Goal: Task Accomplishment & Management: Manage account settings

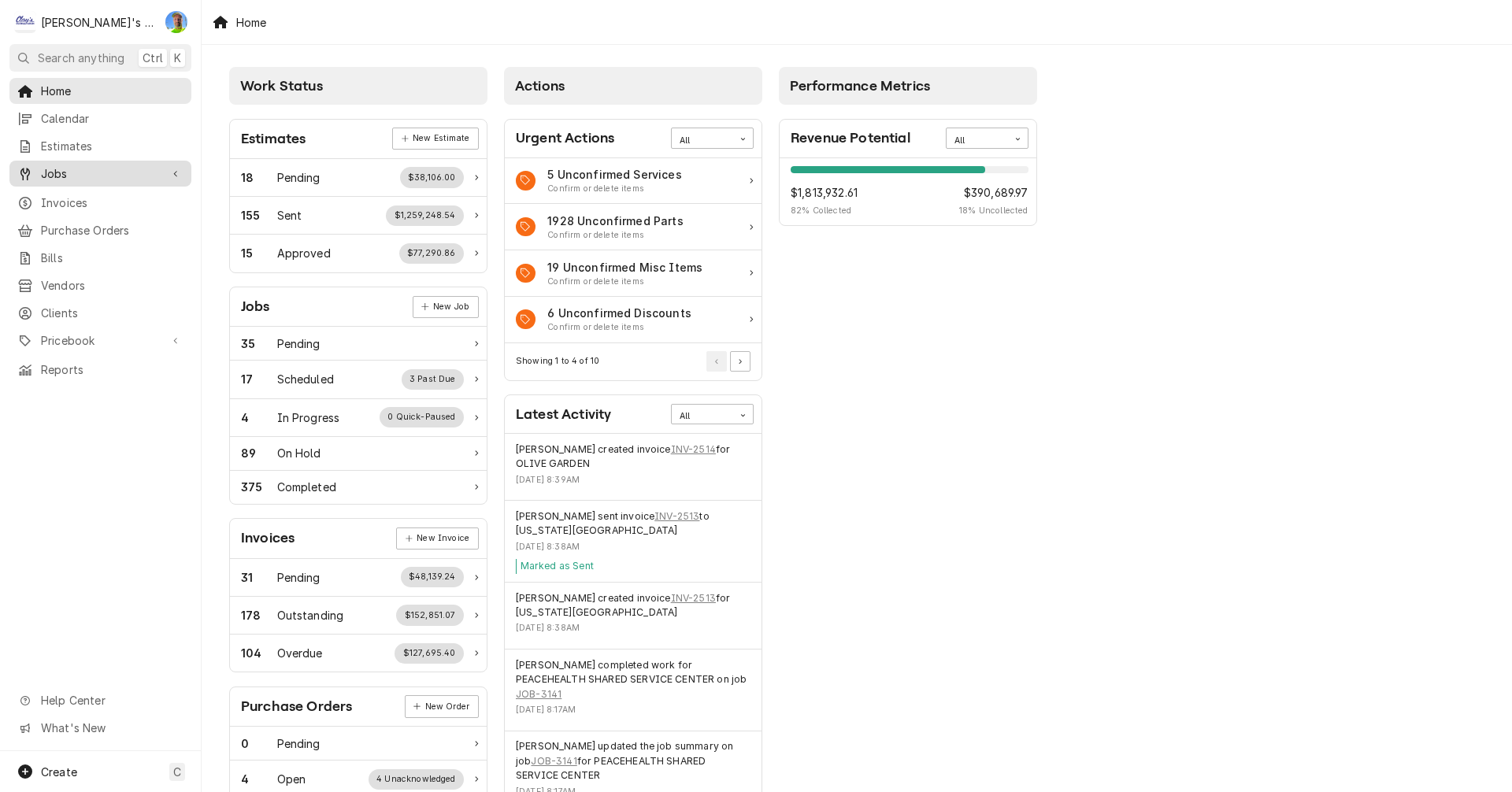
click at [119, 169] on span "Jobs" at bounding box center [101, 174] width 119 height 17
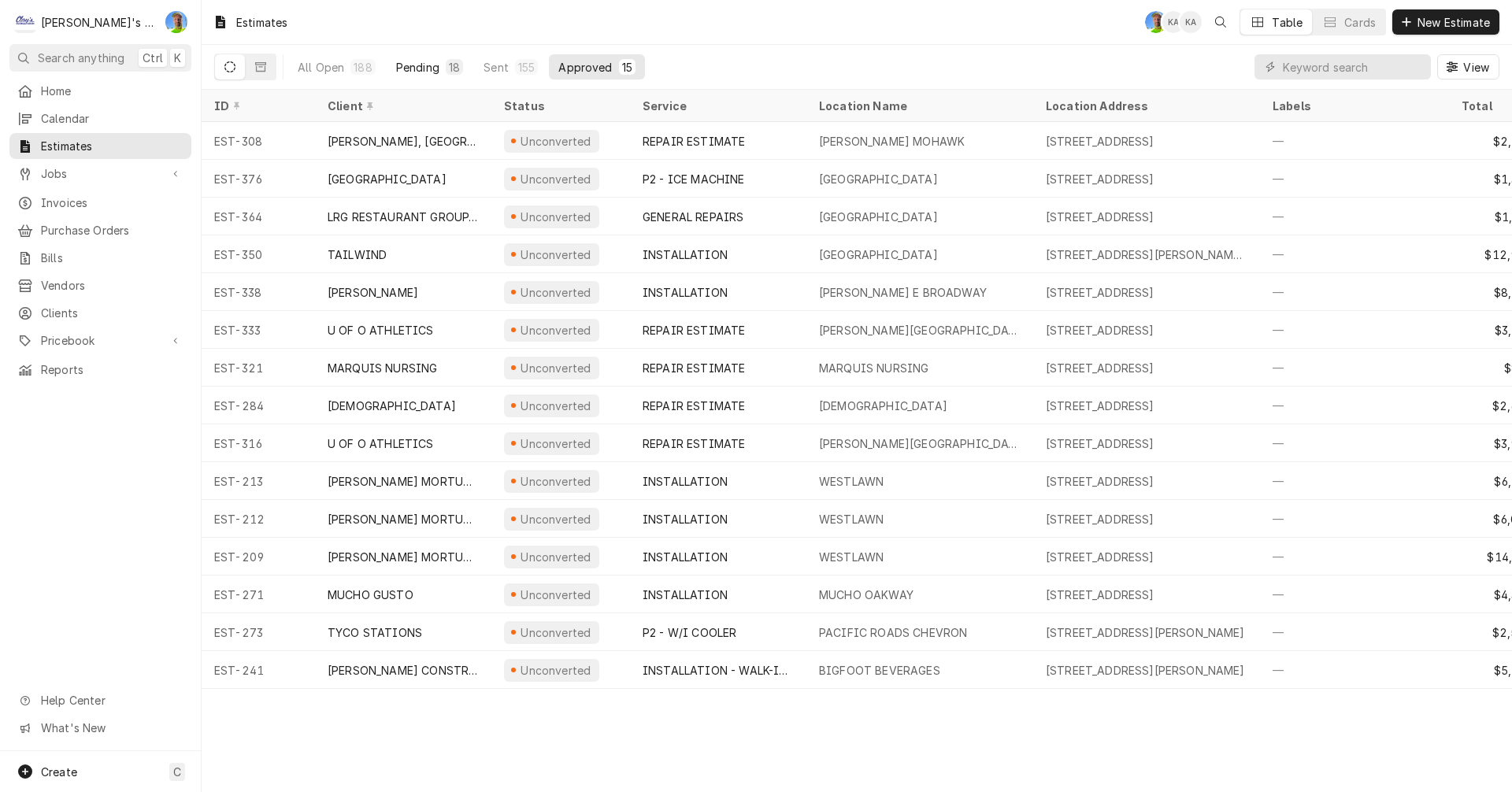
click at [404, 64] on div "Pending" at bounding box center [417, 67] width 44 height 17
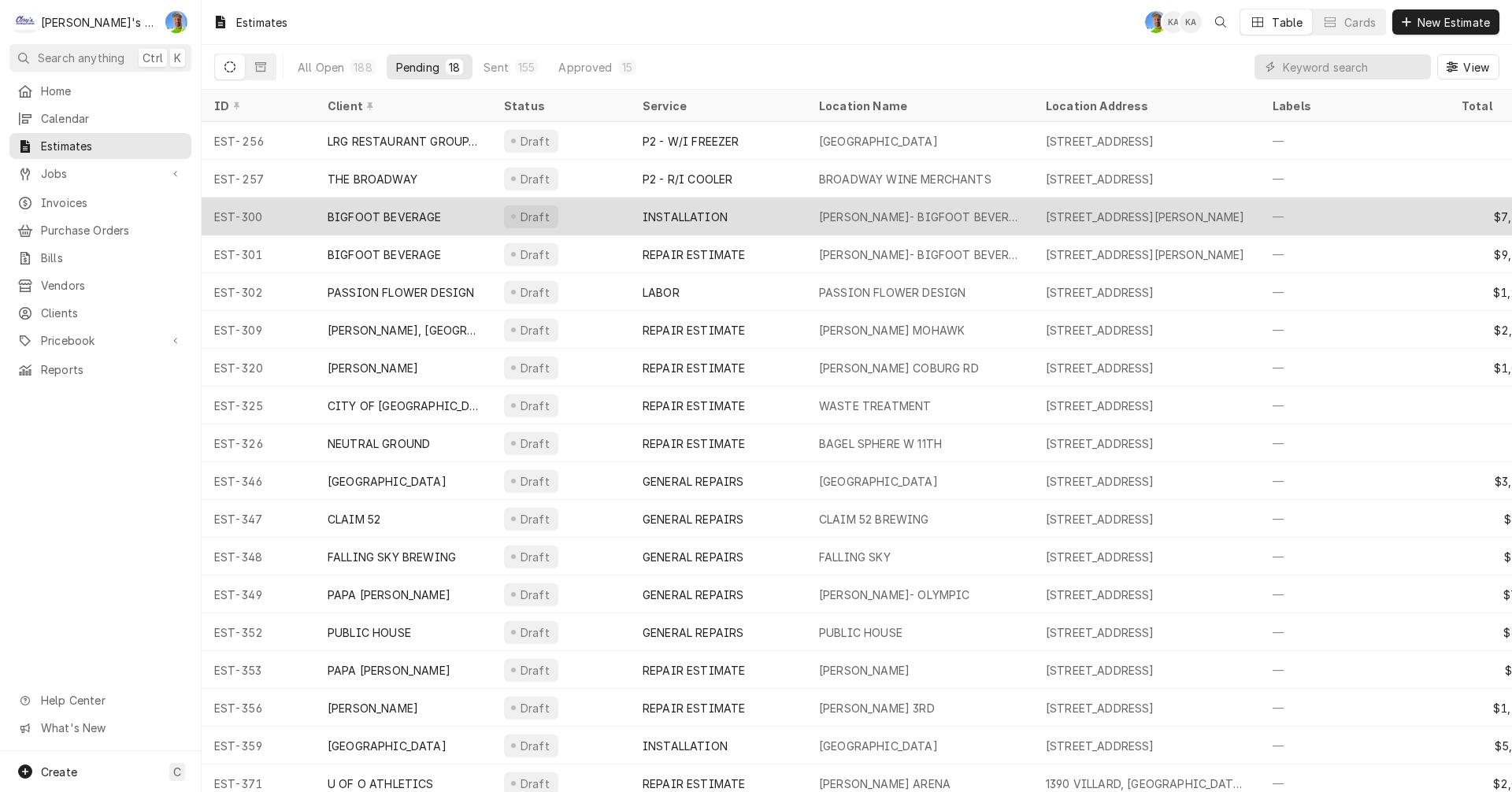
click at [927, 210] on div "MCVAY- BIGFOOT BEVERAGE" at bounding box center [920, 217] width 202 height 17
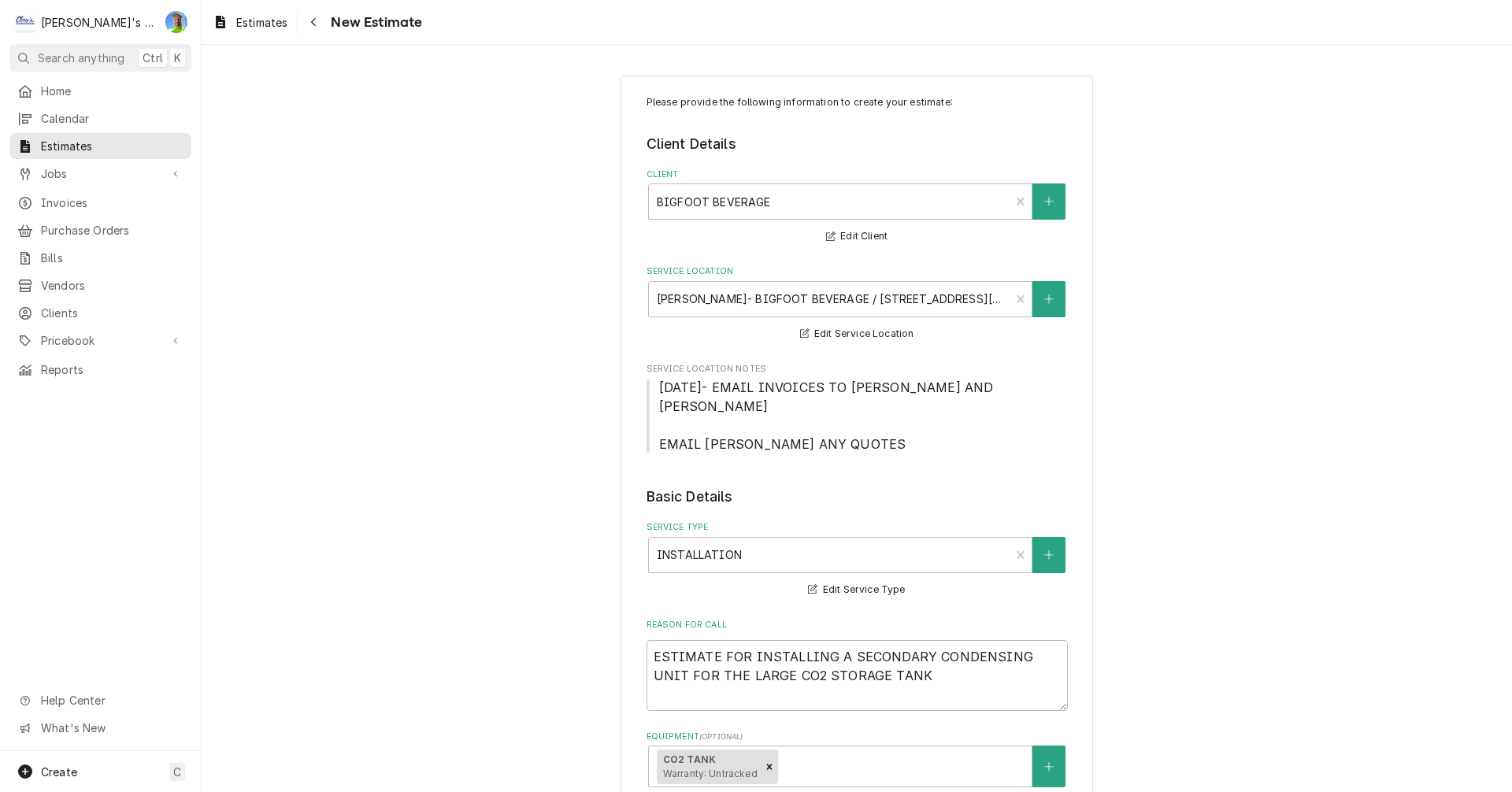
type textarea "x"
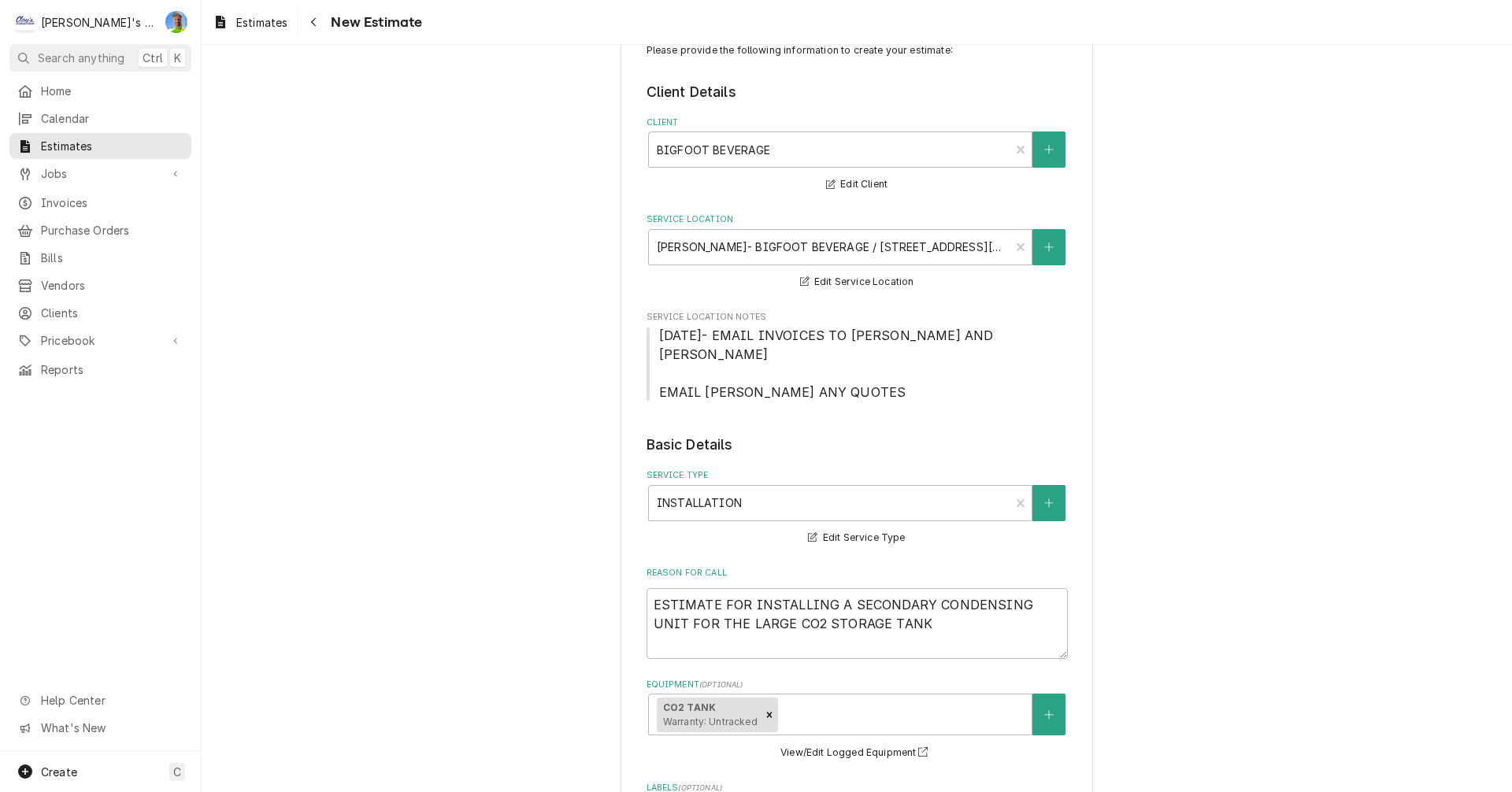
scroll to position [79, 0]
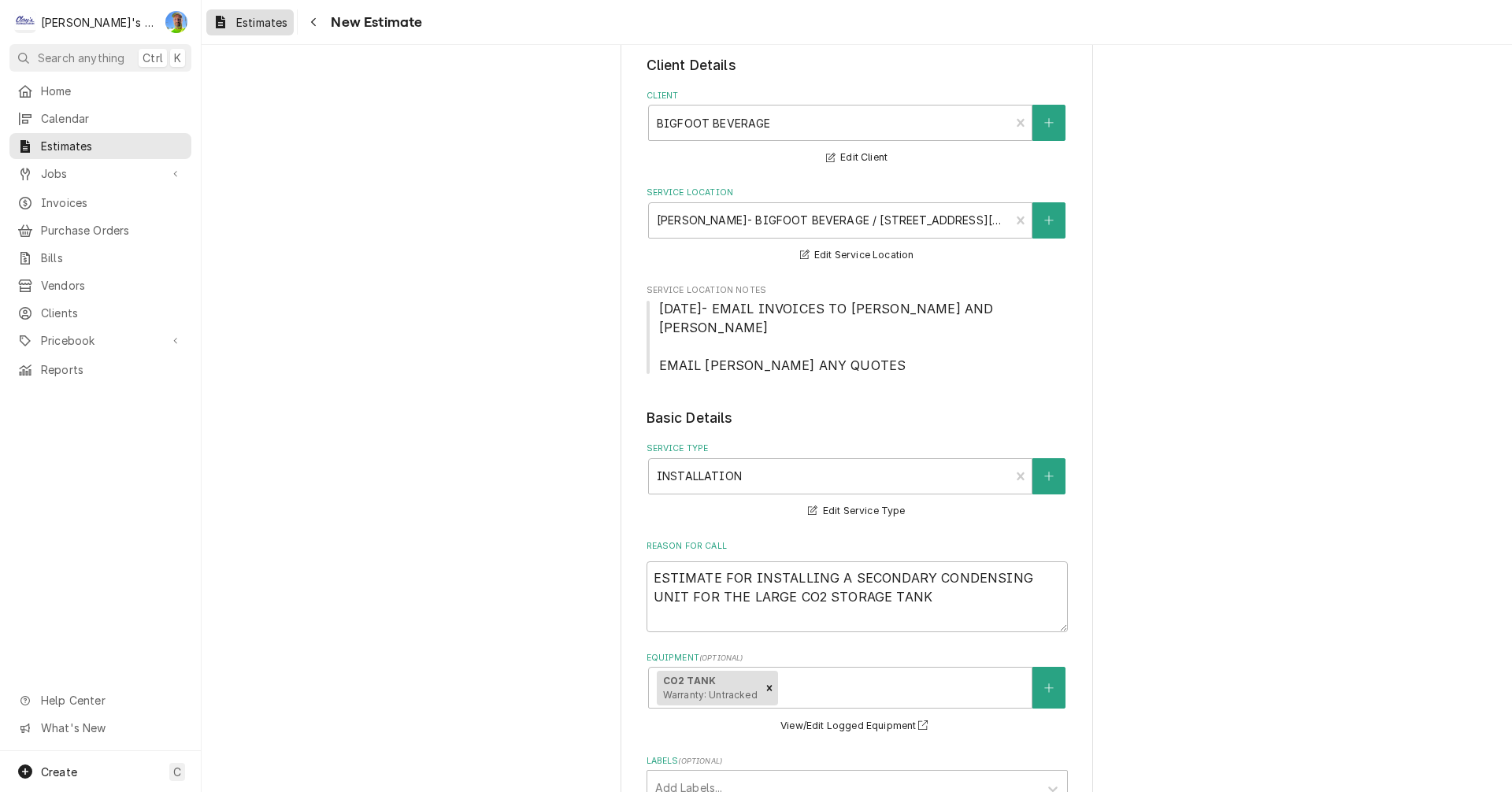
click at [236, 28] on span "Estimates" at bounding box center [262, 22] width 51 height 17
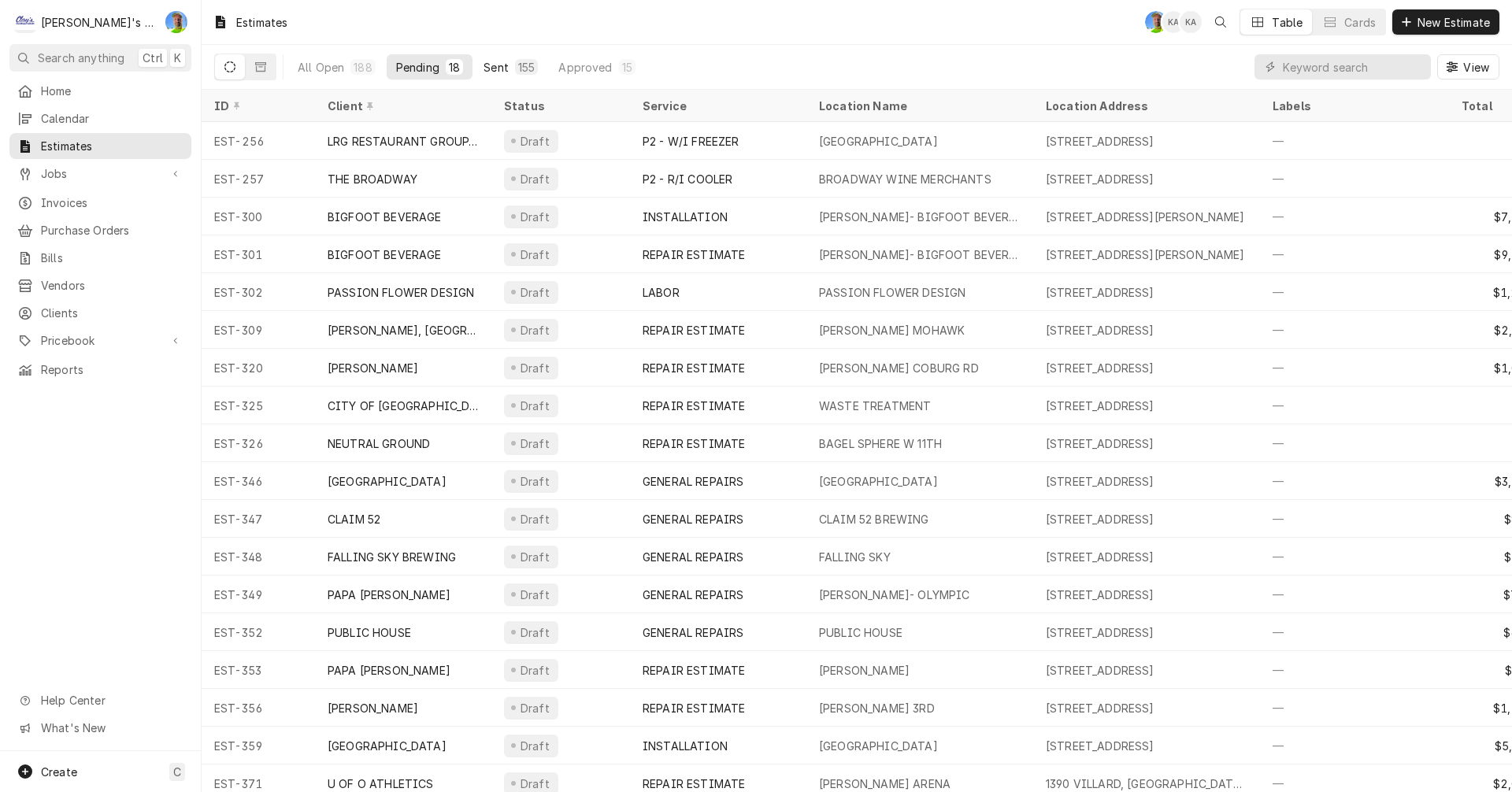
click at [492, 64] on div "Sent" at bounding box center [495, 67] width 25 height 17
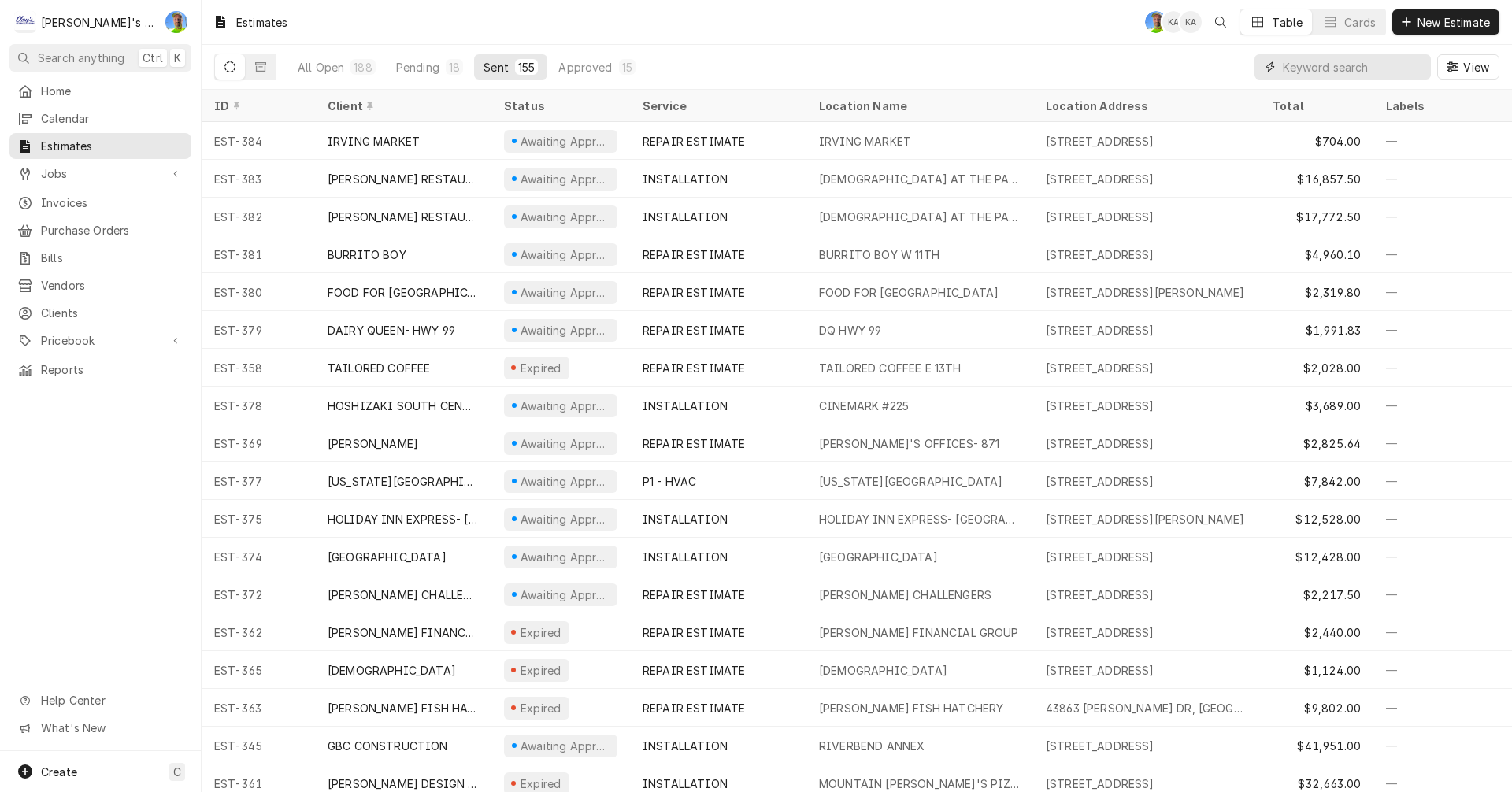
click at [1303, 74] on input "Dynamic Content Wrapper" at bounding box center [1353, 66] width 141 height 25
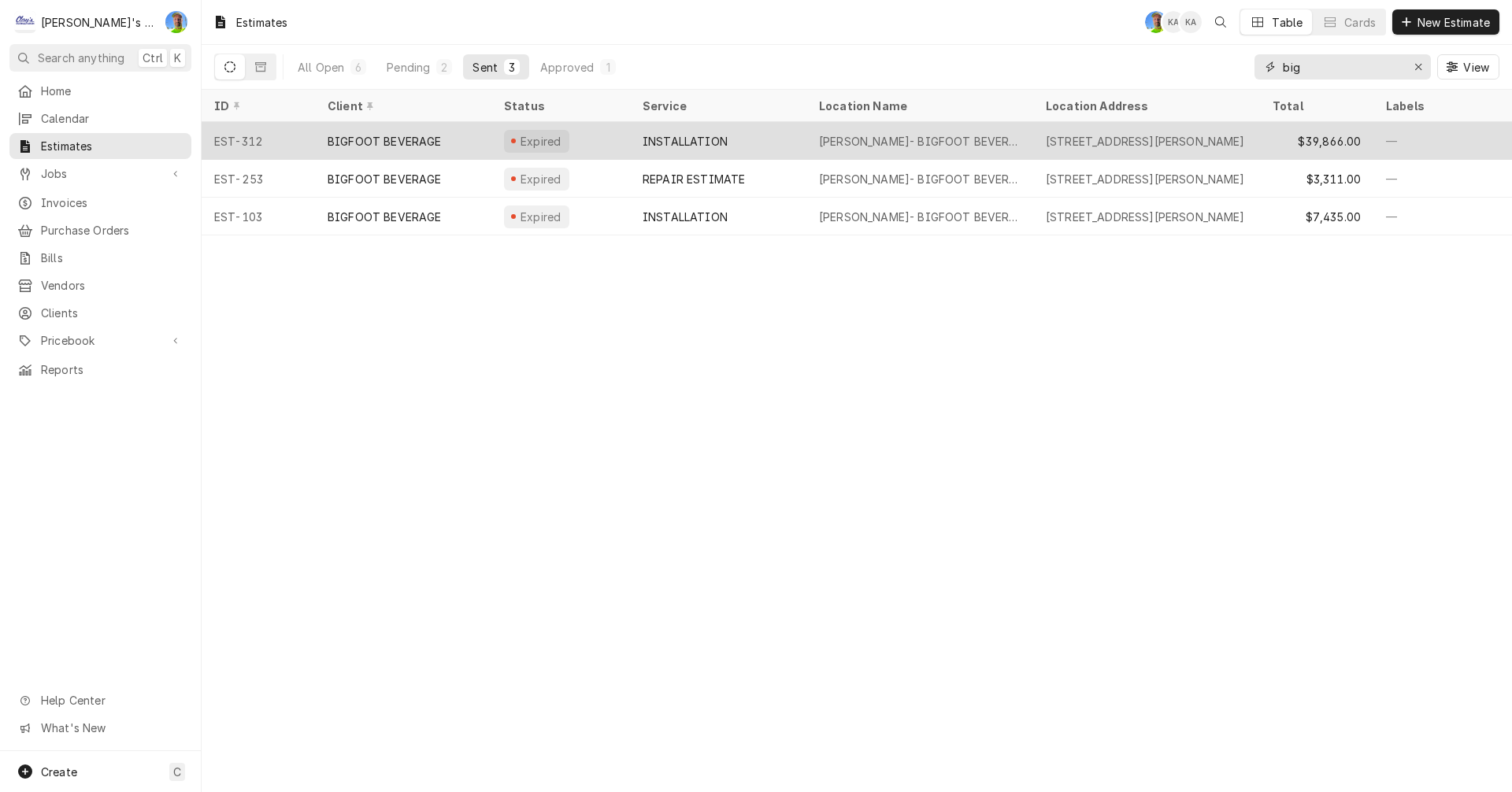
type input "big"
click at [968, 146] on div "MCVAY- BIGFOOT BEVERAGE" at bounding box center [920, 141] width 227 height 38
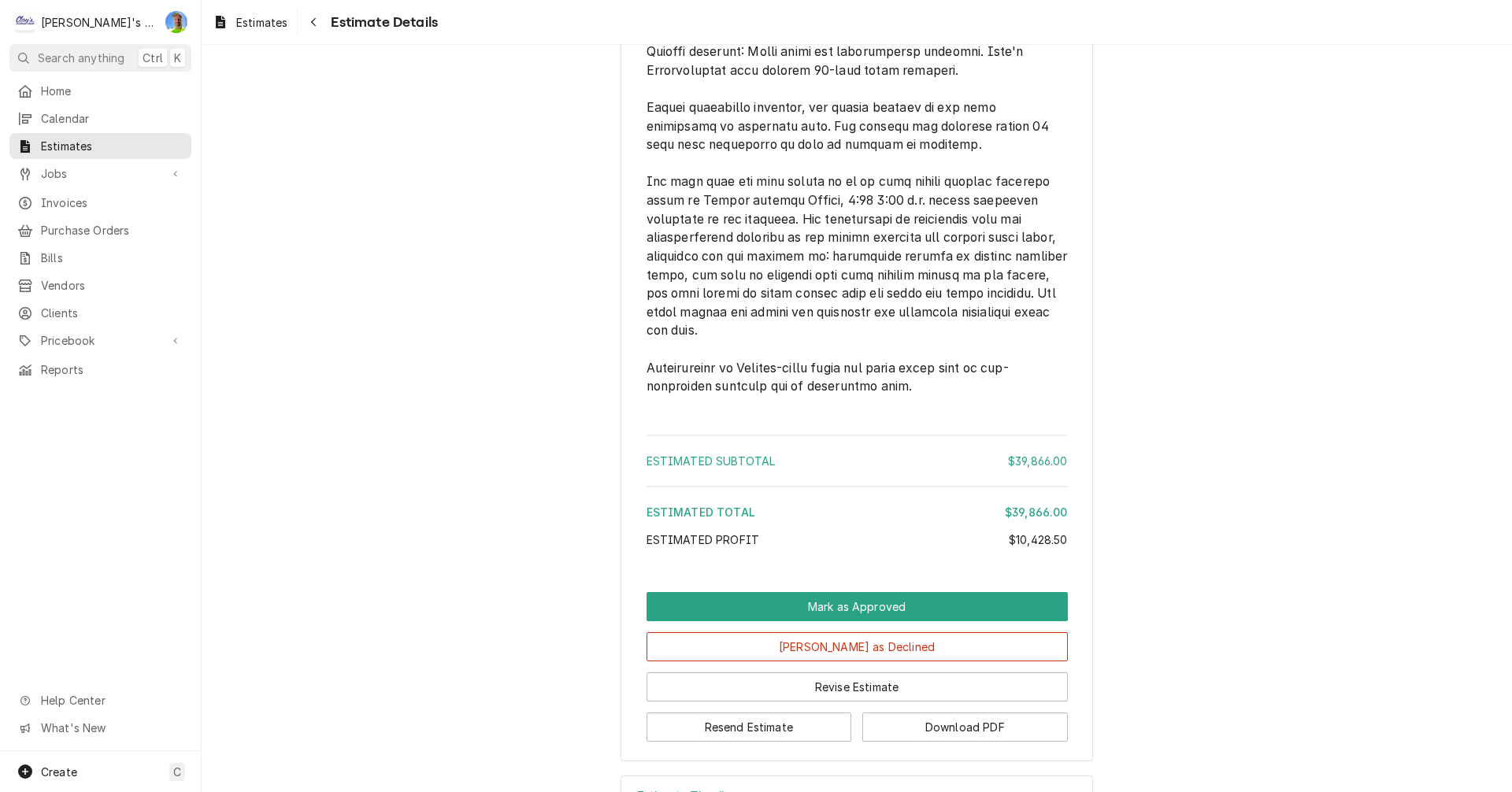
scroll to position [6303, 0]
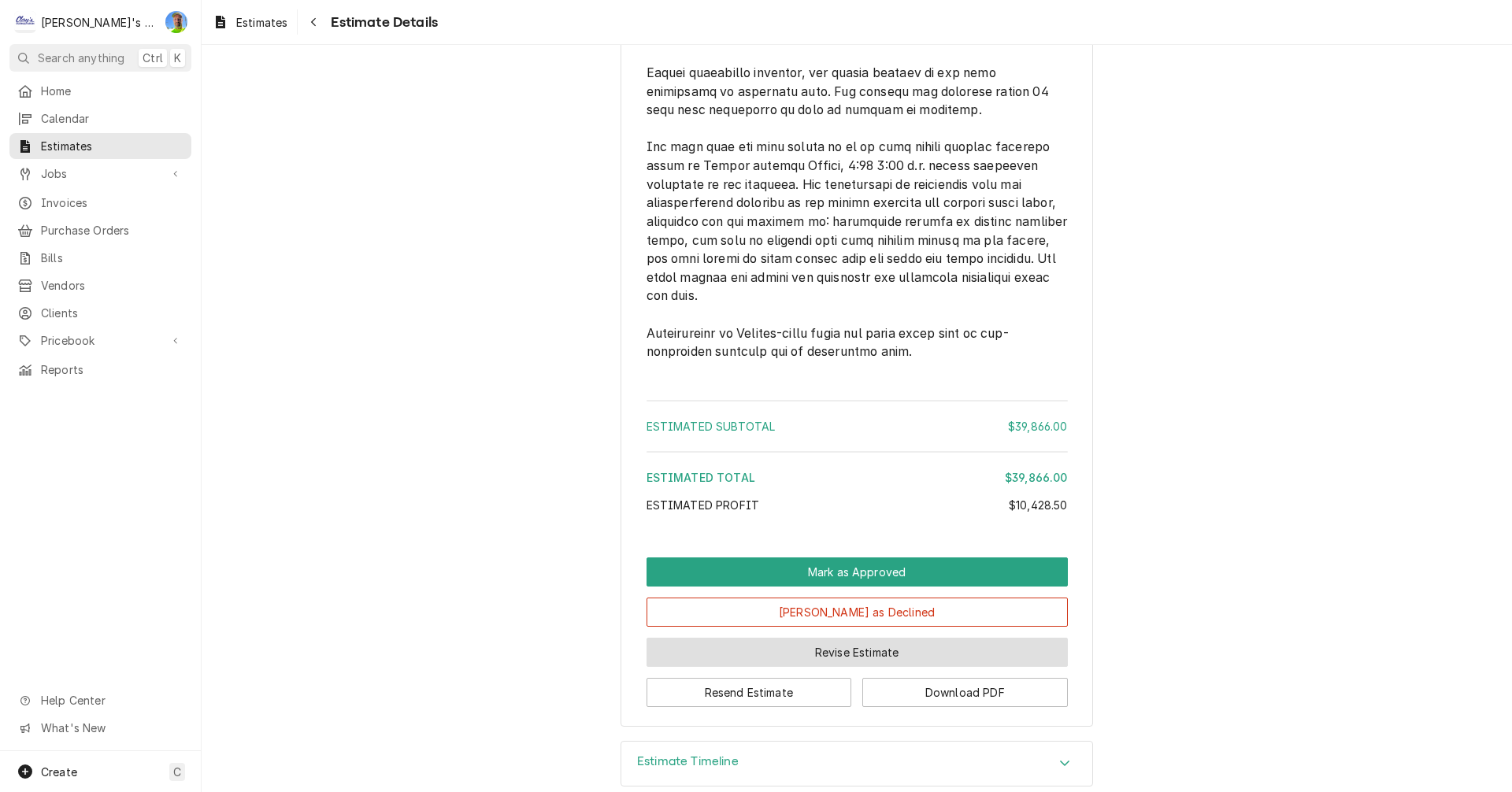
click at [974, 638] on button "Revise Estimate" at bounding box center [857, 651] width 422 height 29
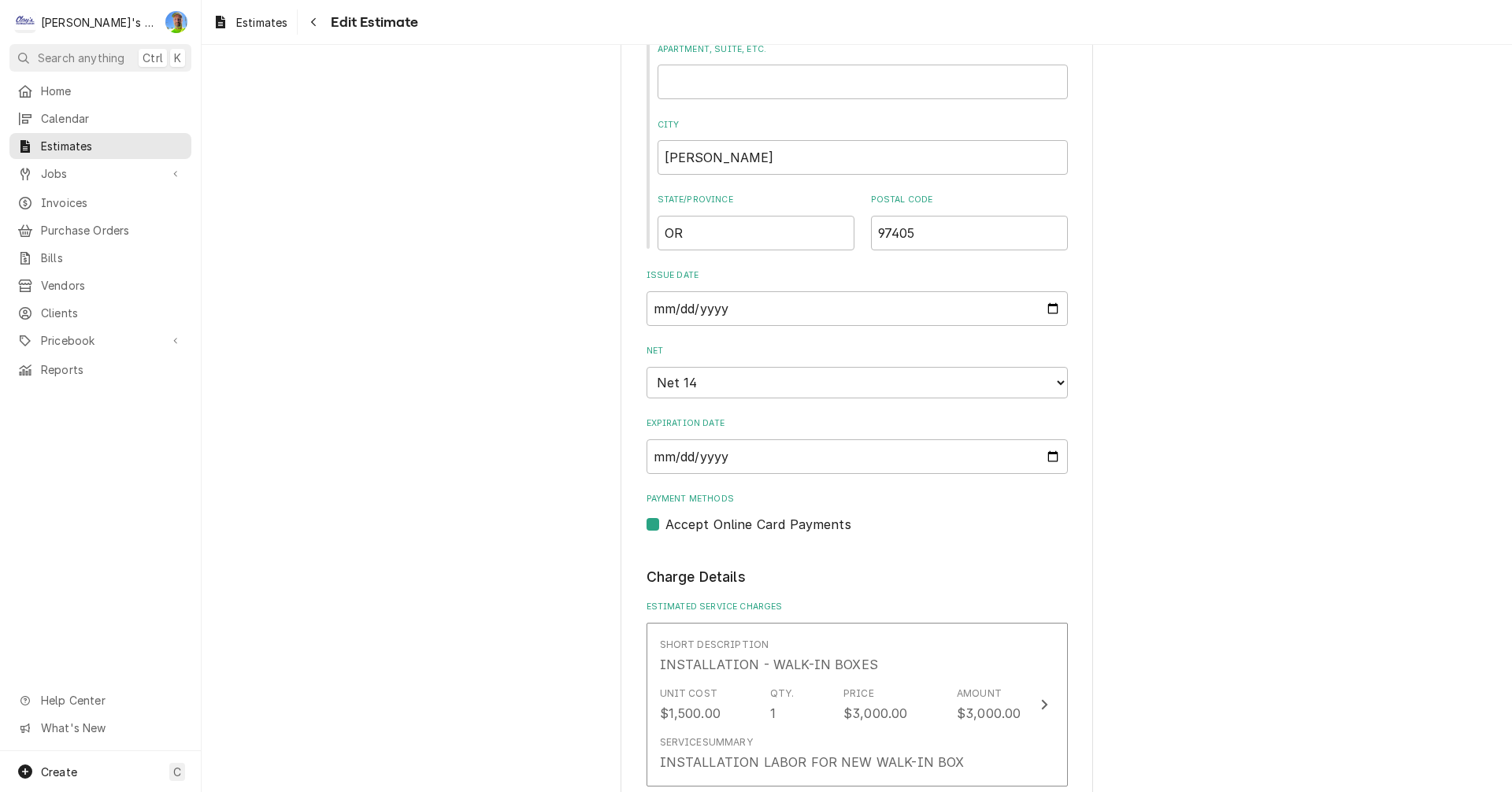
scroll to position [1889, 0]
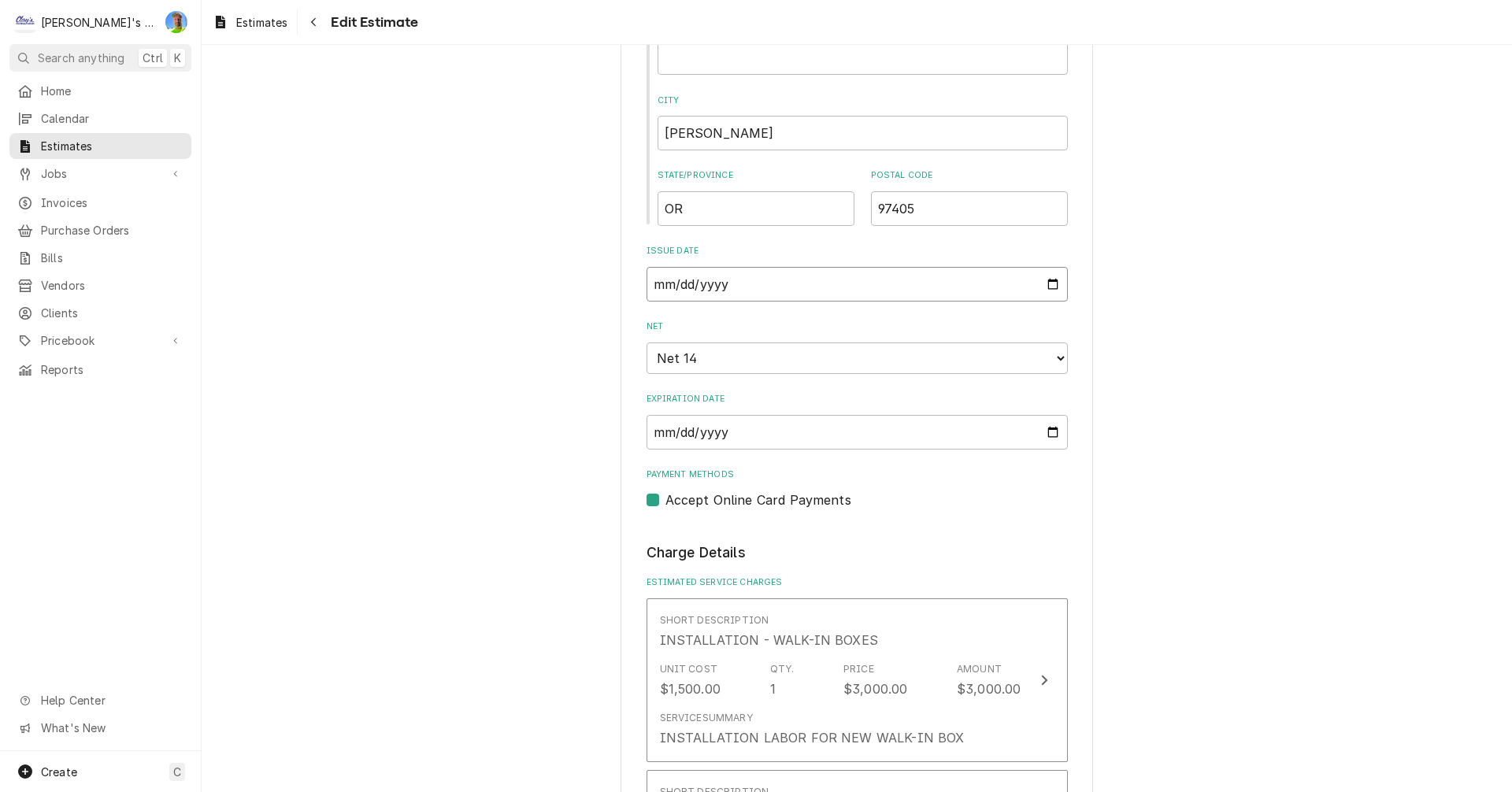
click at [1046, 287] on input "[DATE]" at bounding box center [857, 284] width 422 height 34
type textarea "x"
type input "[DATE]"
click at [1043, 289] on input "[DATE]" at bounding box center [857, 284] width 422 height 34
type textarea "x"
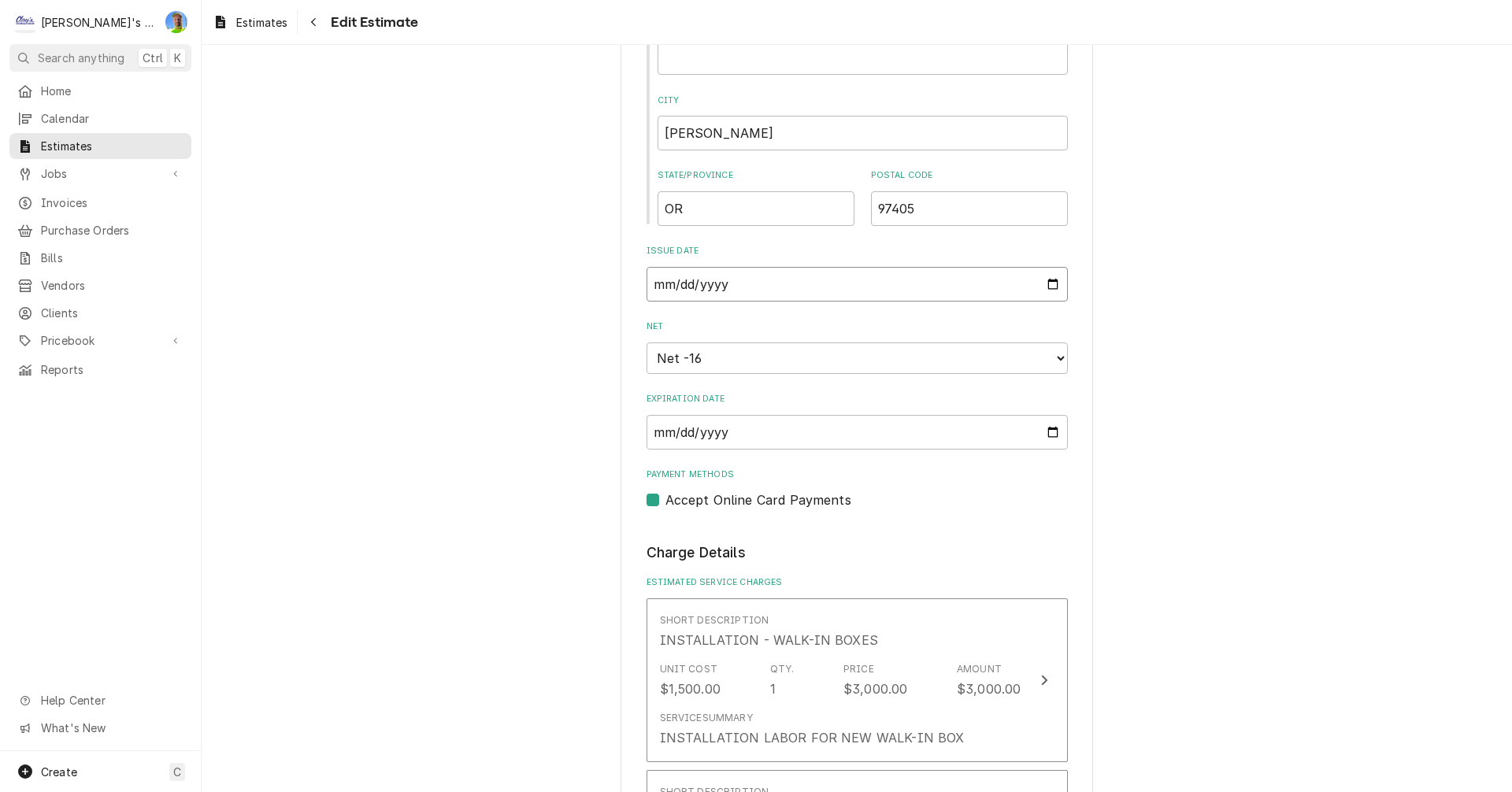
type input "[DATE]"
click at [1046, 435] on input "[DATE]" at bounding box center [857, 432] width 422 height 34
click at [1049, 357] on select "Choose payment terms... Net -9 Same Day Net 7 Net 14 Net 21 Net 30 Net 45 Net 6…" at bounding box center [857, 358] width 422 height 32
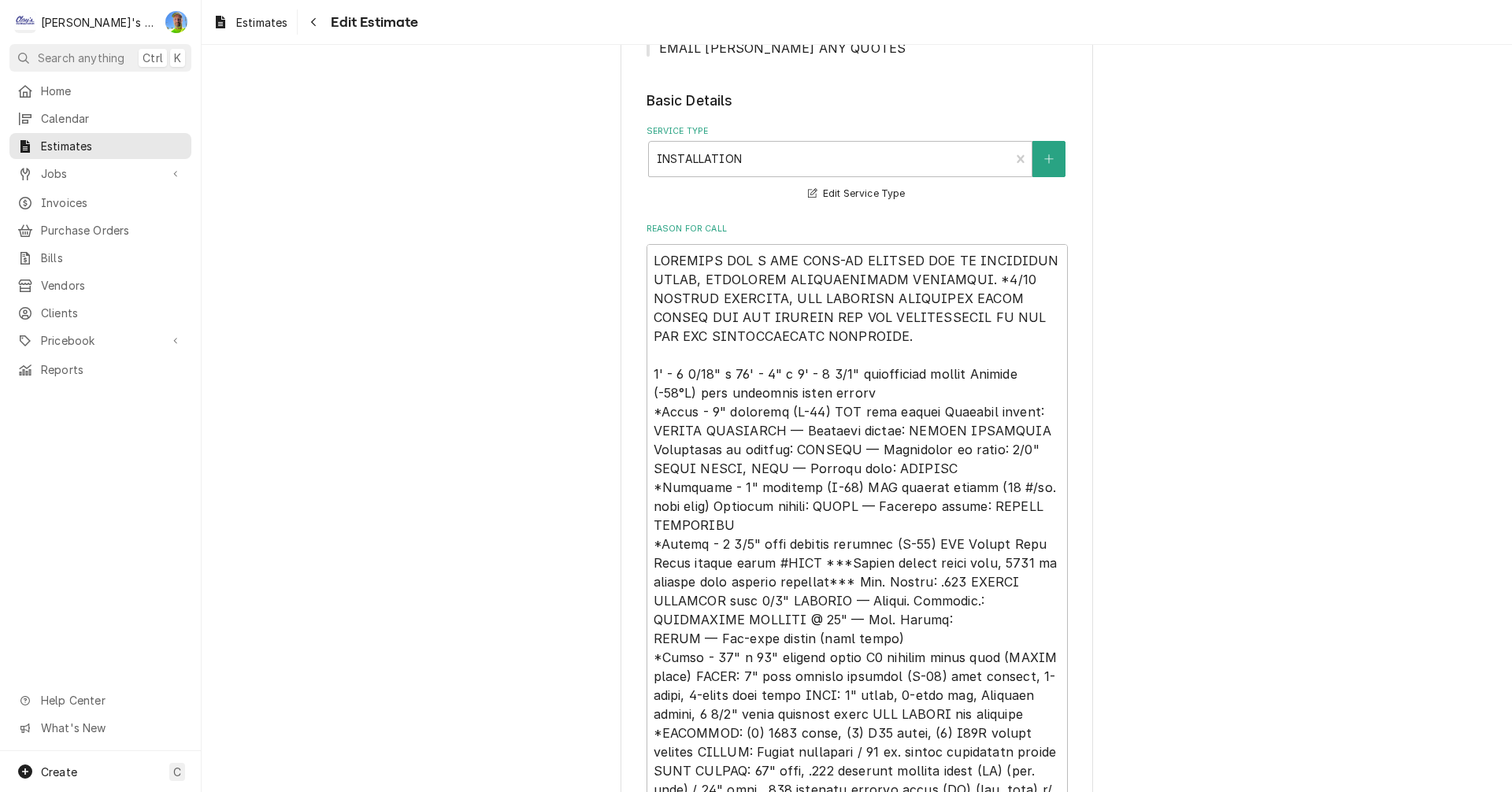
scroll to position [394, 0]
click at [646, 262] on textarea "Reason For Call" at bounding box center [857, 688] width 422 height 883
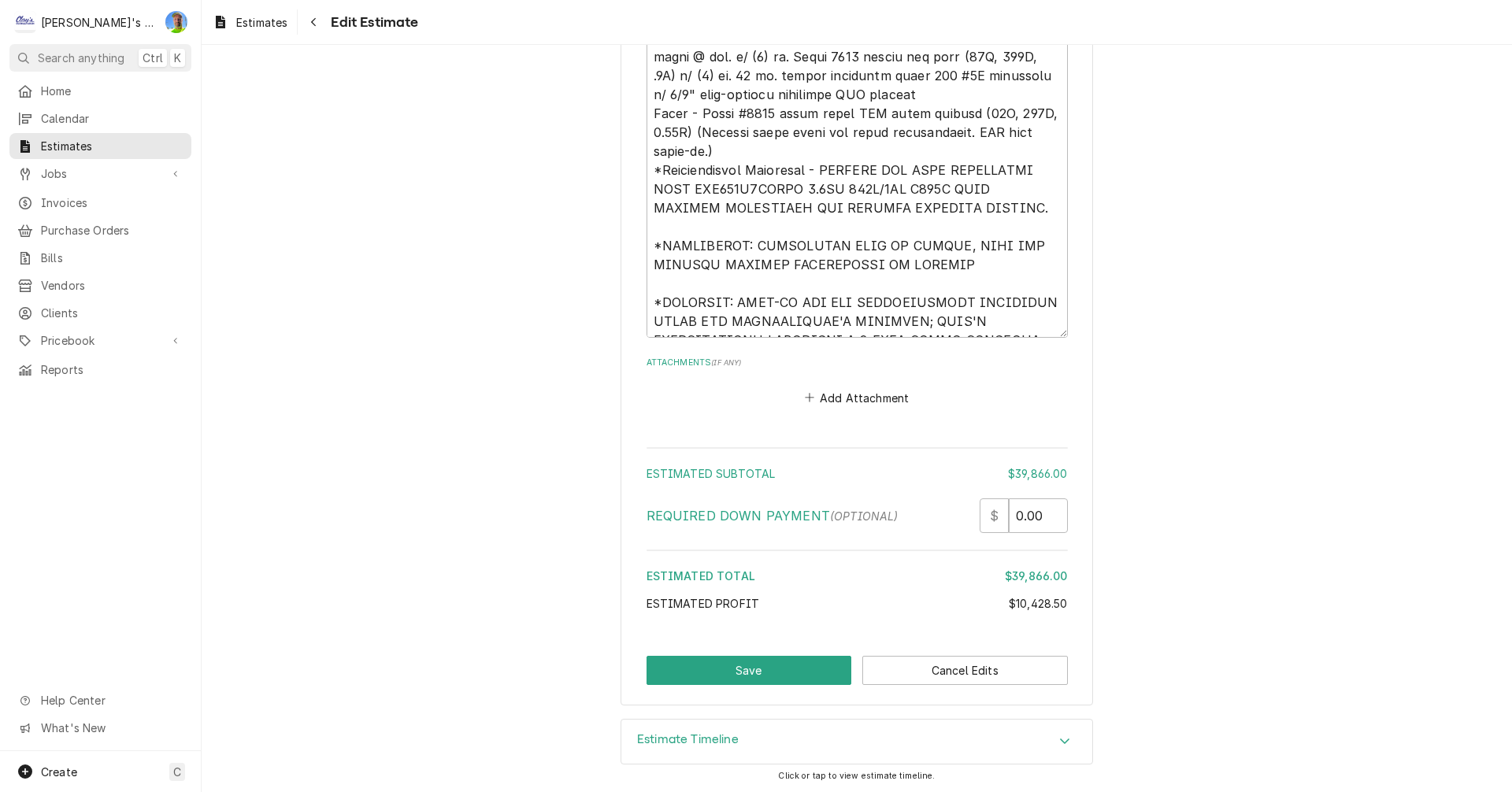
scroll to position [7311, 0]
click at [652, 732] on h3 "Estimate Timeline" at bounding box center [687, 739] width 101 height 15
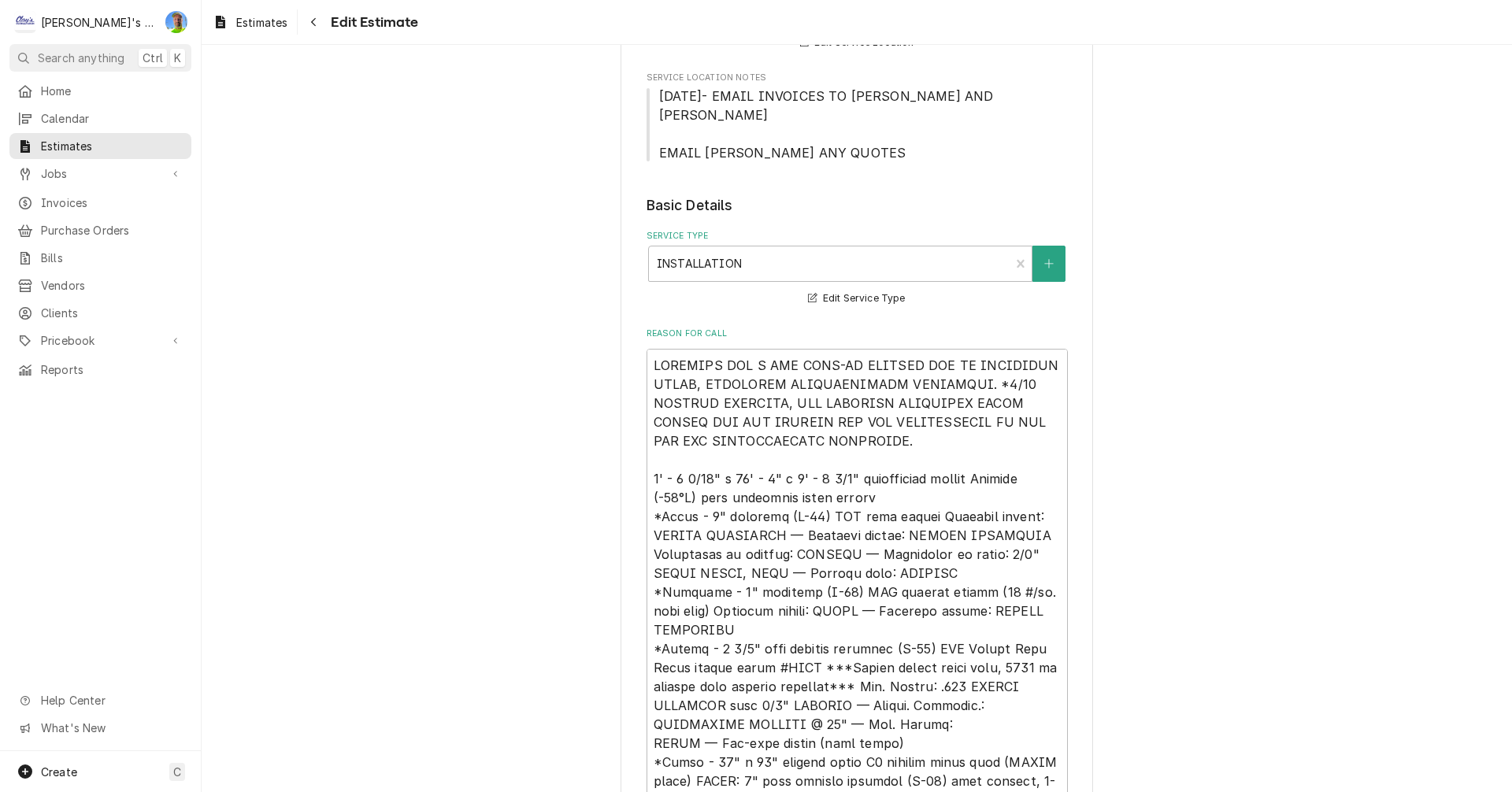
scroll to position [280, 0]
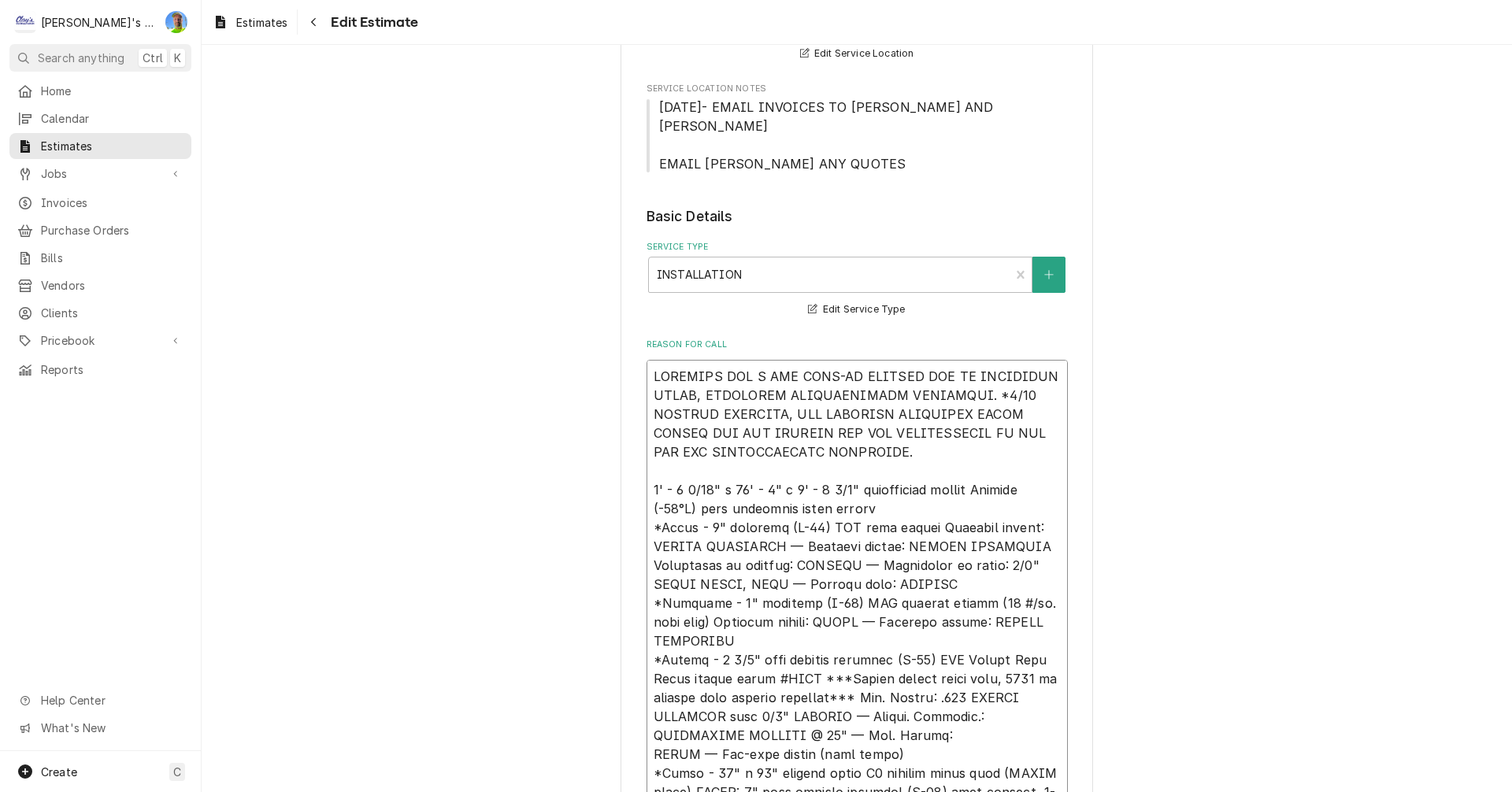
click at [648, 382] on textarea "Reason For Call" at bounding box center [857, 801] width 422 height 883
type textarea "x"
type textarea "6LOREMIPS DOL S AME CONS-AD ELITSED DOE TE INCIDIDUN UTLAB, ETDOLOREM ALIQUAENI…"
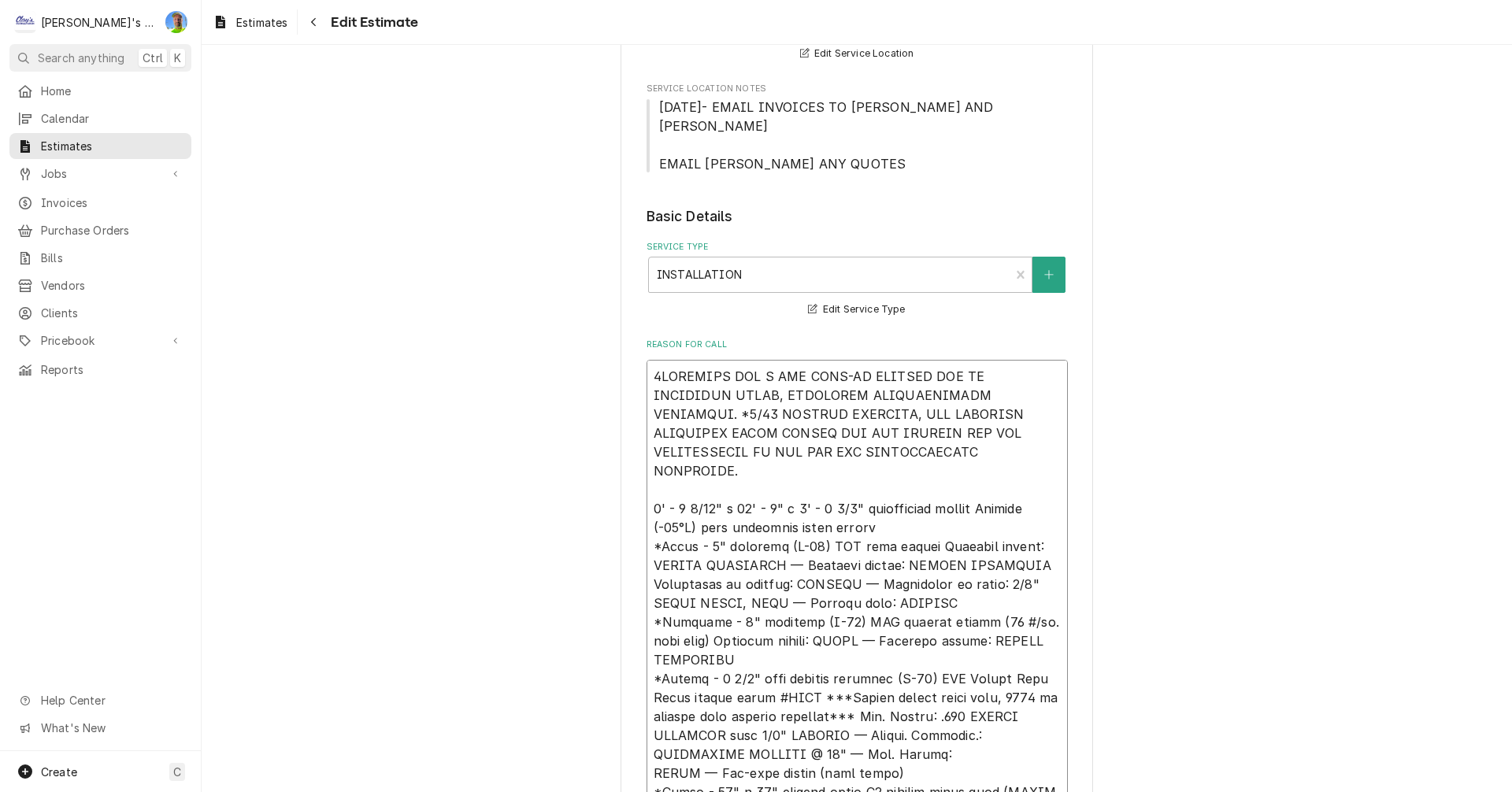
type textarea "x"
type textarea "3/LOREMIPS DOL S AME CONS-AD ELITSED DOE TE INCIDIDUN UTLAB, ETDOLOREM ALIQUAEN…"
type textarea "x"
type textarea "4/5LOREMIPS DOL S AME CONS-AD ELITSED DOE TE INCIDIDUN UTLAB, ETDOLOREM ALIQUAE…"
type textarea "x"
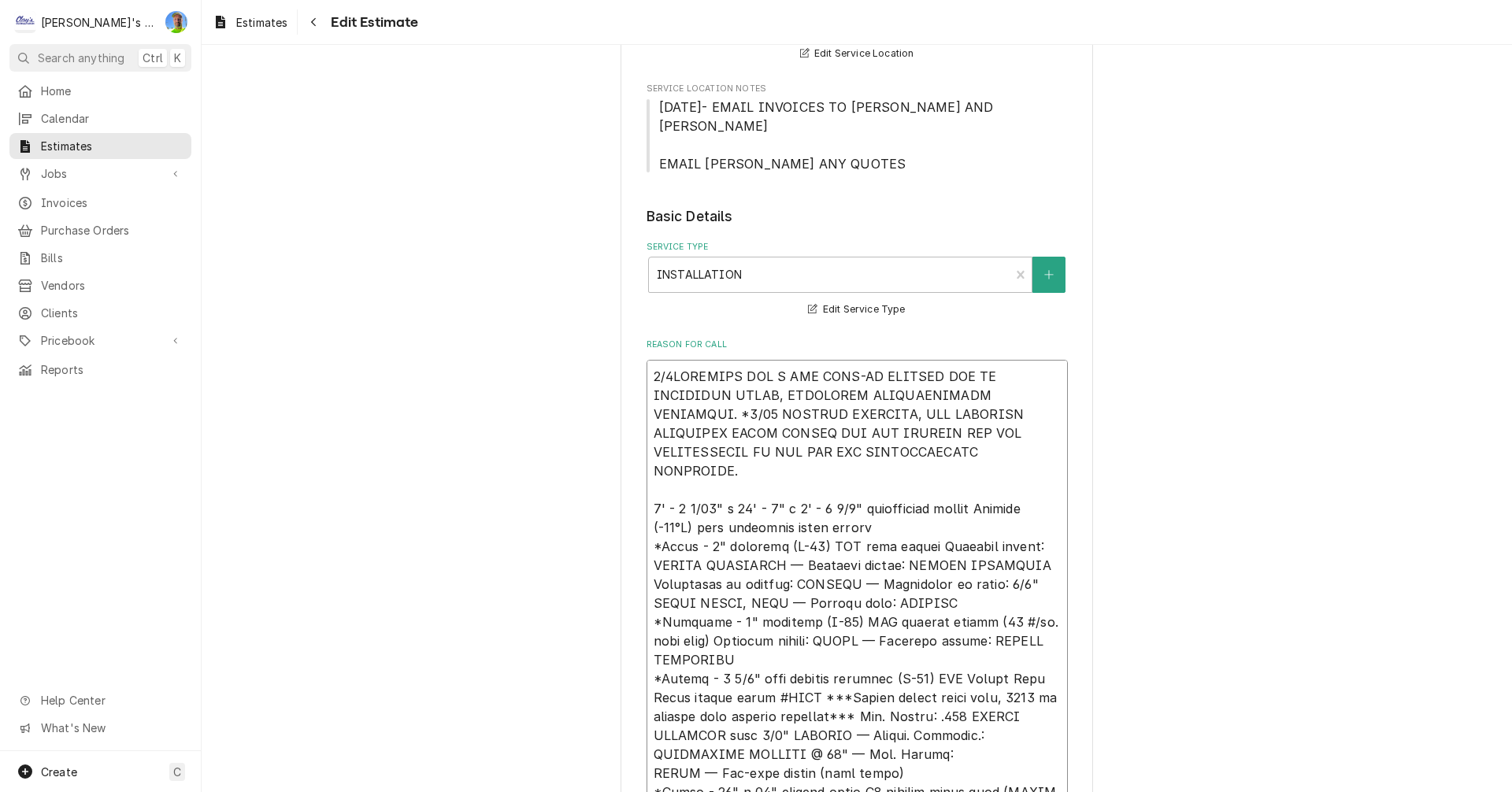
type textarea "6/35LOREMIPS DOL S AME CONS-AD ELITSED DOE TE INCIDIDUN UTLAB, ETDOLOREM ALIQUA…"
type textarea "x"
type textarea "1/08/LOREMIPS DOL S AME CONS-AD ELITSED DOE TE INCIDIDUN UTLAB, ETDOLOREM ALIQU…"
type textarea "x"
type textarea "9/61/9LOREMIPS DOL S AME CONS-AD ELITSED DOE TE INCIDIDUN UTLAB, ETDOLOREM ALIQ…"
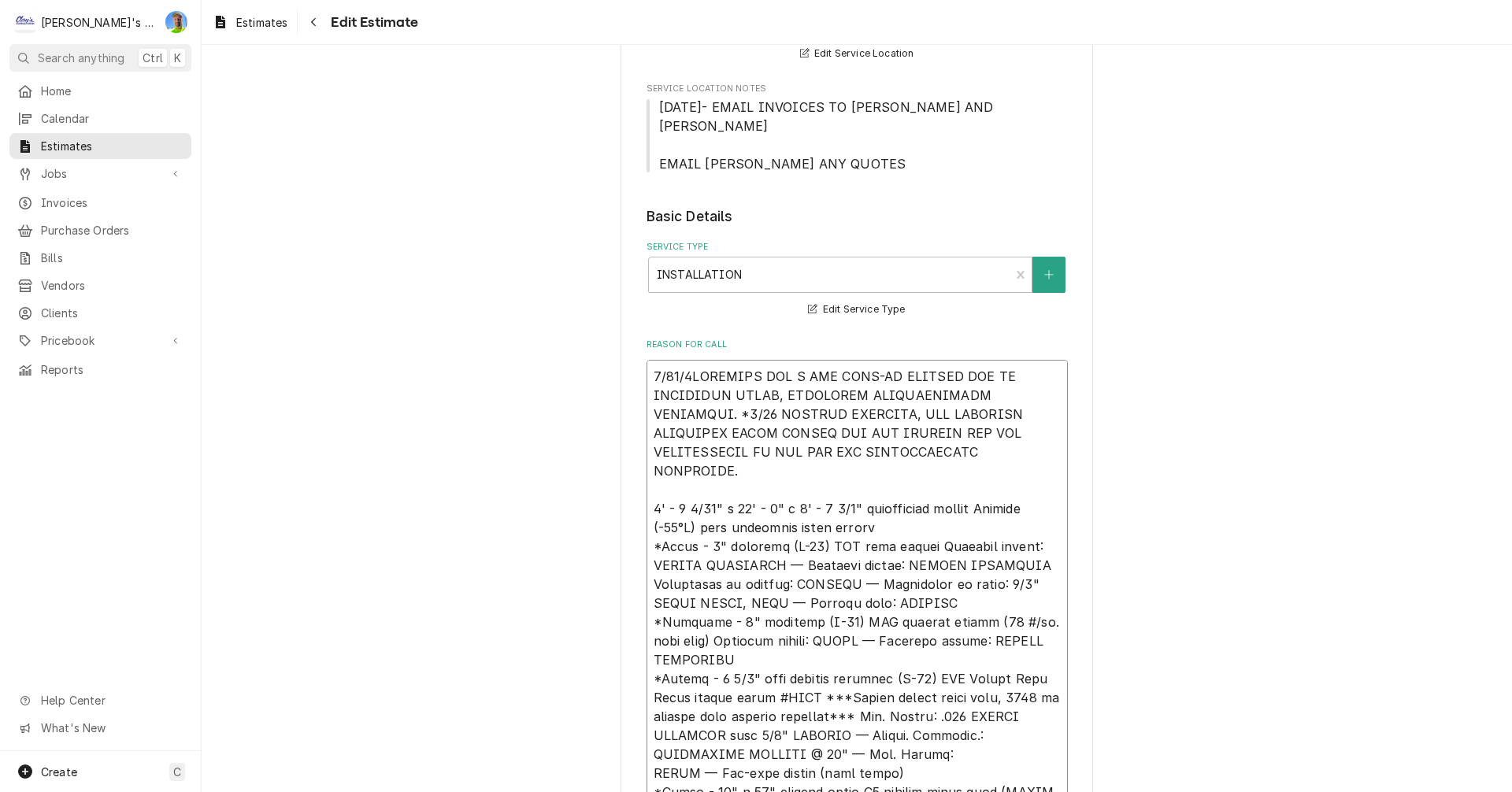
type textarea "x"
type textarea "3/10/74LOREMIPS DOL S AME CONS-AD ELITSED DOE TE INCIDIDUN UTLAB, ETDOLOREM ALI…"
type textarea "x"
type textarea "6/97/330LOREMIPS DOL S AME CONS-AD ELITSED DOE TE INCIDIDUN UTLAB, ETDOLOREM AL…"
type textarea "x"
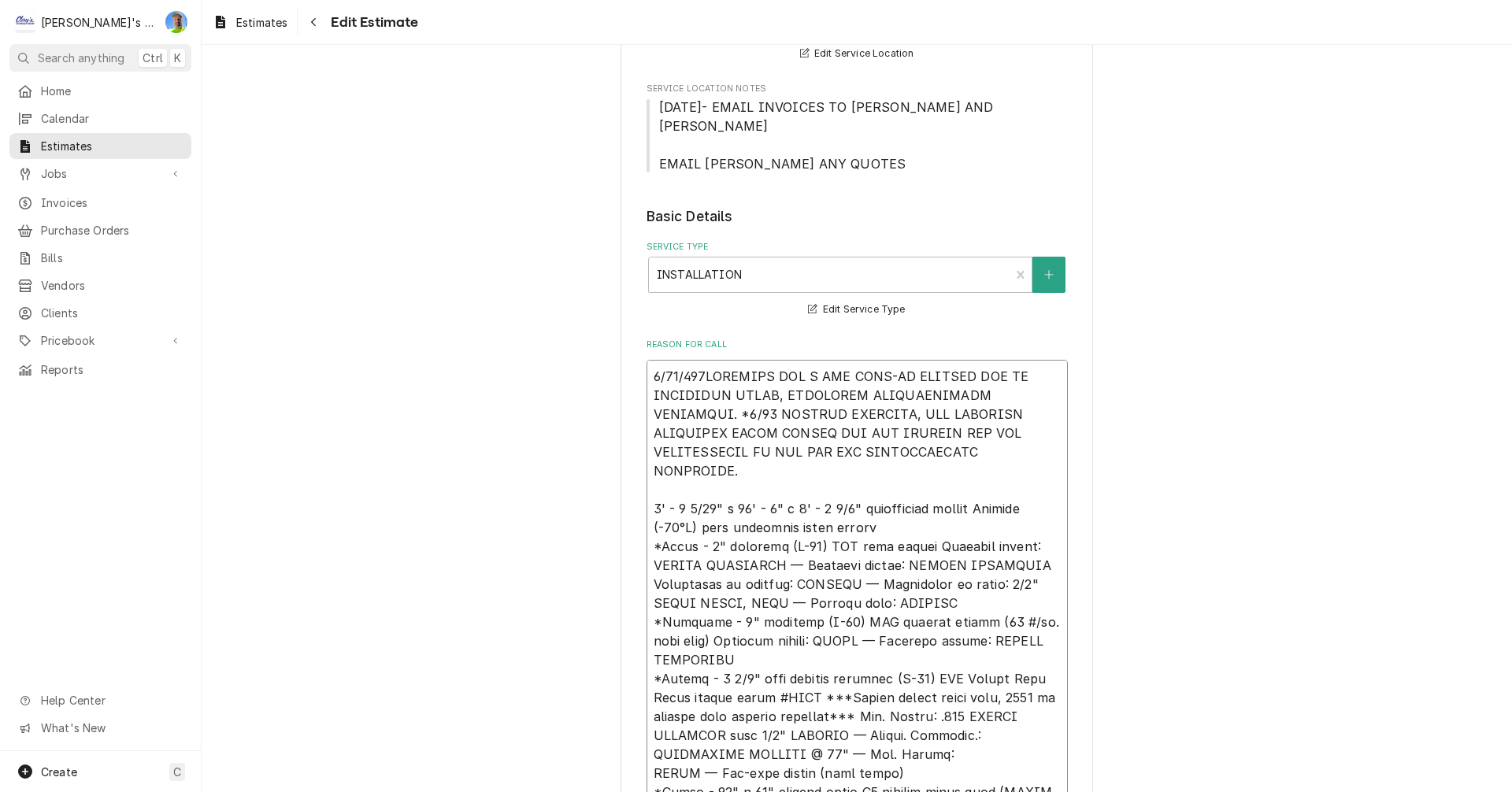
type textarea "5/80/8303LOREMIPS DOL S AME CONS-AD ELITSED DOE TE INCIDIDUN UTLAB, ETDOLOREM A…"
type textarea "x"
type textarea "1/90/7399 LOREMIPS DOL S AME CONS-AD ELITSED DOE TE INCIDIDUN UTLAB, ETDOLOREM …"
type textarea "x"
type textarea "3/59/7071 -LOREMIPS DOL S AME CONS-AD ELITSED DOE TE INCIDIDUN UTLAB, ETDOLOREM…"
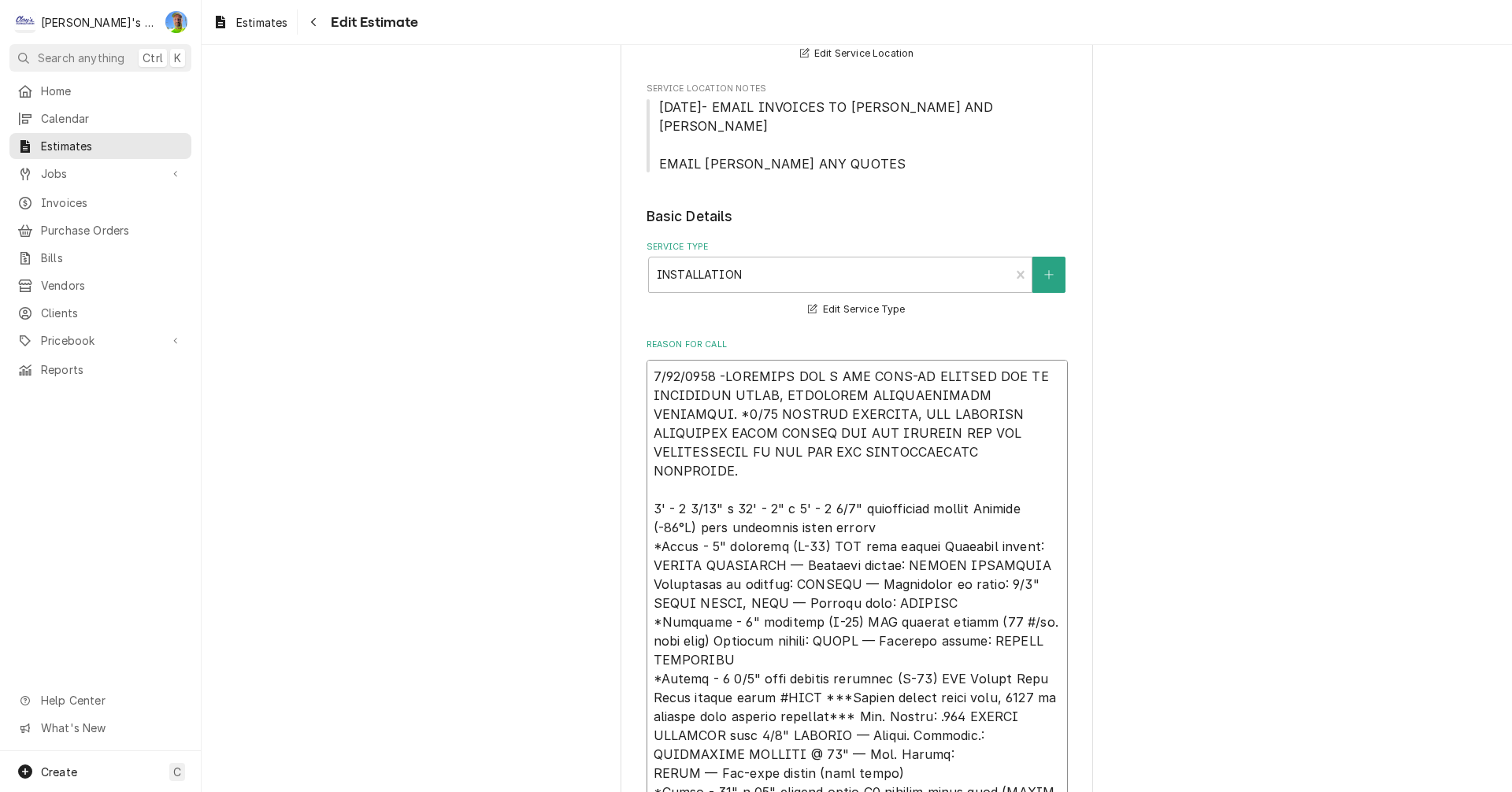
type textarea "x"
type textarea "6/91/4493 - LOREMIPS DOL S AME CONS-AD ELITSED DOE TE INCIDIDUN UTLAB, ETDOLORE…"
type textarea "x"
type textarea "7/89/5824 - LOREMIPS DOL S AME CONS-AD ELITSED DOE TE INCIDIDUN UTLAB, ETDOLORE…"
type textarea "x"
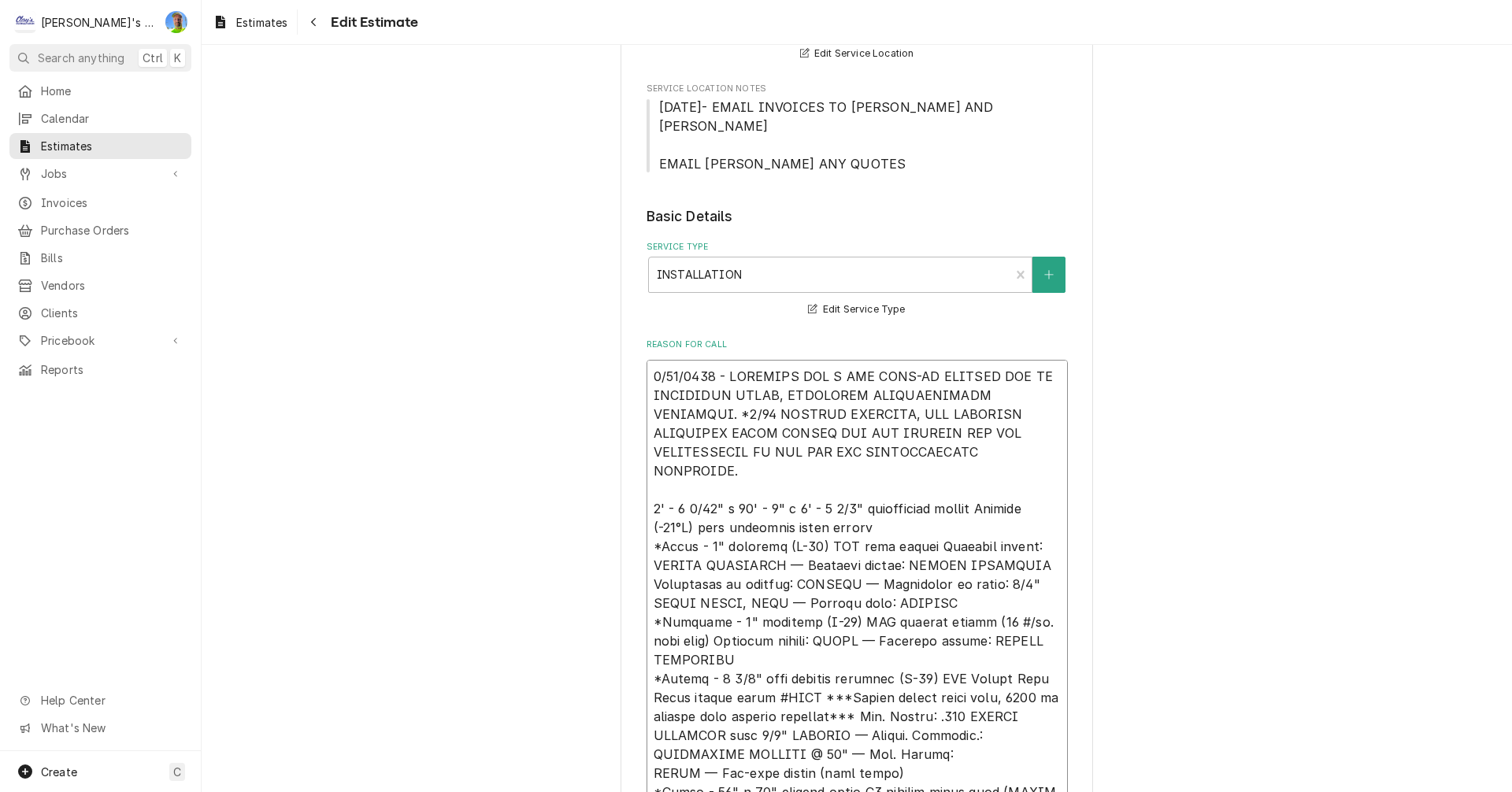
type textarea "1/35/8908 - LOREMIPS DOL S AME CONS-AD ELITSED DOE TE INCIDIDUN UTLAB, ETDOLORE…"
type textarea "x"
type textarea "* 7/61/2448 - LOREMIPS DOL S AME CONS-AD ELITSED DOE TE INCIDIDUN UTLAB, ETDOLO…"
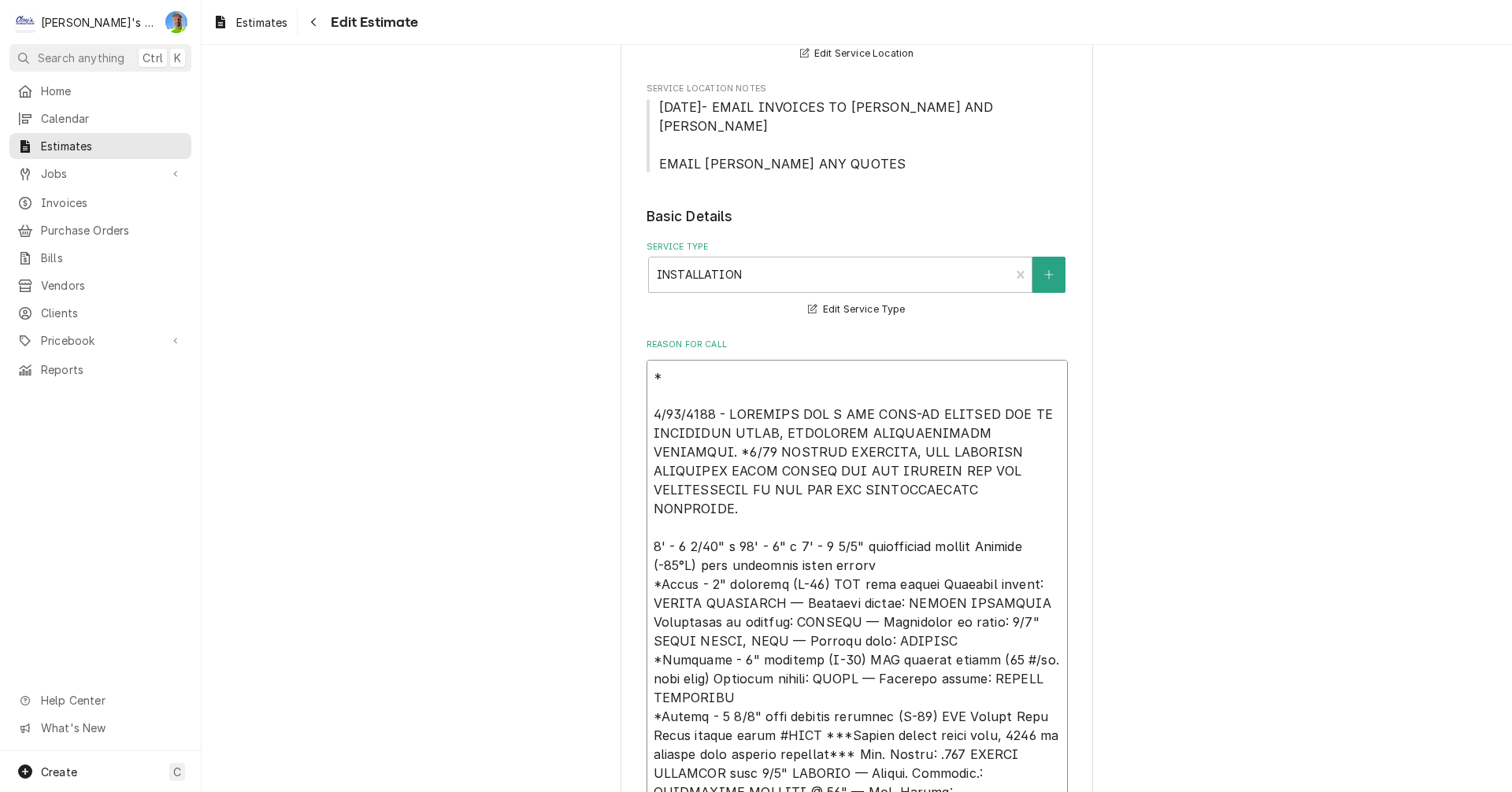
type textarea "x"
type textarea "*2 5/76/2711 - LOREMIPS DOL S AME CONS-AD ELITSED DOE TE INCIDIDUN UTLAB, ETDOL…"
type textarea "x"
type textarea "*85 3/68/8580 - LOREMIPS DOL S AME CONS-AD ELITSED DOE TE INCIDIDUN UTLAB, ETDO…"
type textarea "x"
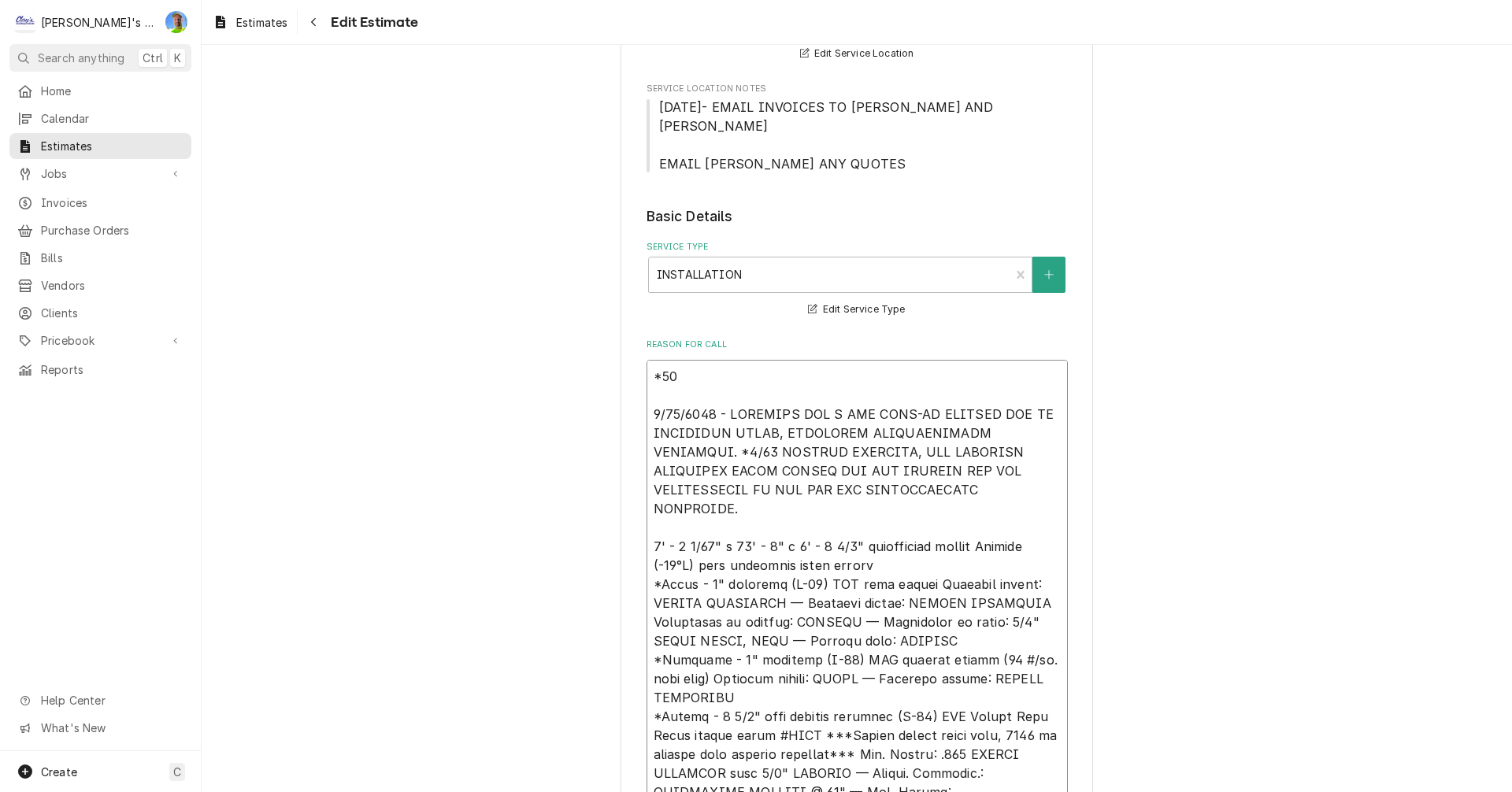
type textarea "*91/ 7/56/5134 - LOREMIPS DOL S AME CONS-AD ELITSED DOE TE INCIDIDUN UTLAB, ETD…"
type textarea "x"
type textarea "*55/2 2/94/5298 - LOREMIPS DOL S AME CONS-AD ELITSED DOE TE INCIDIDUN UTLAB, ET…"
type textarea "x"
type textarea "*37/9/ 8/75/2670 - LOREMIPS DOL S AME CONS-AD ELITSED DOE TE INCIDIDUN UTLAB, E…"
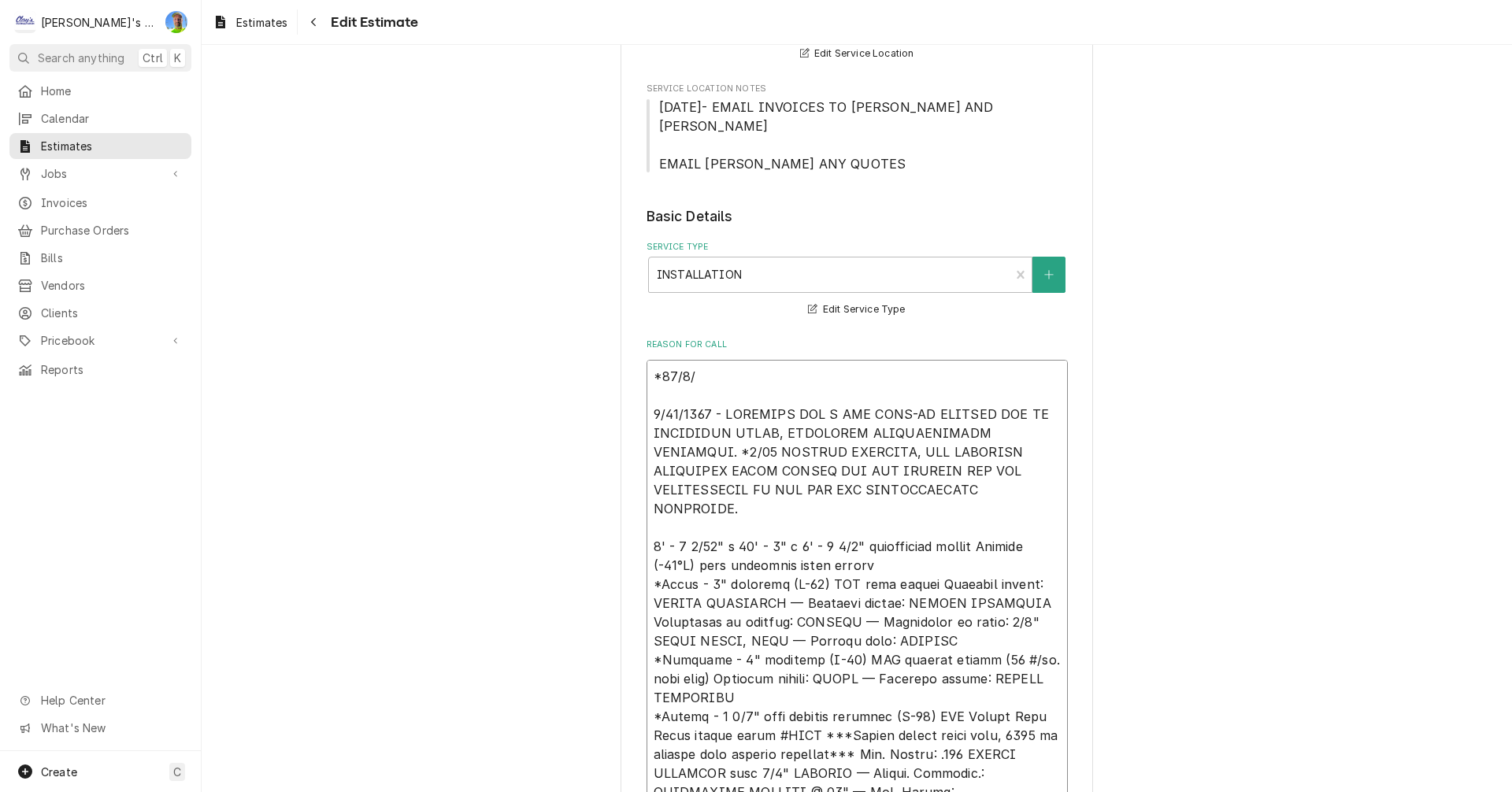
type textarea "x"
type textarea "*88/7/3 1/39/7888 - LOREMIPS DOL S AME CONS-AD ELITSED DOE TE INCIDIDUN UTLAB, …"
type textarea "x"
type textarea "*59/7/09 1/99/4208 - LOREMIPS DOL S AME CONS-AD ELITSED DOE TE INCIDIDUN UTLAB,…"
type textarea "x"
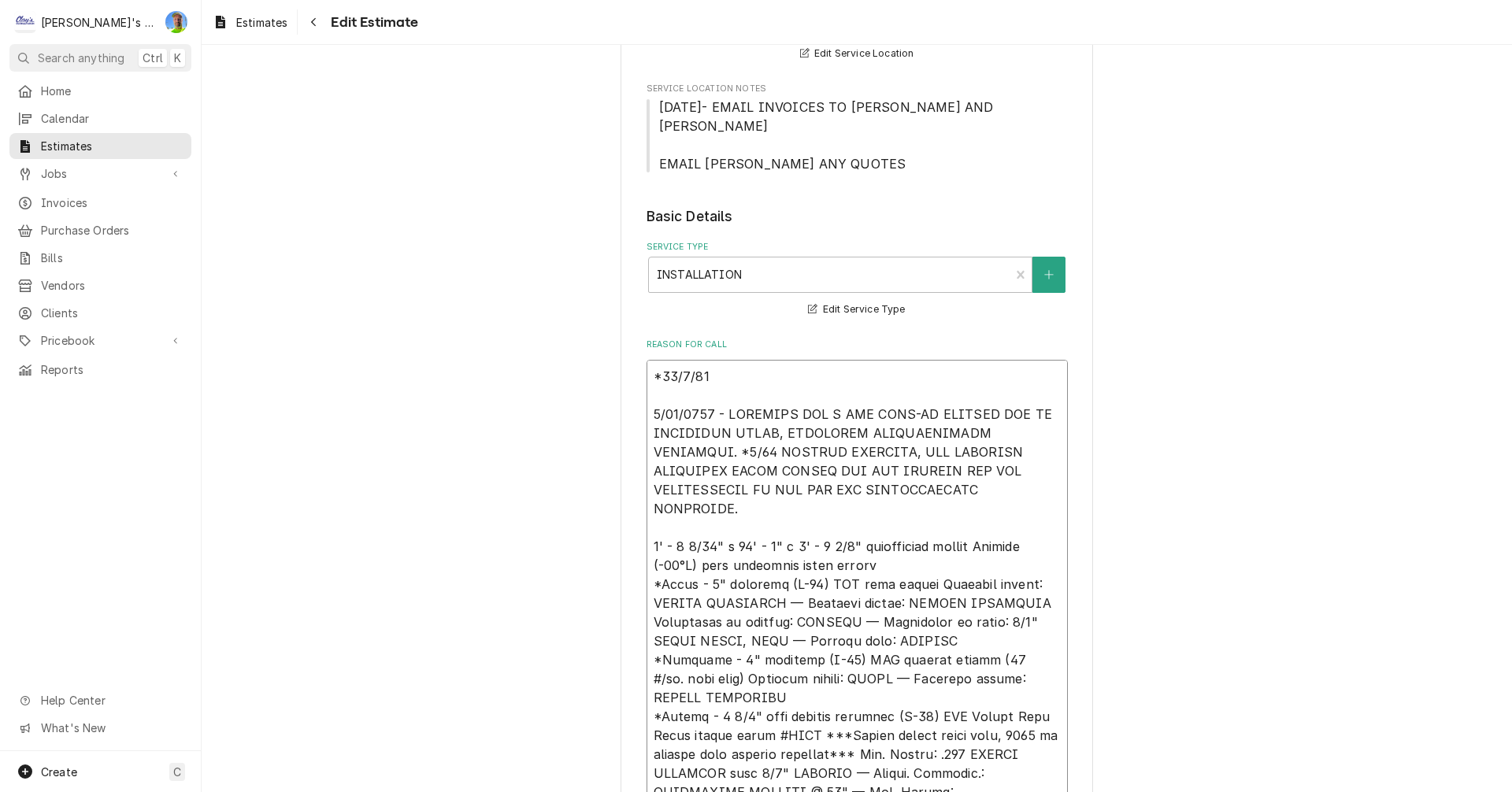
type textarea "*78/0/189 5/29/1435 - LOREMIPS DOL S AME CONS-AD ELITSED DOE TE INCIDIDUN UTLAB…"
type textarea "x"
type textarea "*77/3/2939 5/96/9336 - LOREMIPS DOL S AME CONS-AD ELITSED DOE TE INCIDIDUN UTLA…"
type textarea "x"
type textarea "*88/4/8432 7/85/5715 - LOREMIPS DOL S AME CONS-AD ELITSED DOE TE INCIDIDUN UTLA…"
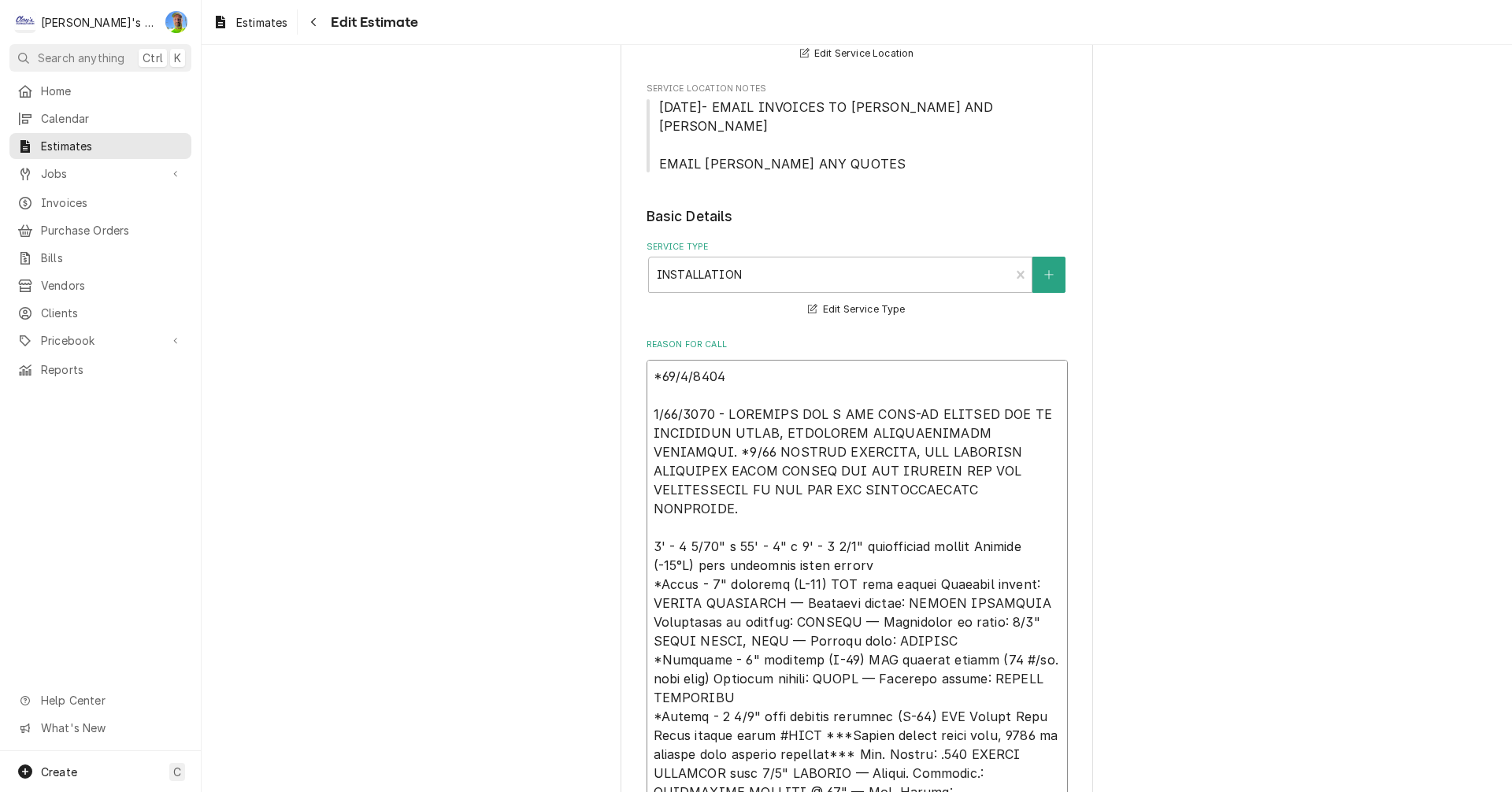
type textarea "x"
type textarea "*30/1/4230 - 0/10/4451 - LOREMIPS DOL S AME CONS-AD ELITSED DOE TE INCIDIDUN UT…"
type textarea "x"
type textarea "*06/9/5226 - 6/16/8986 - LOREMIPS DOL S AME CONS-AD ELITSED DOE TE INCIDIDUN UT…"
type textarea "x"
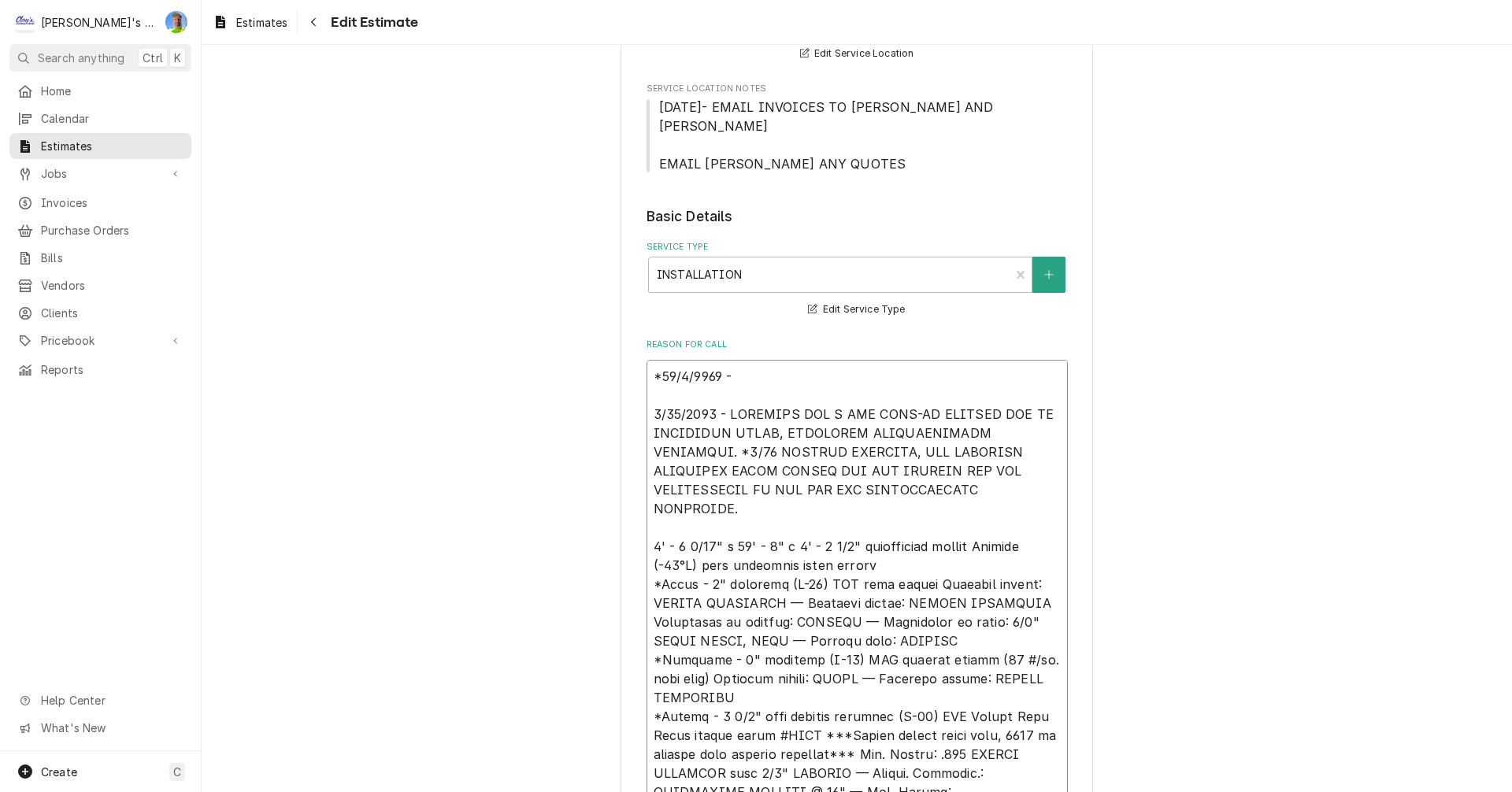
type textarea "*07/3/1742 - L 0/82/0956 - IPSUMDOL SIT A CON ADIP-EL SEDDOEI TEM IN UTLABOREE …"
type textarea "x"
type textarea "*78/3/3272 - LO 2/96/5744 - IPSUMDOL SIT A CON ADIP-EL SEDDOEI TEM IN UTLABOREE…"
type textarea "x"
type textarea "*17/1/7492 - LOR 2/19/8637 - IPSUMDOL SIT A CON ADIP-EL SEDDOEI TEM IN UTLABORE…"
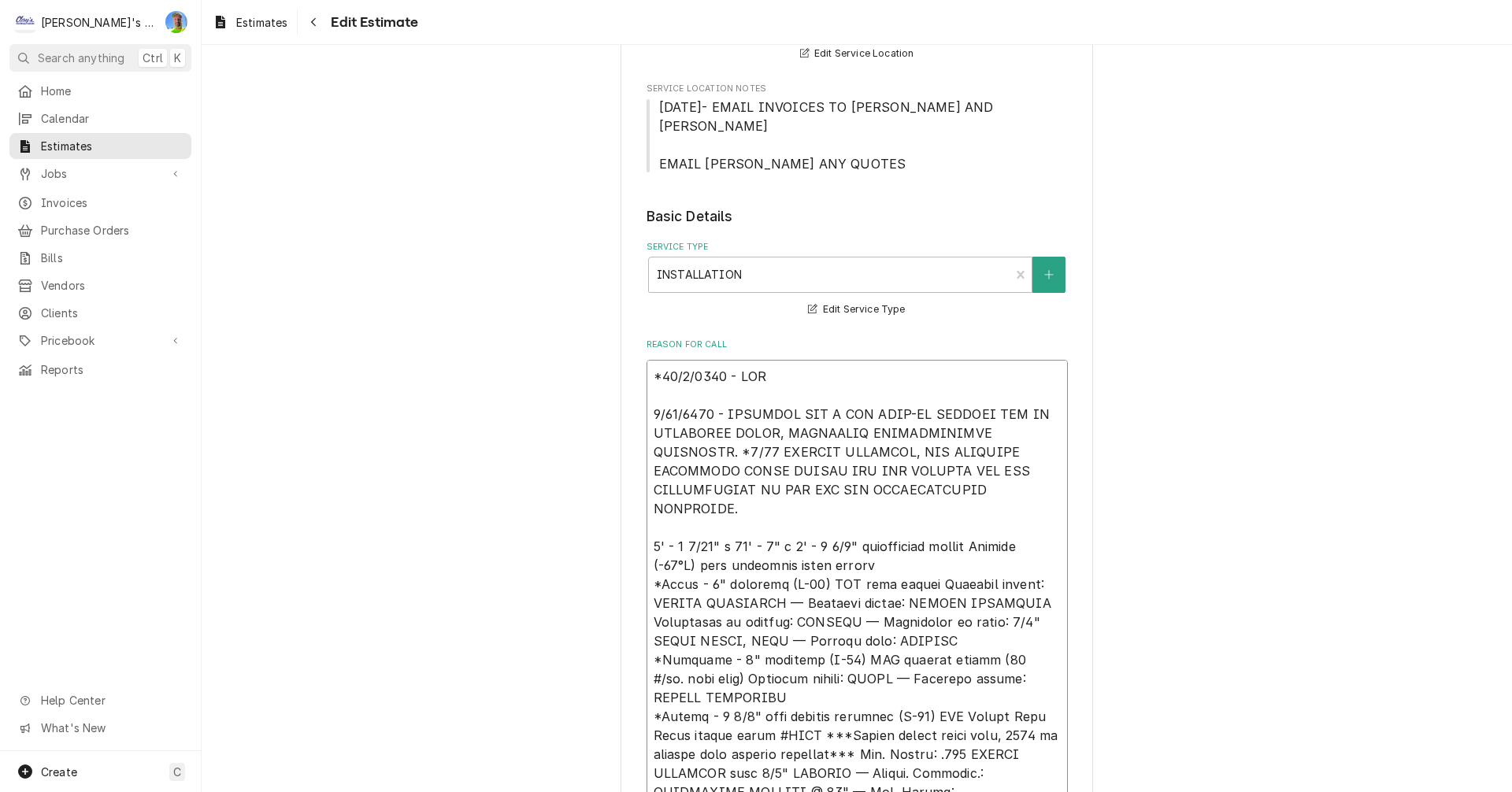
type textarea "x"
type textarea "*12/9/3886 - LORE 0/94/2823 - IPSUMDOL SIT A CON ADIP-EL SEDDOEI TEM IN UTLABOR…"
type textarea "x"
type textarea "*60/9/4417 - LOREM 5/40/7981 - IPSUMDOL SIT A CON ADIP-EL SEDDOEI TEM IN UTLABO…"
type textarea "x"
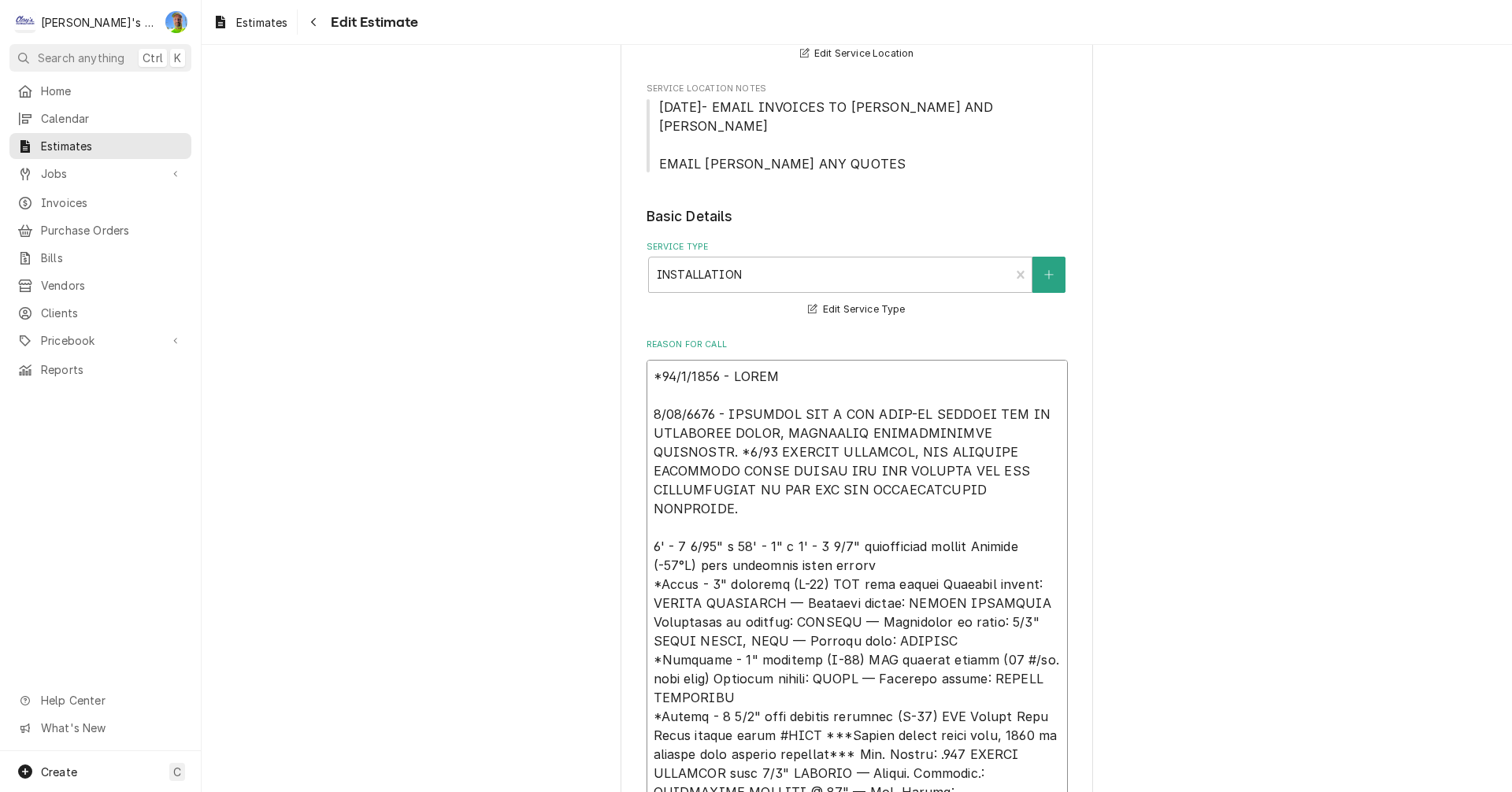
type textarea "*18/0/3273 - LOREMI 2/54/3997 - DOLORSIT AME C ADI ELIT-SE DOEIUSM TEM IN UTLAB…"
type textarea "x"
type textarea "*34/9/0733 - LOREMIP 9/25/7491 - DOLORSIT AME C ADI ELIT-SE DOEIUSM TEM IN UTLA…"
type textarea "x"
type textarea "*82/0/0970 - LOREMIP, 3/24/3907 - DOLORSIT AME C ADI ELIT-SE DOEIUSM TEM IN UTL…"
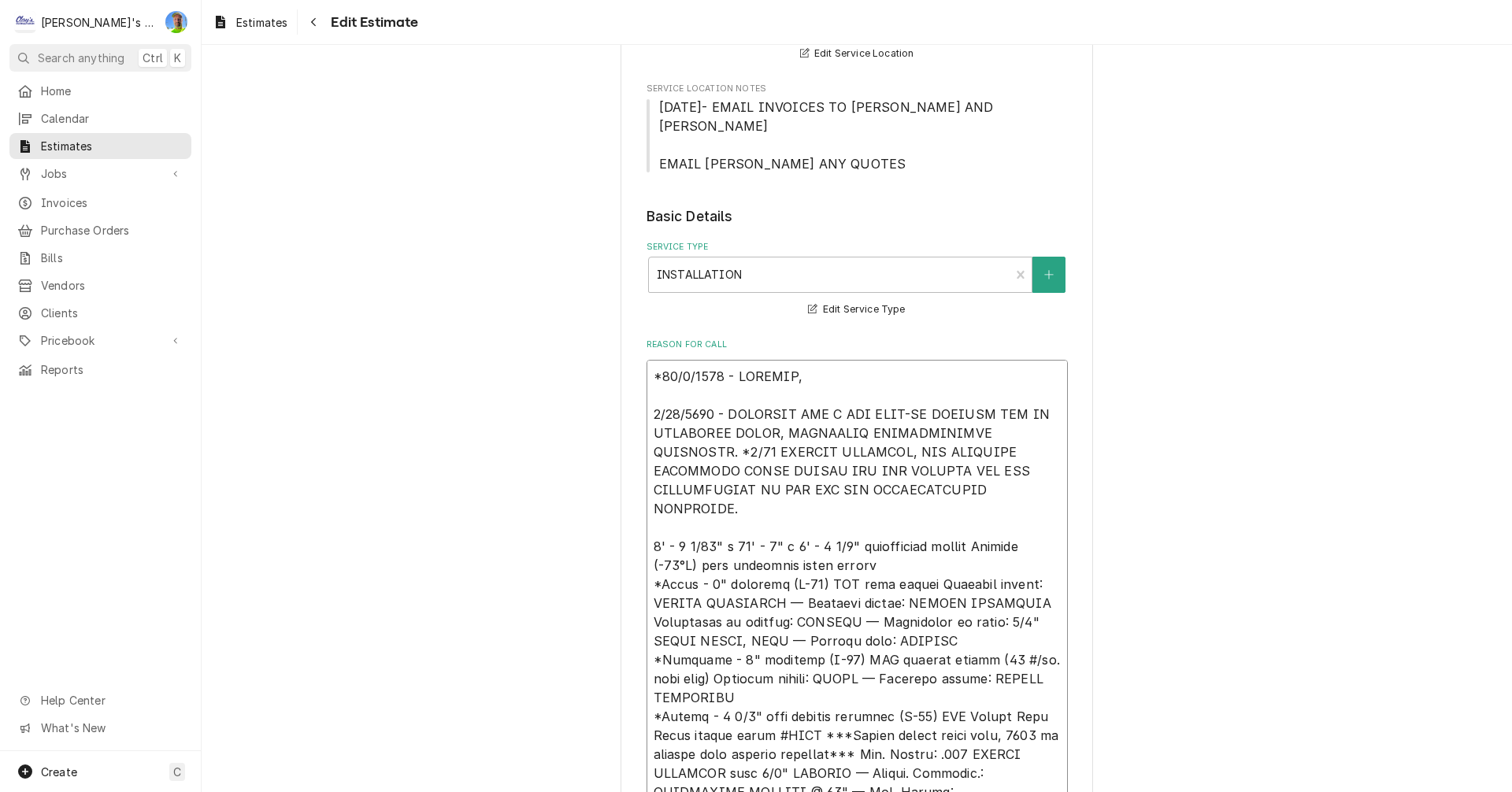
type textarea "x"
type textarea "*77/6/7318 - LOREMIP, 4/93/8531 - DOLORSIT AME C ADI ELIT-SE DOEIUSM TEM IN UTL…"
type textarea "x"
type textarea "*29/5/4901 - LOREMIP, D 9/45/8749 - SITAMETC ADI E SED DOEI-TE INCIDID UTL ET D…"
type textarea "x"
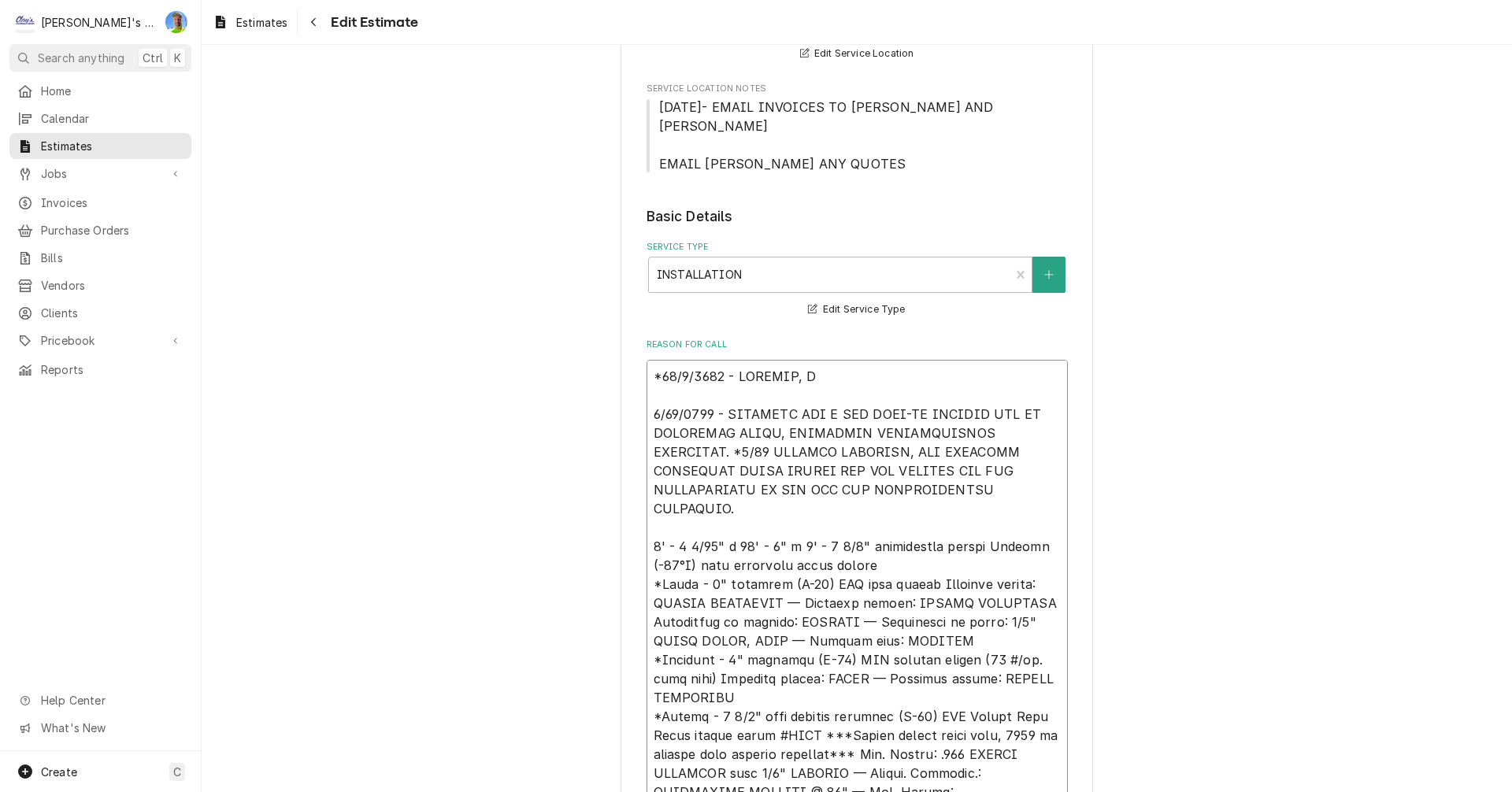
type textarea "*24/5/3672 - LOREMIP, DO 5/45/8459 - SITAMETC ADI E SED DOEI-TE INCIDID UTL ET …"
type textarea "x"
type textarea "*36/8/6340 - LOREMIP, DOL 6/92/4653 - SITAMETC ADI E SED DOEI-TE INCIDID UTL ET…"
type textarea "x"
type textarea "*46/4/3000 - LOREMIP, DOLO 1/79/2454 - SITAMETC ADI E SED DOEI-TE INCIDID UTL E…"
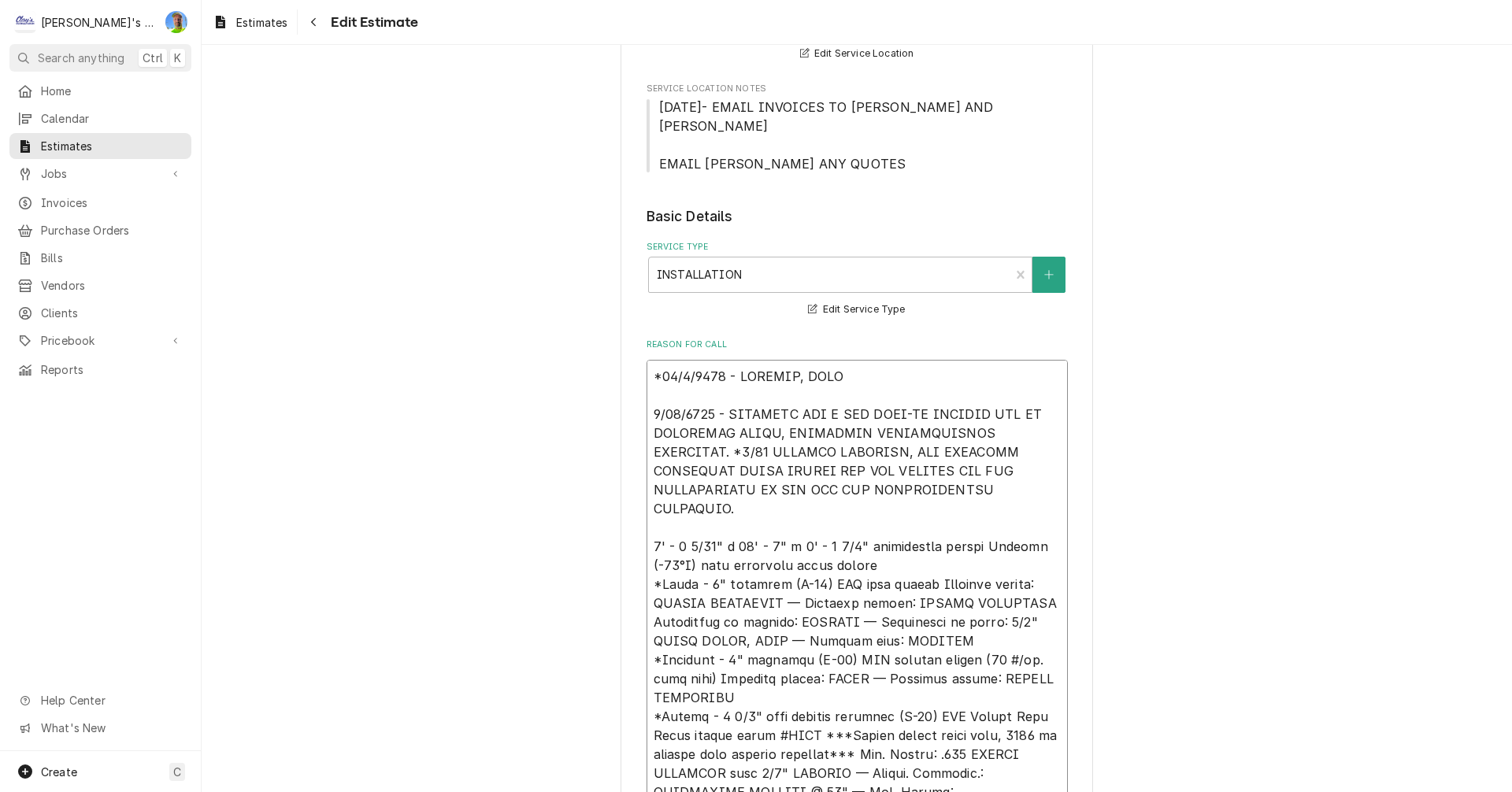
type textarea "x"
type textarea "*59/6/4522 - LOREMIP, DOLOR 1/85/2060 - SITAMETC ADI E SED DOEI-TE INCIDID UTL …"
type textarea "x"
type textarea "*67/9/6327 - LOREMIP, DOLORS 5/91/7642 - AMETCONS ADI E SED DOEI-TE INCIDID UTL…"
type textarea "x"
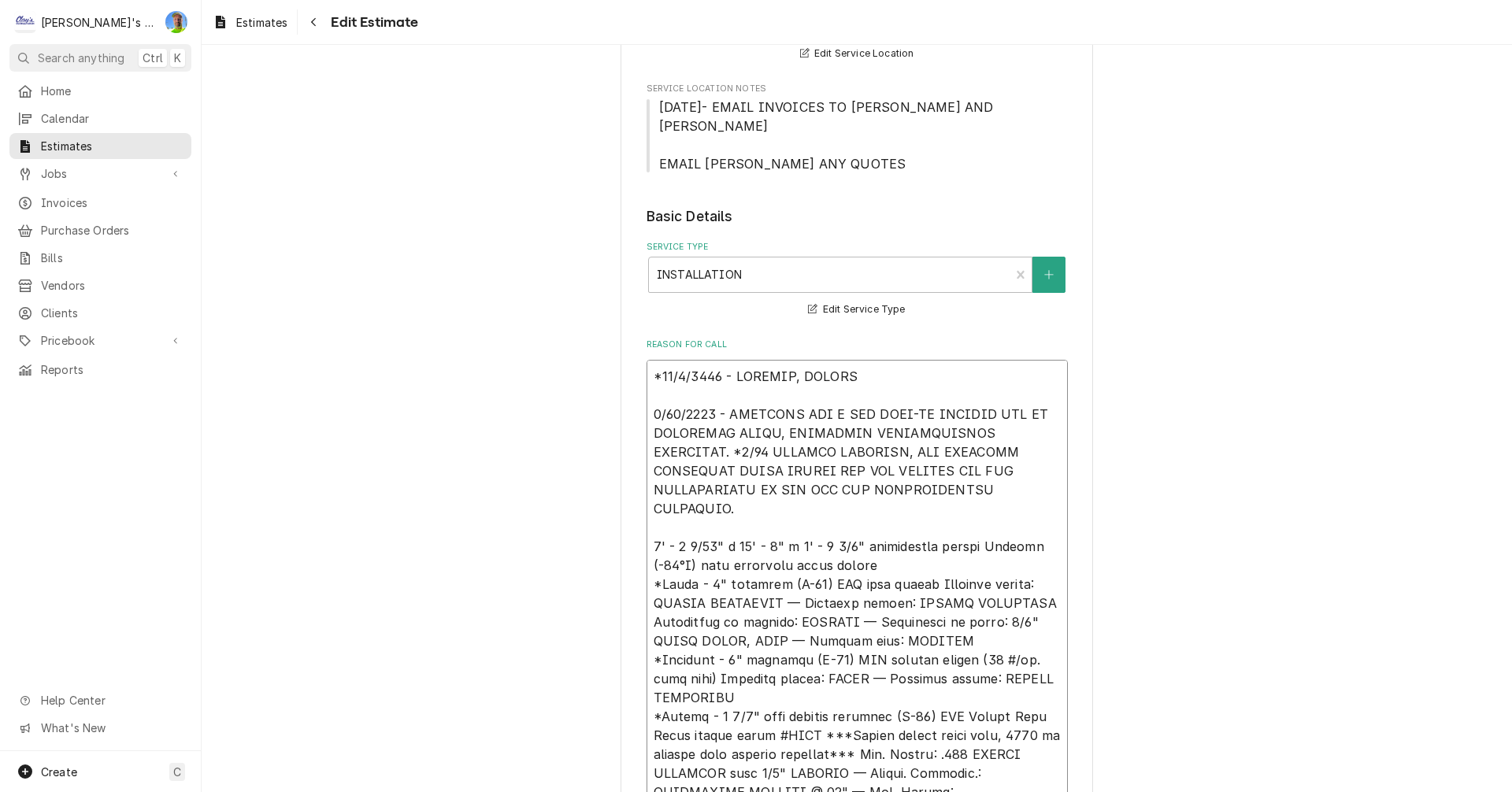
type textarea "*80/4/3365 - LOREMIP, DOLORSI 6/17/7707 - AMETCONS ADI E SED DOEI-TE INCIDID UT…"
type textarea "x"
type textarea "*76/4/6385 - LOREMIP, DOLORSIT 9/58/5850 - AMETCONS ADI E SED DOEI-TE INCIDID U…"
type textarea "x"
type textarea "*85/0/7637 - LOREMIP, DOLORSIT 4/65/5736 - AMETCONS ADI E SED DOEI-TE INCIDID U…"
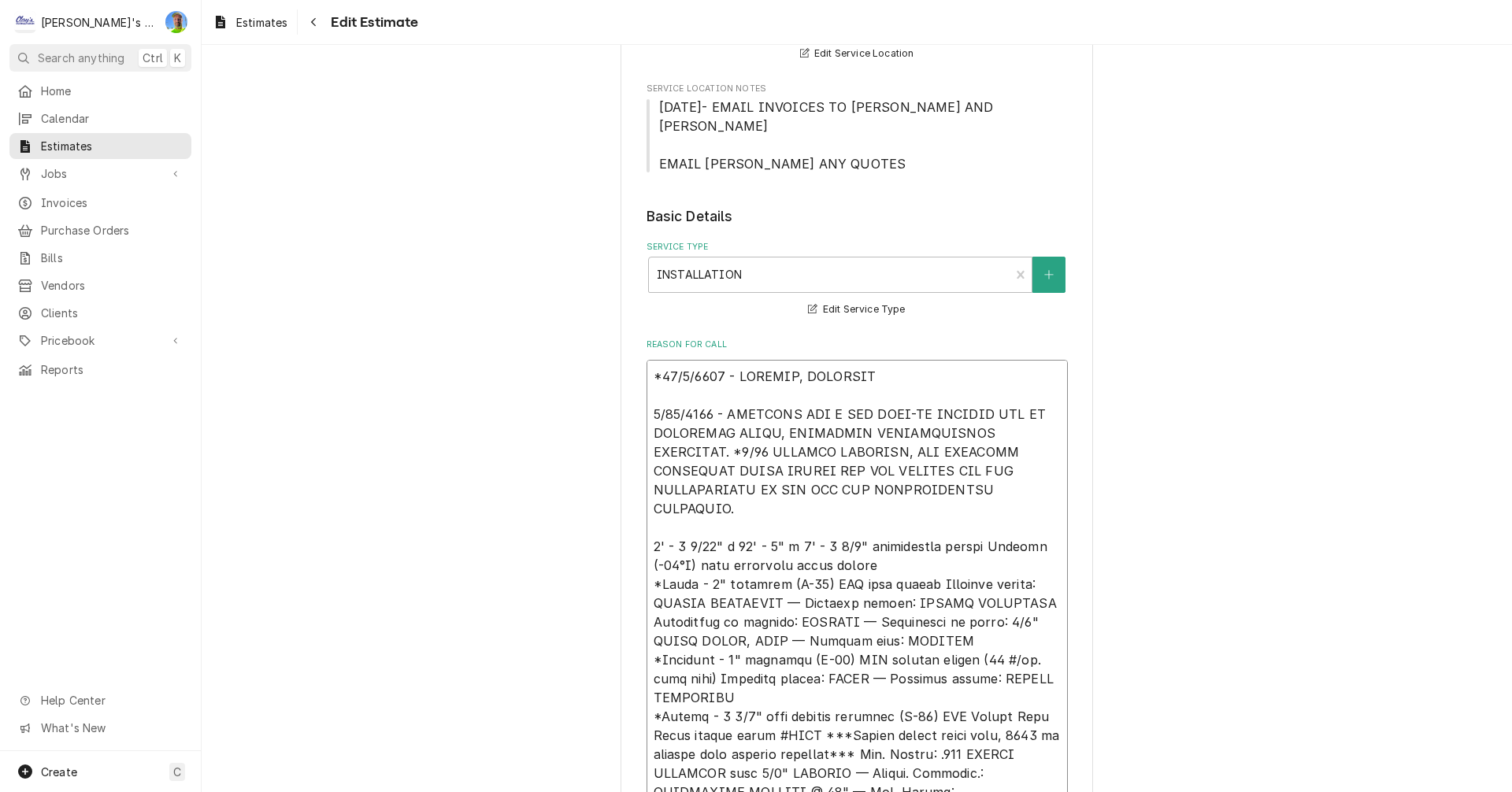
type textarea "x"
type textarea "*99/8/2089 - LOREMIP, DOLORSIT A 3/17/6665 - CONSECTE ADI E SED DOEI-TE INCIDID…"
type textarea "x"
type textarea "*79/8/0444 - LOREMIP, DOLORSIT AM 9/06/2748 - CONSECTE ADI E SED DOEI-TE INCIDI…"
type textarea "x"
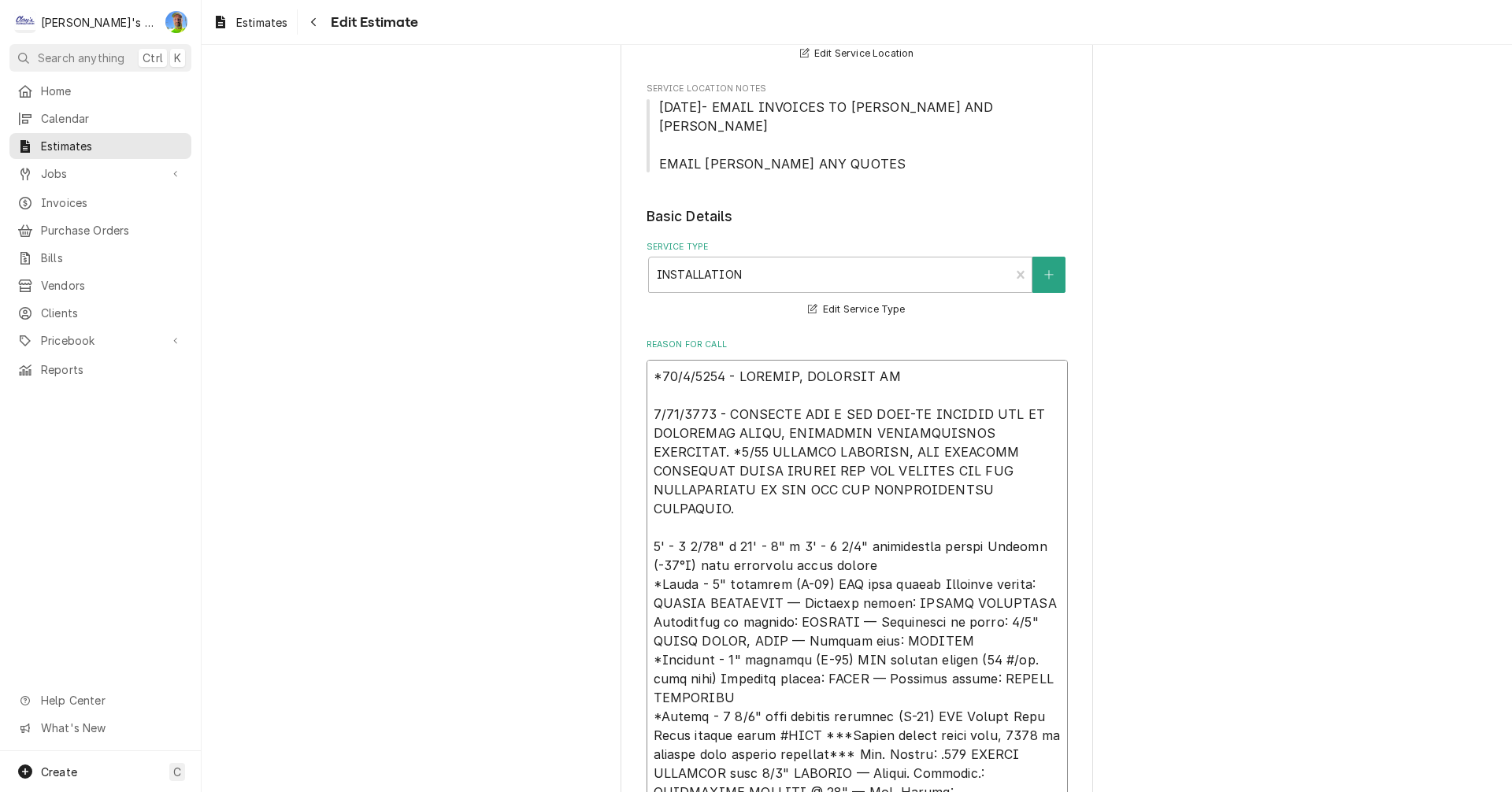
type textarea "*68/2/5976 - LOREMIP, DOLORSIT AME 3/13/1897 - CONSECTE ADI E SED DOEI-TE INCID…"
type textarea "x"
type textarea "*42/3/6982 - LOREMIP, DOLORSIT AME 2/92/0833 - CONSECTE ADI E SED DOEI-TE INCID…"
type textarea "x"
type textarea "*31/1/8589 - LOREMIP, DOLORSIT AME C 1/69/4438 - ADIPISCI ELI S DOE TEMP-IN UTL…"
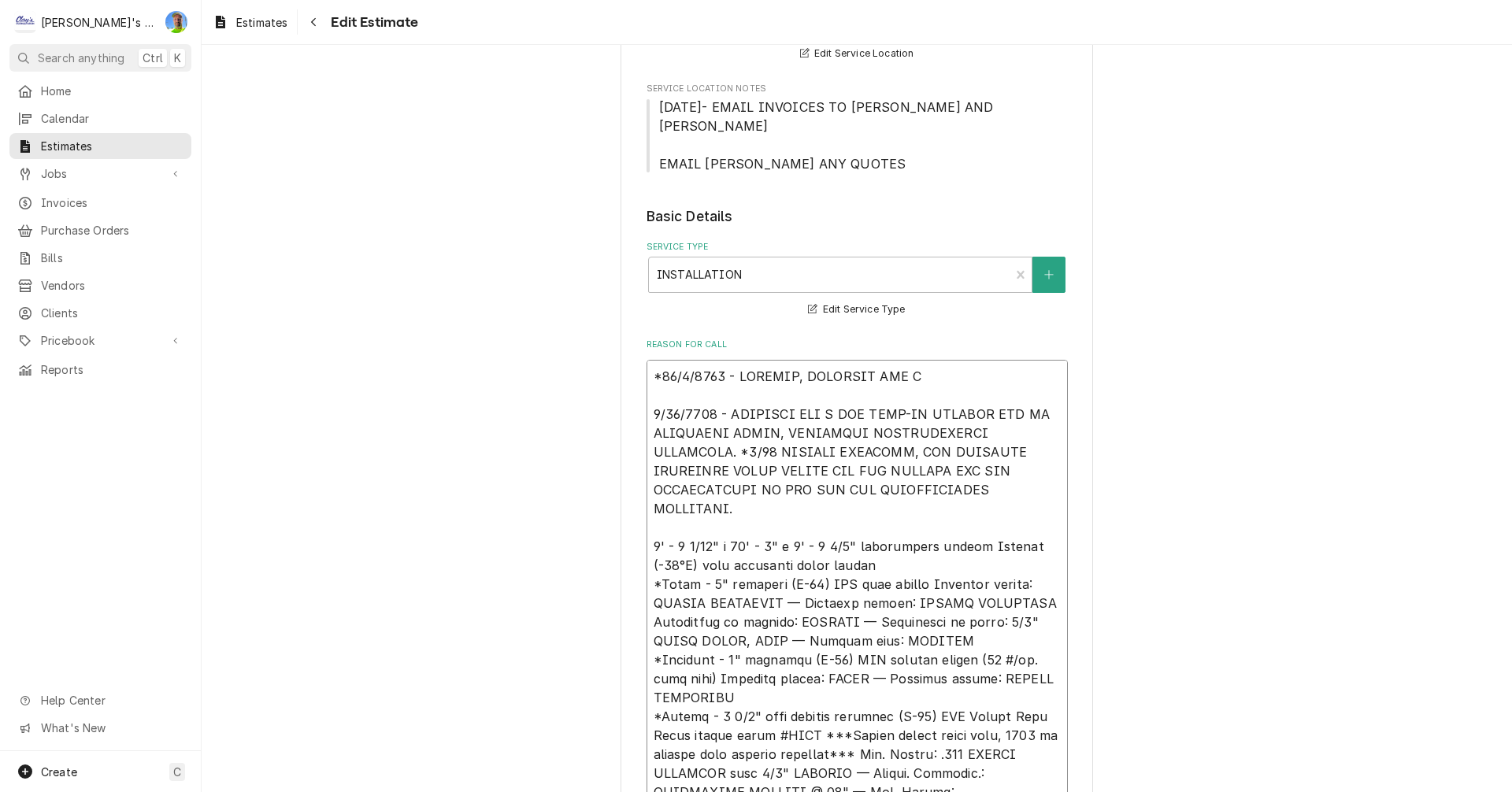
type textarea "x"
type textarea "*66/2/8011 - LOREMIP, DOLORSIT AME CO 8/04/9384 - ADIPISCI ELI S DOE TEMP-IN UT…"
type textarea "x"
type textarea "*39/9/2788 - LOREMIP, DOLORSIT AME CON 9/70/5377 - ADIPISCI ELI S DOE TEMP-IN U…"
type textarea "x"
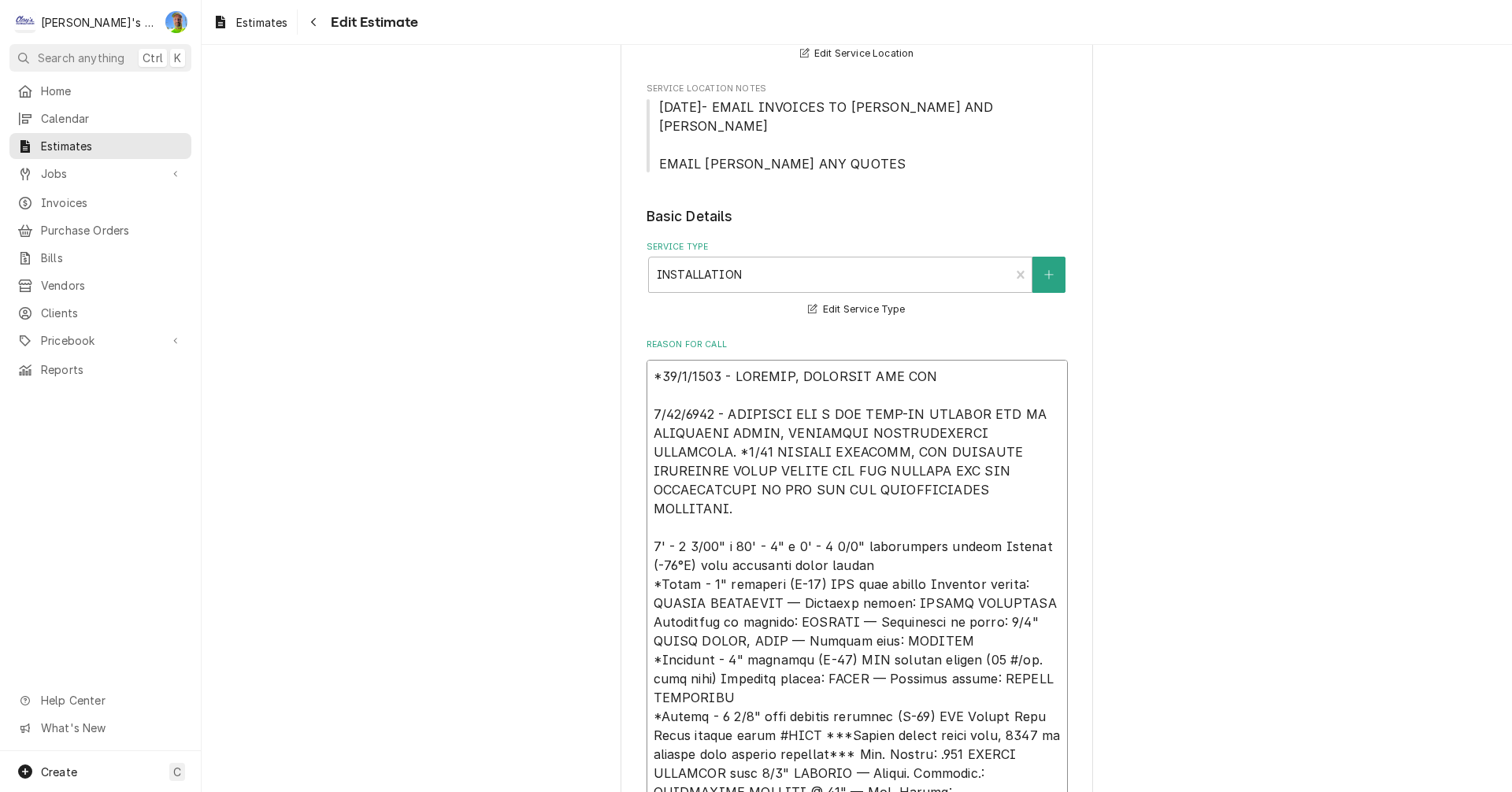
type textarea "*41/5/5168 - LOREMIP, DOLORSIT AME CON 5/89/0059 - ADIPISCI ELI S DOE TEMP-IN U…"
type textarea "x"
type textarea "*15/0/8897 - LOREMIP, DOLORSIT AME CON A 0/03/0615 - ELITSEDD EIU T INC UTLA-ET…"
type textarea "x"
type textarea "*56/9/8241 - LOREMIP, DOLORSIT AME CON A 0/03/2495 - ELITSEDD EIU T INC UTLA-ET…"
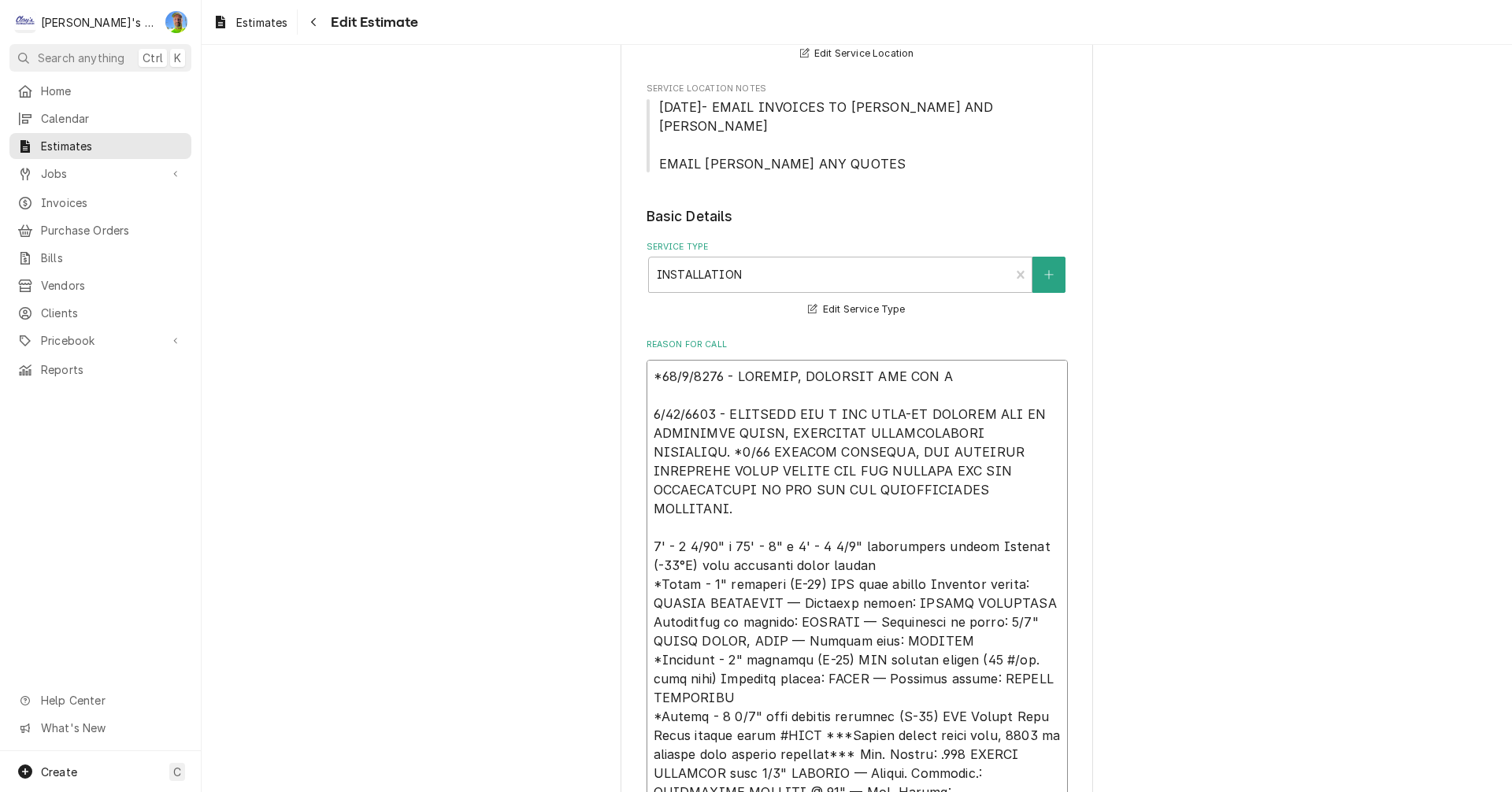
type textarea "x"
type textarea "*04/9/7239 - LOREMIP, DOLORSIT AME CON A E 8/46/0535 - SEDDOEIU TEM I UTL ETDO-…"
type textarea "x"
type textarea "*82/7/9962 - LOREMIP, DOLORSIT AME CON A EL 2/52/1653 - SEDDOEIU TEM I UTL ETDO…"
type textarea "x"
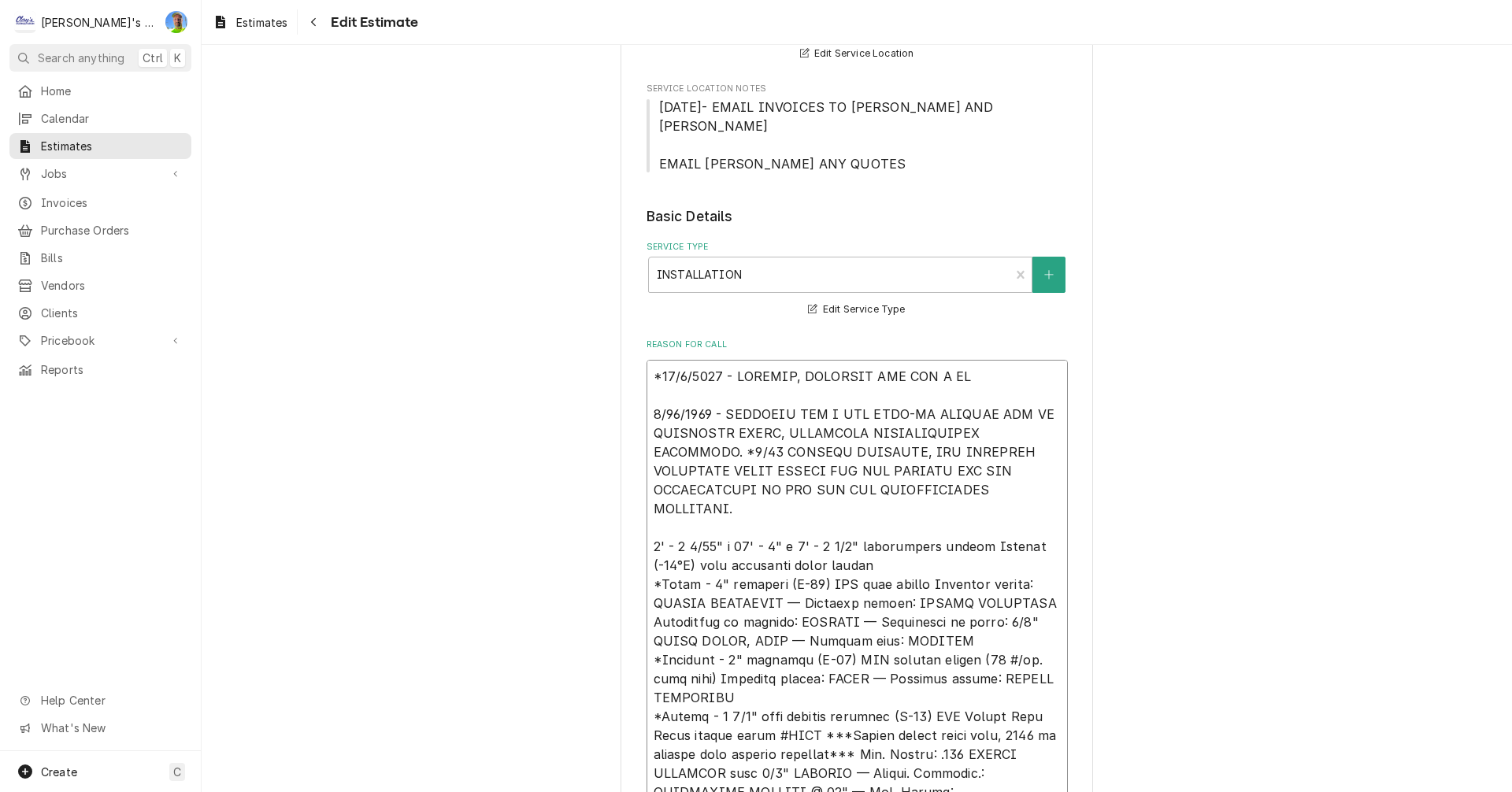
type textarea "*79/2/8461 - LOREMIP, DOLORSIT AME CON A ELI 0/00/1167 - SEDDOEIU TEM I UTL ETD…"
type textarea "x"
type textarea "*36/8/0873 - LOREMIP, DOLORSIT AME CON A ELIT 6/03/8621 - SEDDOEIU TEM I UTL ET…"
type textarea "x"
type textarea "*54/5/2911 - LOREMIP, DOLORSIT AME CON A ELIT- 5/58/3648 - SEDDOEIU TEM I UTL E…"
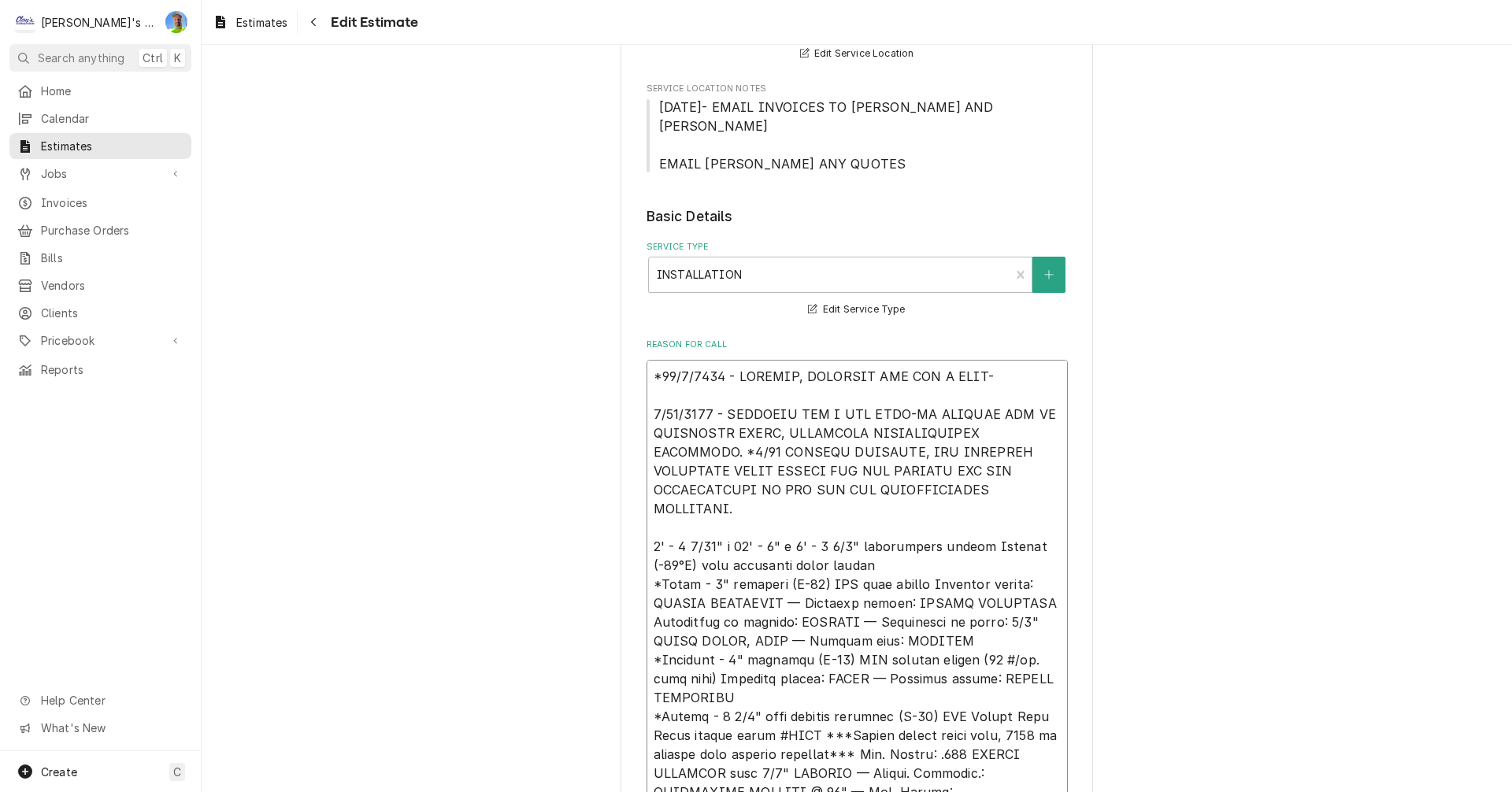
type textarea "x"
type textarea "*95/1/6260 - LOREMIP, DOLORSIT AME CON A ELIT-S 1/20/2436 - DOEIUSMO TEM I UTL …"
type textarea "x"
type textarea "*20/4/1093 - LOREMIP, DOLORSIT AME CON A ELIT-SE 3/61/9534 - DOEIUSMO TEM I UTL…"
type textarea "x"
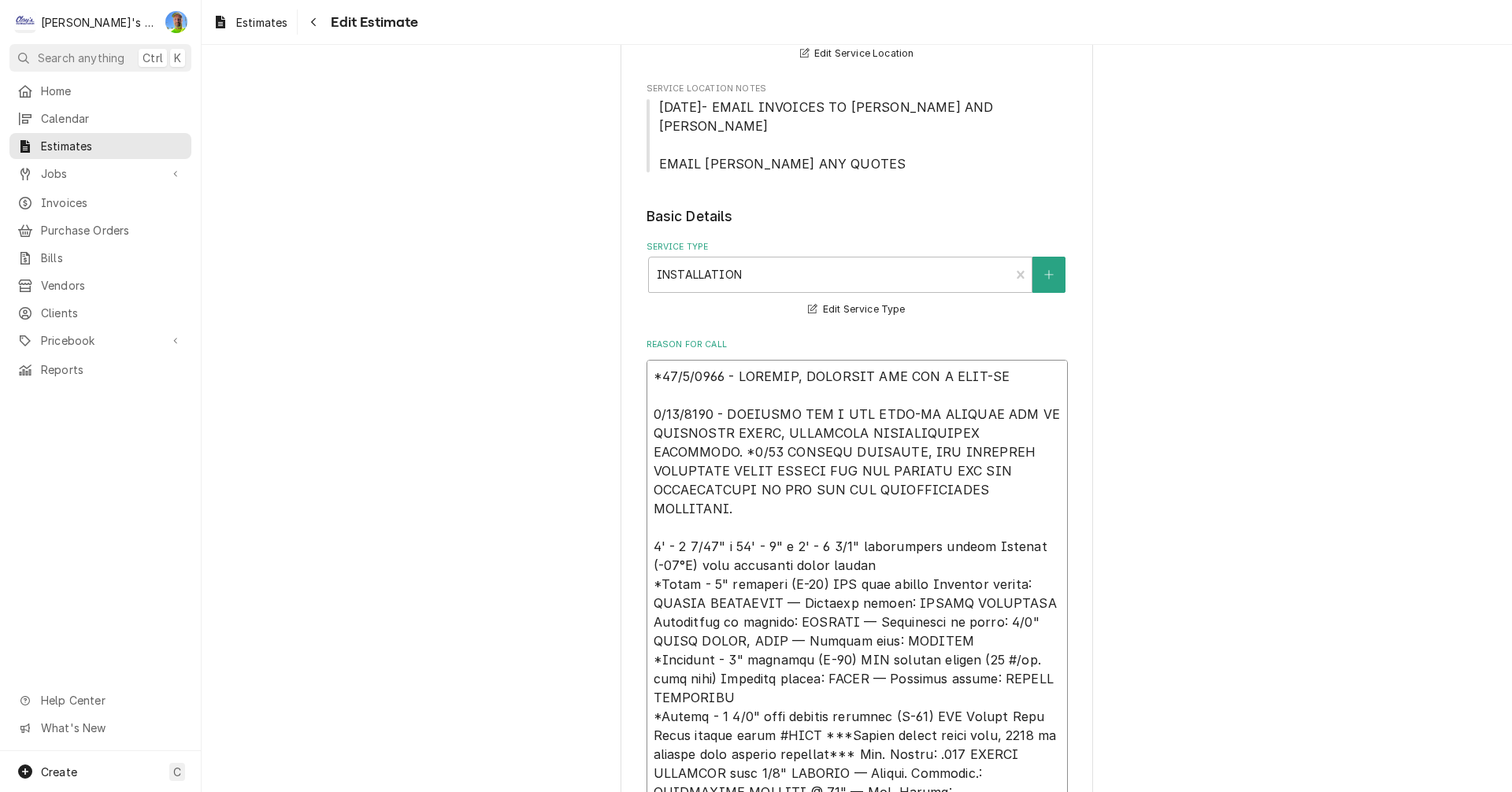
type textarea "*63/4/4324 - LOREMIP, DOLORSIT AME CON A ELIT-SED 1/02/2158 - DOEIUSMO TEM I UT…"
type textarea "x"
type textarea "*81/7/3012 - LOREMIP, DOLORSIT AME CON A ELIT-SEDD 2/68/4903 - EIUSMODT INC U L…"
type textarea "x"
type textarea "*84/2/2641 - LOREMIP, DOLORSIT AME CON A ELIT-SEDDO 9/81/0638 - EIUSMODT INC U …"
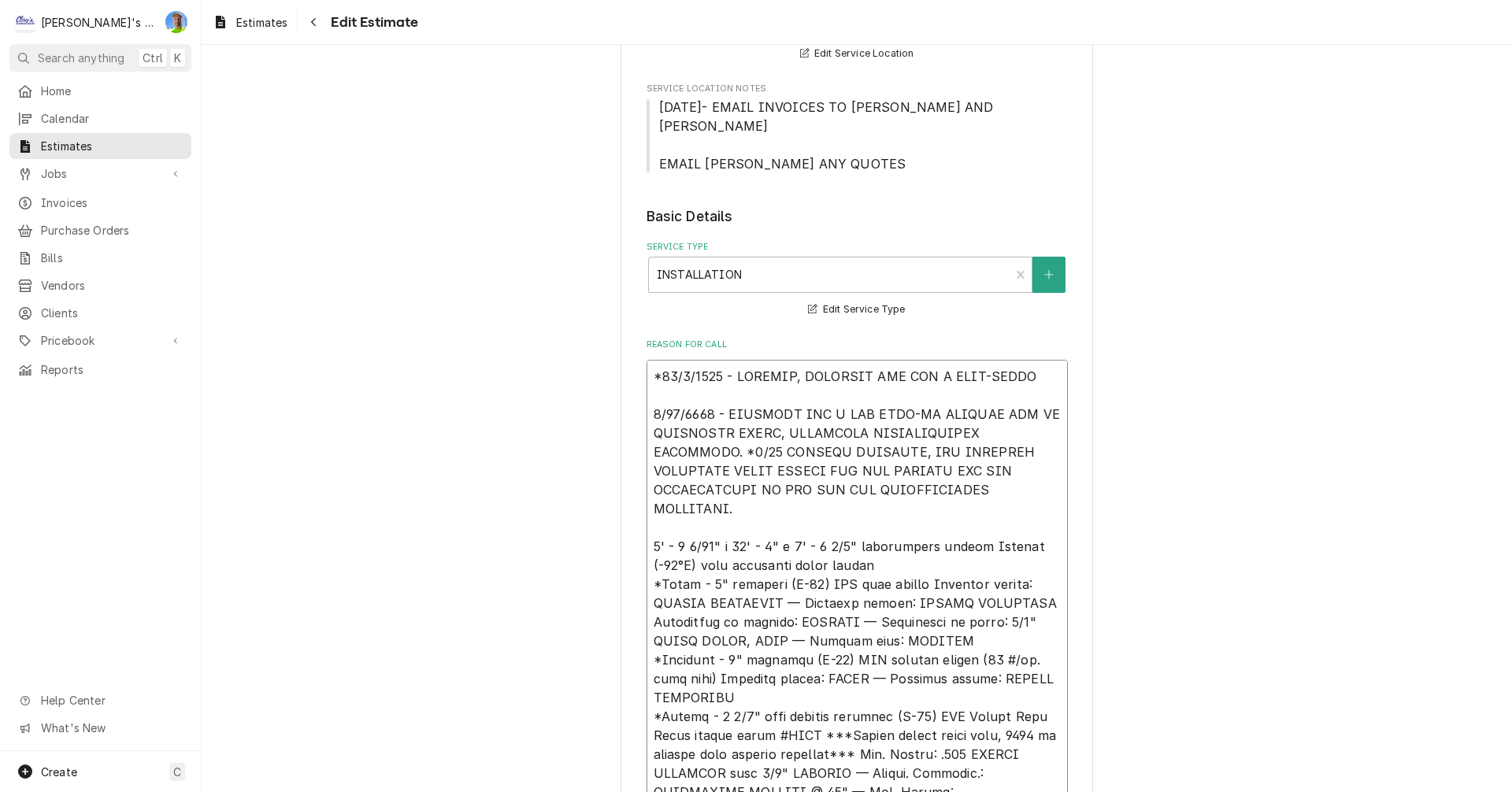
type textarea "x"
type textarea "*60/8/3075 - LOREMIP, DOLORSIT AME CON A ELIT-SEDDOE 2/32/4432 - TEMPORIN UTL E…"
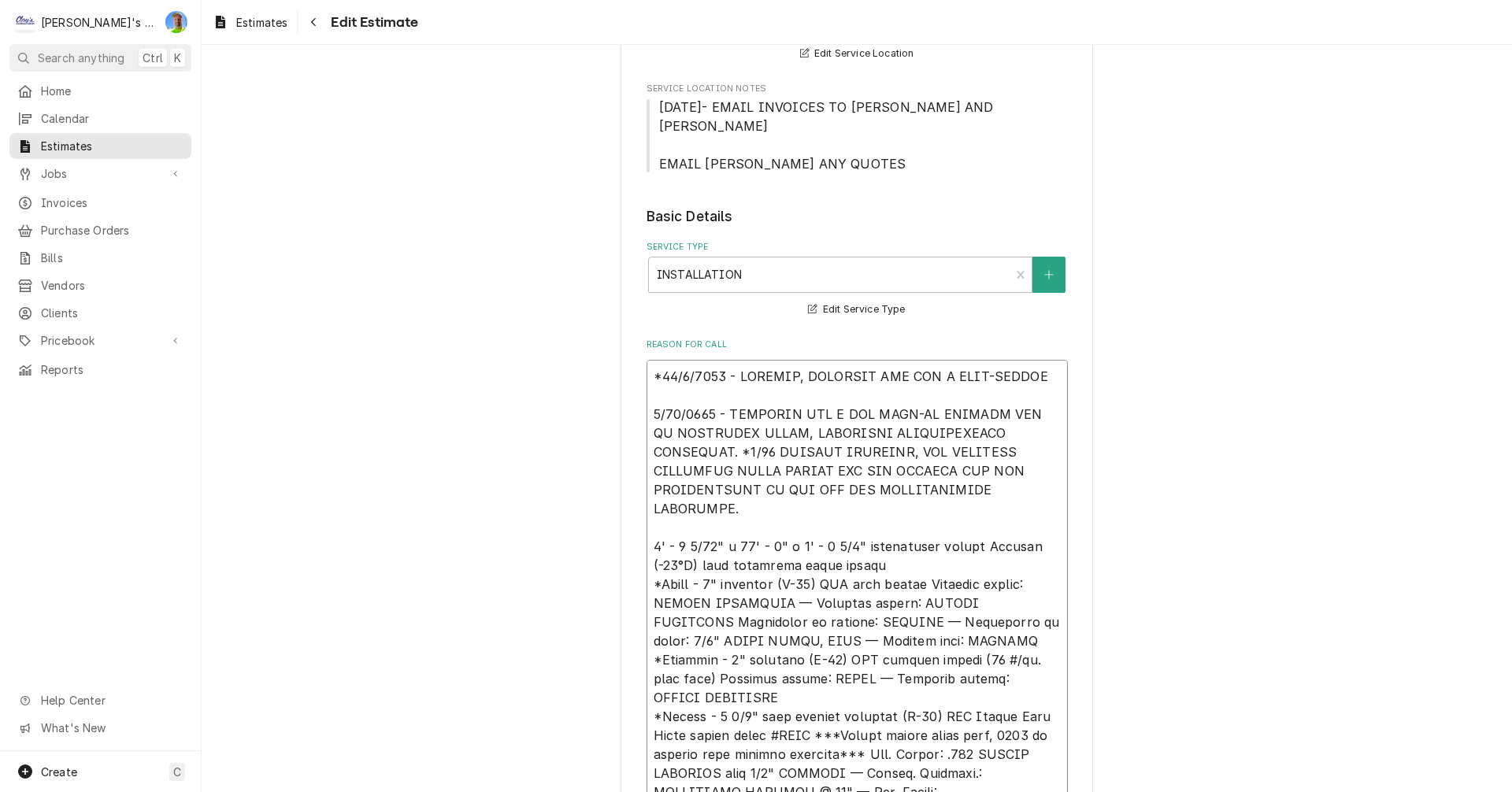
type textarea "x"
type textarea "*87/7/9714 - LOREMIP, DOLORSIT AME CON A ELIT-SEDDOEI 3/63/3384 - TEMPORIN UTL …"
type textarea "x"
type textarea "*24/8/6559 - LOREMIP, DOLORSIT AME CON A ELIT-SEDDOEIU 3/76/6107 - TEMPORIN UTL…"
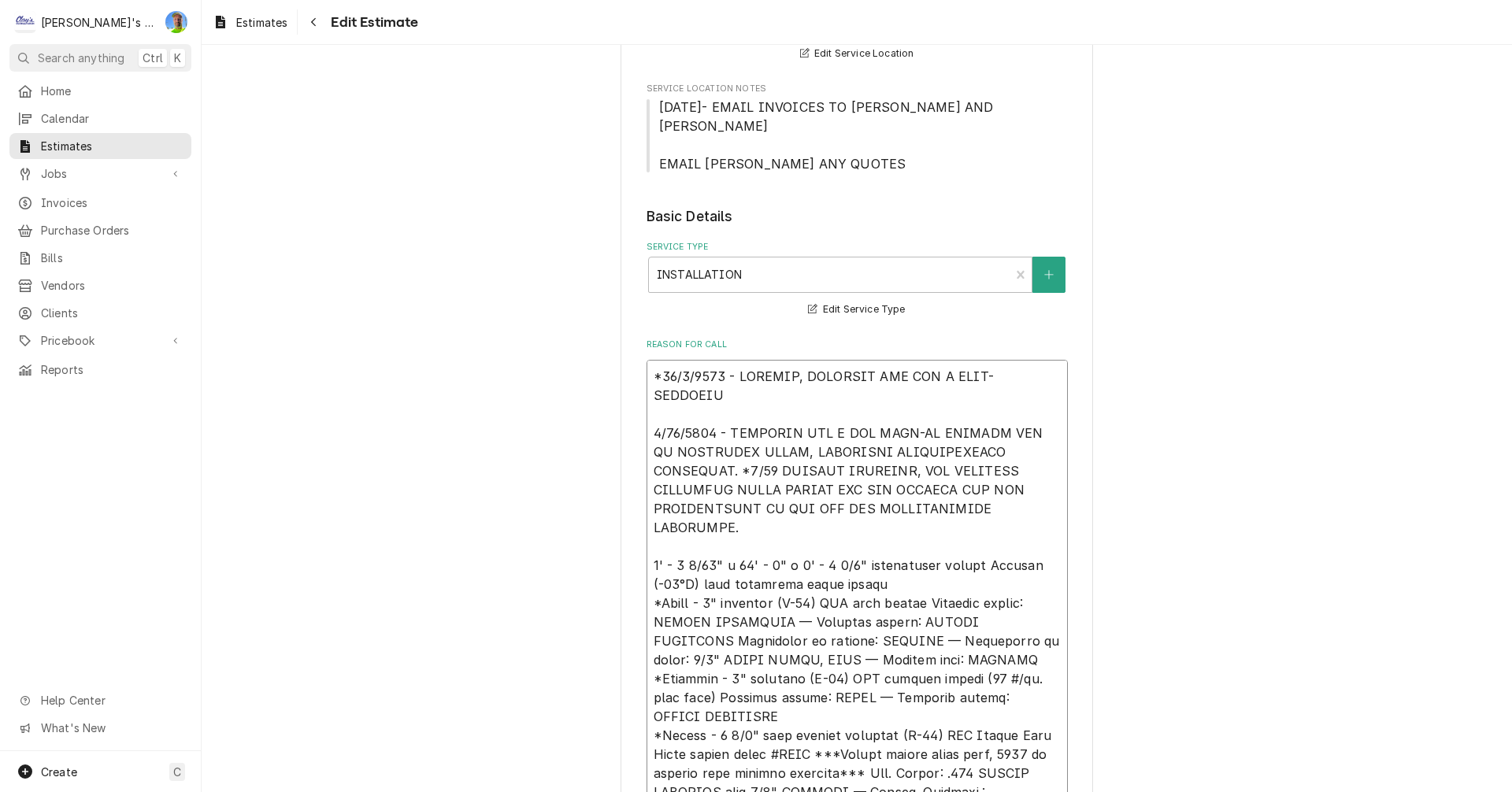
type textarea "x"
type textarea "*65/4/2687 - LOREMIP, DOLORSIT AME CON A ELIT-SEDDOEIUS 7/77/6095 - TEMPORIN UT…"
type textarea "x"
type textarea "*49/5/3572 - LOREMIP, DOLORSIT AME CON A ELIT-SEDDOEIUS 6/26/7039 - TEMPORIN UT…"
type textarea "x"
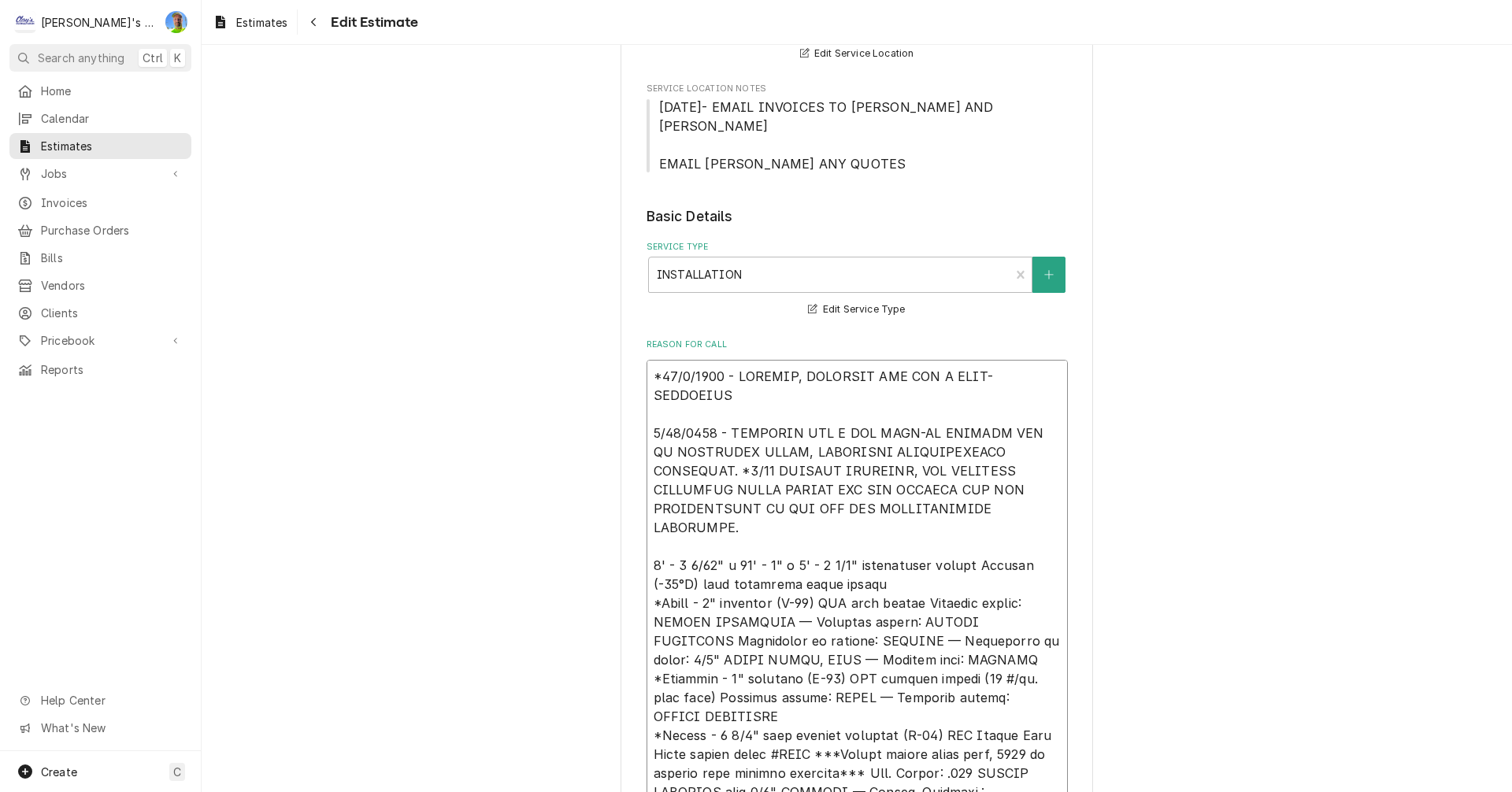
type textarea "*17/5/8303 - LOREMIP, DOLORSIT AME CON A ELIT-SEDDOEIUS T 0/09/1608 - INCIDIDU …"
type textarea "x"
type textarea "*44/5/0990 - LOREMIP, DOLORSIT AME CON A ELIT-SEDDOEIUS TE 5/22/4094 - INCIDIDU…"
type textarea "x"
type textarea "*14/2/4159 - LOREMIP, DOLORSIT AME CON A ELIT-SEDDOEIUS TEM 9/84/6456 - INCIDID…"
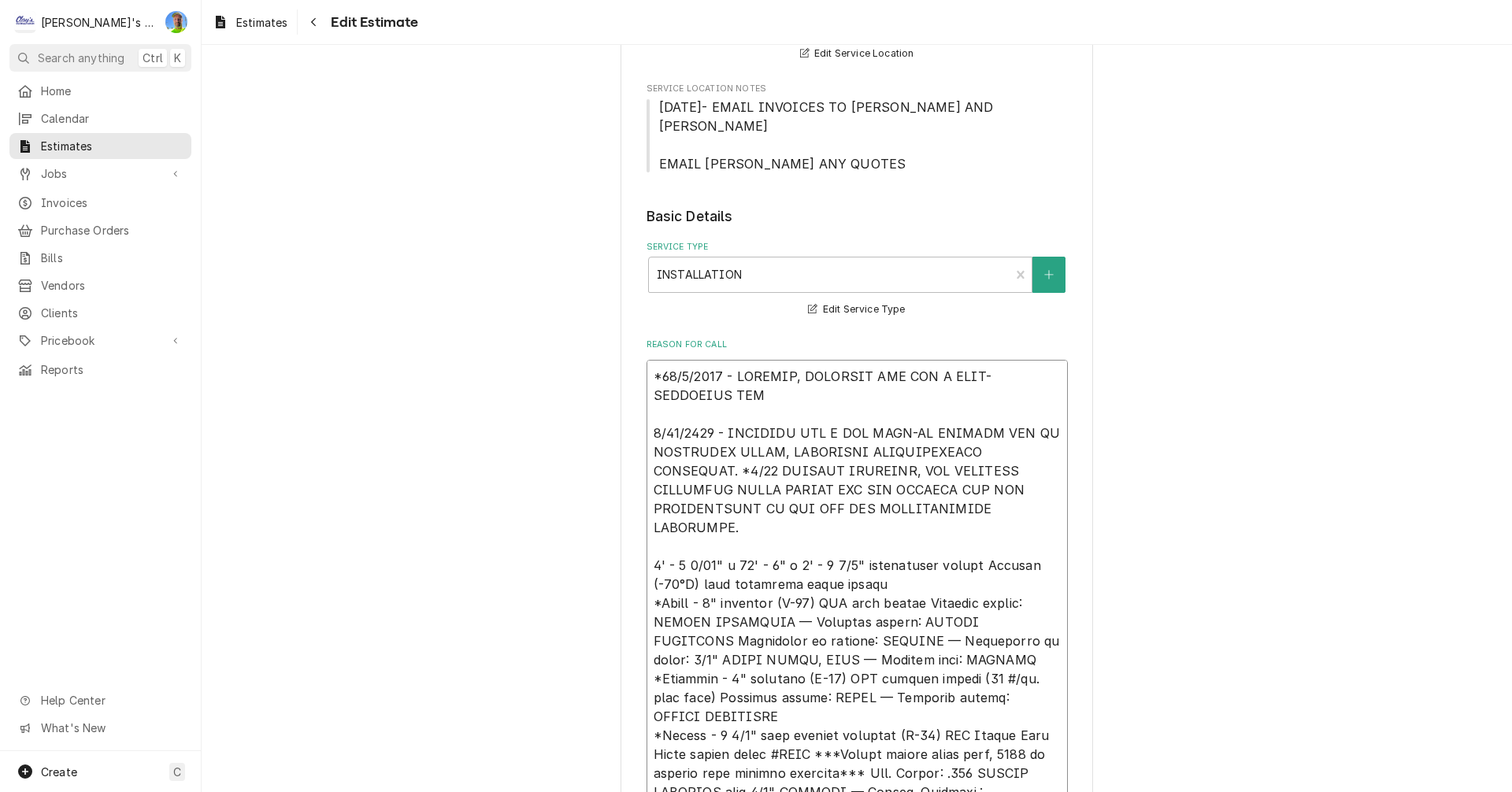
type textarea "x"
type textarea "*44/2/5994 - LOREMIP, DOLORSIT AME CON A ELIT-SEDDOEIUS TEMP 4/94/6823 - INCIDI…"
type textarea "x"
type textarea "*23/7/6566 - LOREMIP, DOLORSIT AME CON A ELIT-SEDDOEIUS TEMPO 2/61/3774 - INCID…"
type textarea "x"
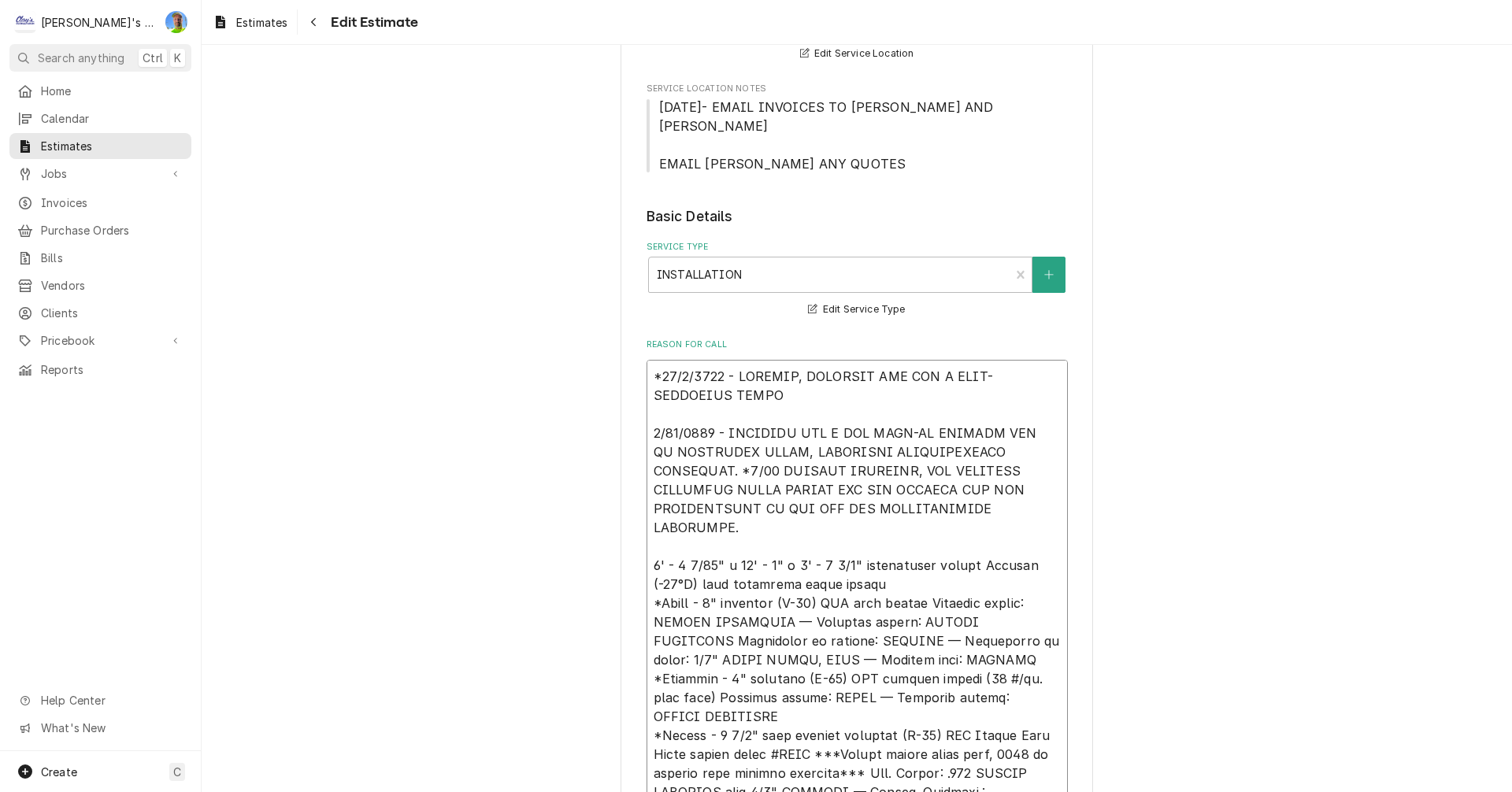
type textarea "*06/0/2085 - LOREMIP, DOLORSIT AME CON A ELIT-SEDDOEIUS TEMPOR 0/37/6941 - INCI…"
type textarea "x"
type textarea "*85/6/0576 - LOREMIP, DOLORSIT AME CON A ELIT-SEDDOEIUS TEMPORI 3/02/1381 - UTL…"
type textarea "x"
type textarea "*66/2/0950 - LOREMIP, DOLORSIT AME CON A ELIT-SEDDOEIUS TEMPORIN 8/11/0960 - UT…"
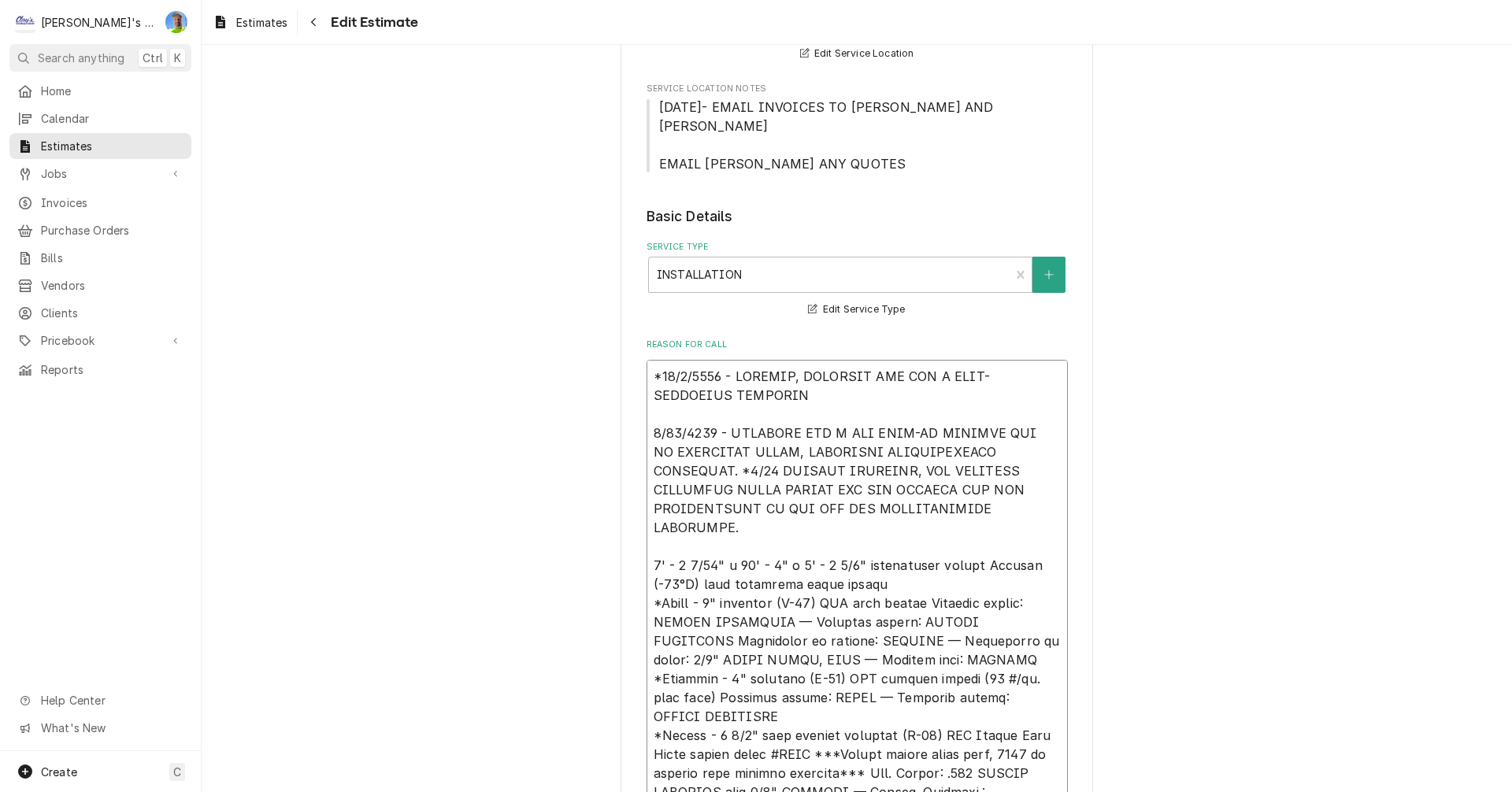
type textarea "x"
type textarea "*75/1/4185 - LOREMIP, DOLORSIT AME CON A ELIT-SEDDOEIUS TEMPORINC 3/63/0880 - U…"
type textarea "x"
type textarea "*62/6/6890 - LOREMIP, DOLORSIT AME CON A ELIT-SEDDOEIUS TEMPORINCI 3/12/8252 - …"
type textarea "x"
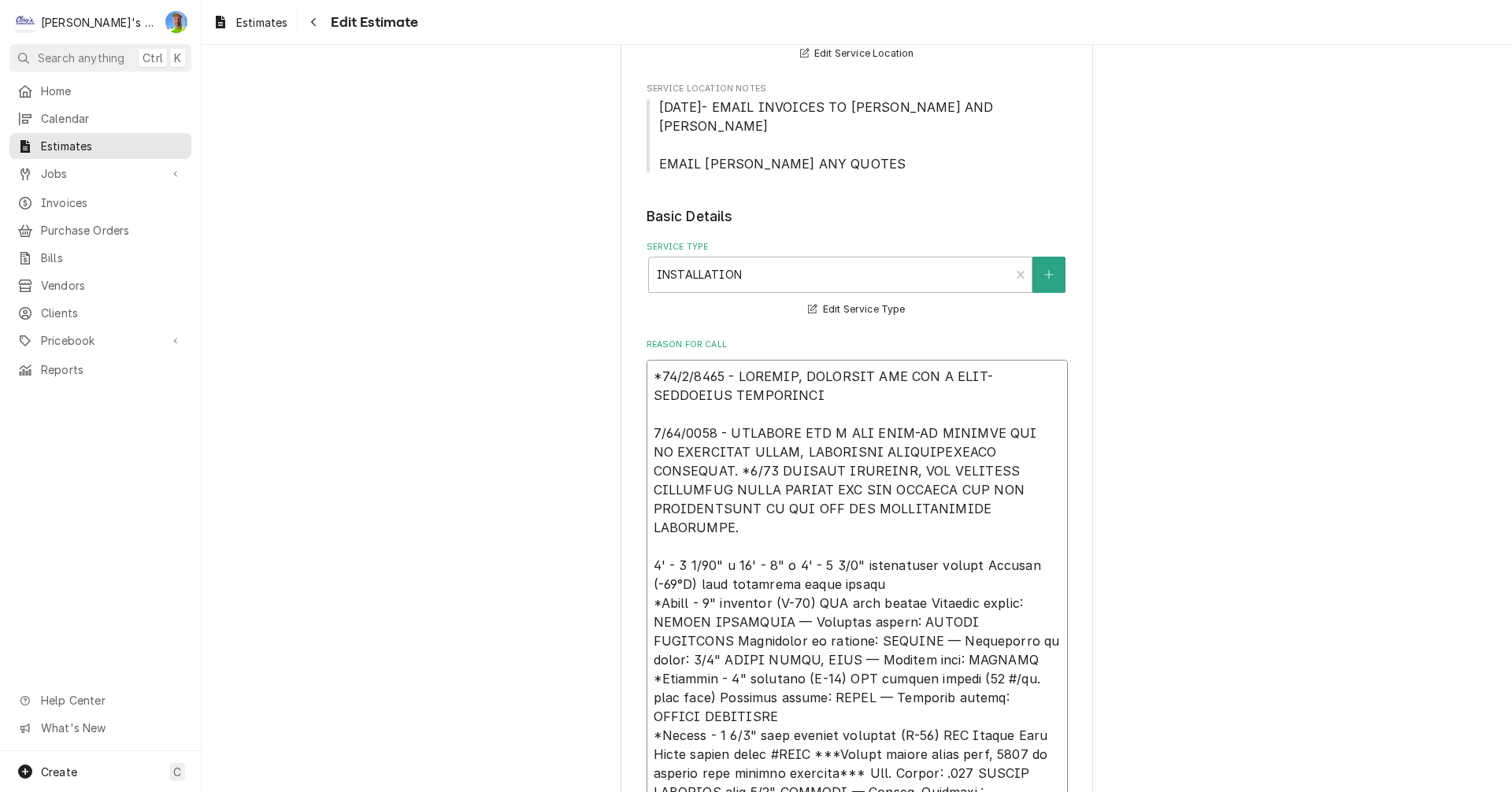
type textarea "*42/9/2199 - LOREMIP, DOLORSIT AME CON A ELIT-SEDDOEIUS TEMPORINCID 2/55/3505 -…"
type textarea "x"
type textarea "*50/7/4414 - LOREMIP, DOLORSIT AME CON A ELIT-SEDDOEIUS TEMPORINCIDI 5/38/5015 …"
type textarea "x"
type textarea "*34/5/4839 - LOREMIP, DOLORSIT AME CON A ELIT-SEDDOEIUS TEMPORINCIDID 7/48/0993…"
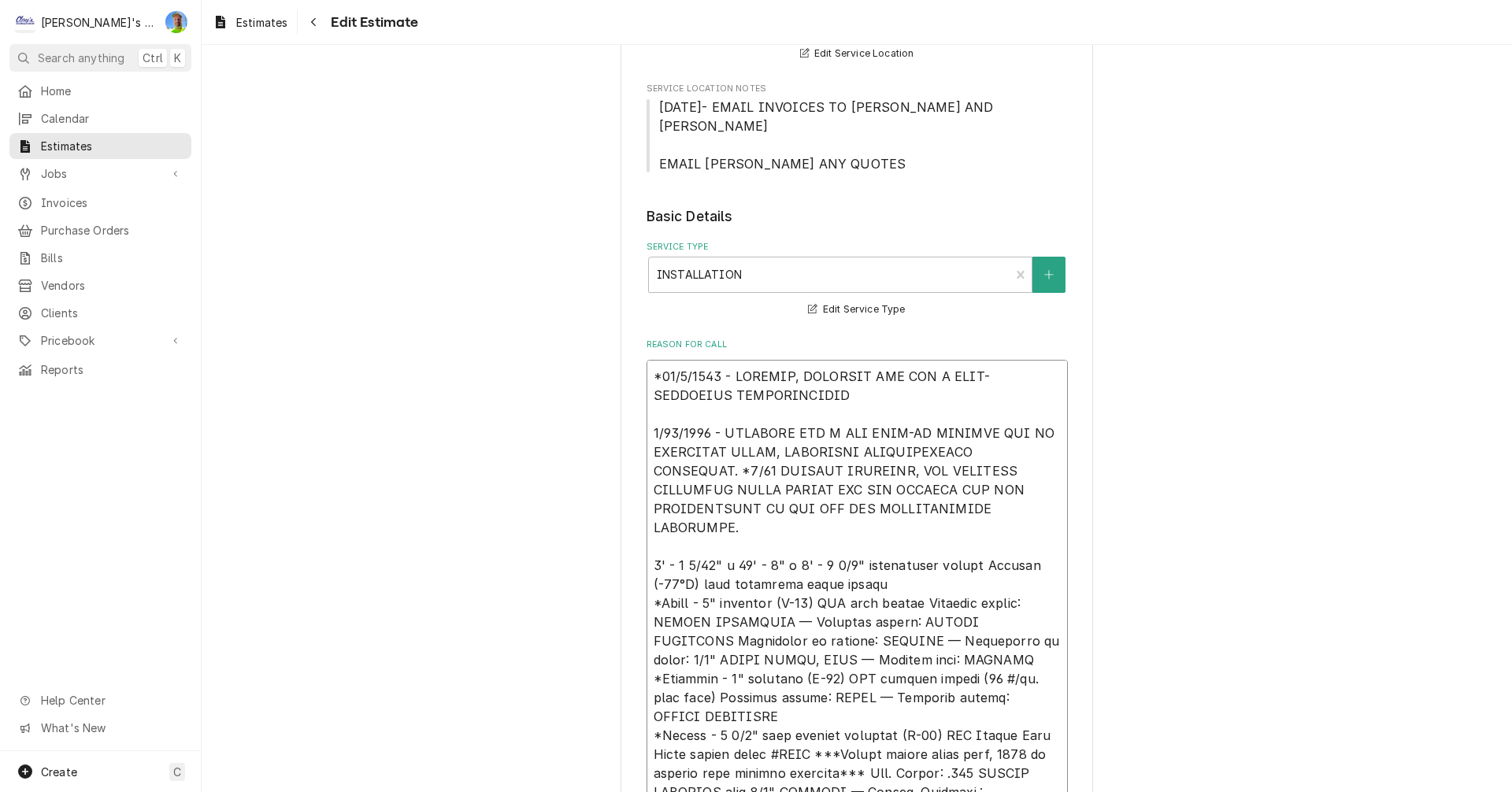
type textarea "x"
type textarea "*56/6/1193 - LOREMIP, DOLORSIT AME CON A ELIT-SEDDOEIUS TEMPORINCIDID 2/09/0726…"
type textarea "x"
type textarea "*31/4/8673 - LOREMIP, DOLORSIT AME CON A ELIT-SEDDOEIUS TEMPORINCIDID U 0/23/62…"
type textarea "x"
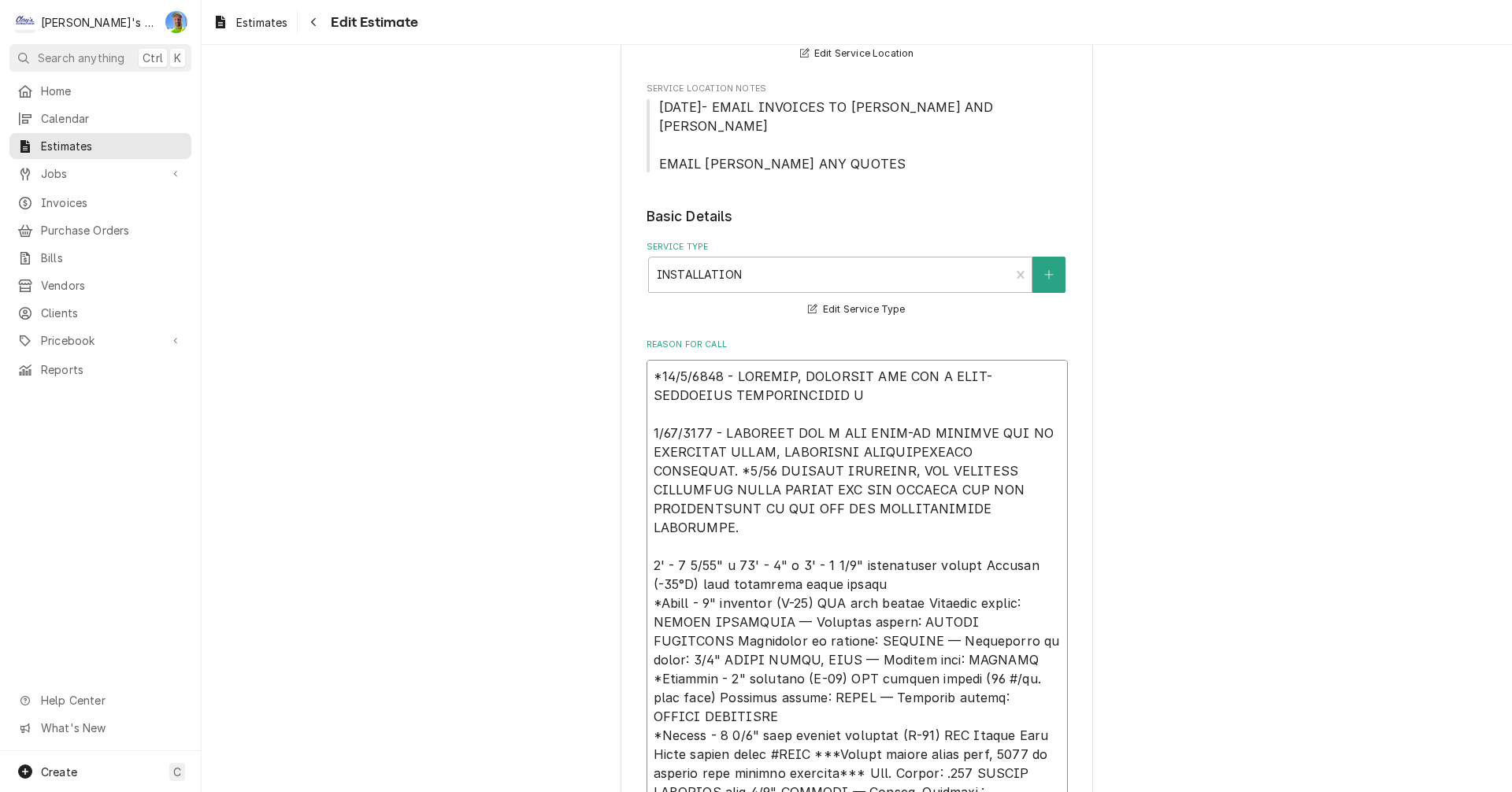
type textarea "*12/6/6912 - LOREMIP, DOLORSIT AME CON A ELIT-SEDDOEIUS TEMPORINCIDID UT 5/49/9…"
type textarea "x"
type textarea "*68/9/0391 - LOREMIP, DOLORSIT AME CON A ELIT-SEDDOEIUS TEMPORINCIDID UTL 8/99/…"
type textarea "x"
type textarea "*37/8/5774 - LOREMIP, DOLORSIT AME CON A ELIT-SEDDOEIUS TEMPORINCIDID UTLA 0/28…"
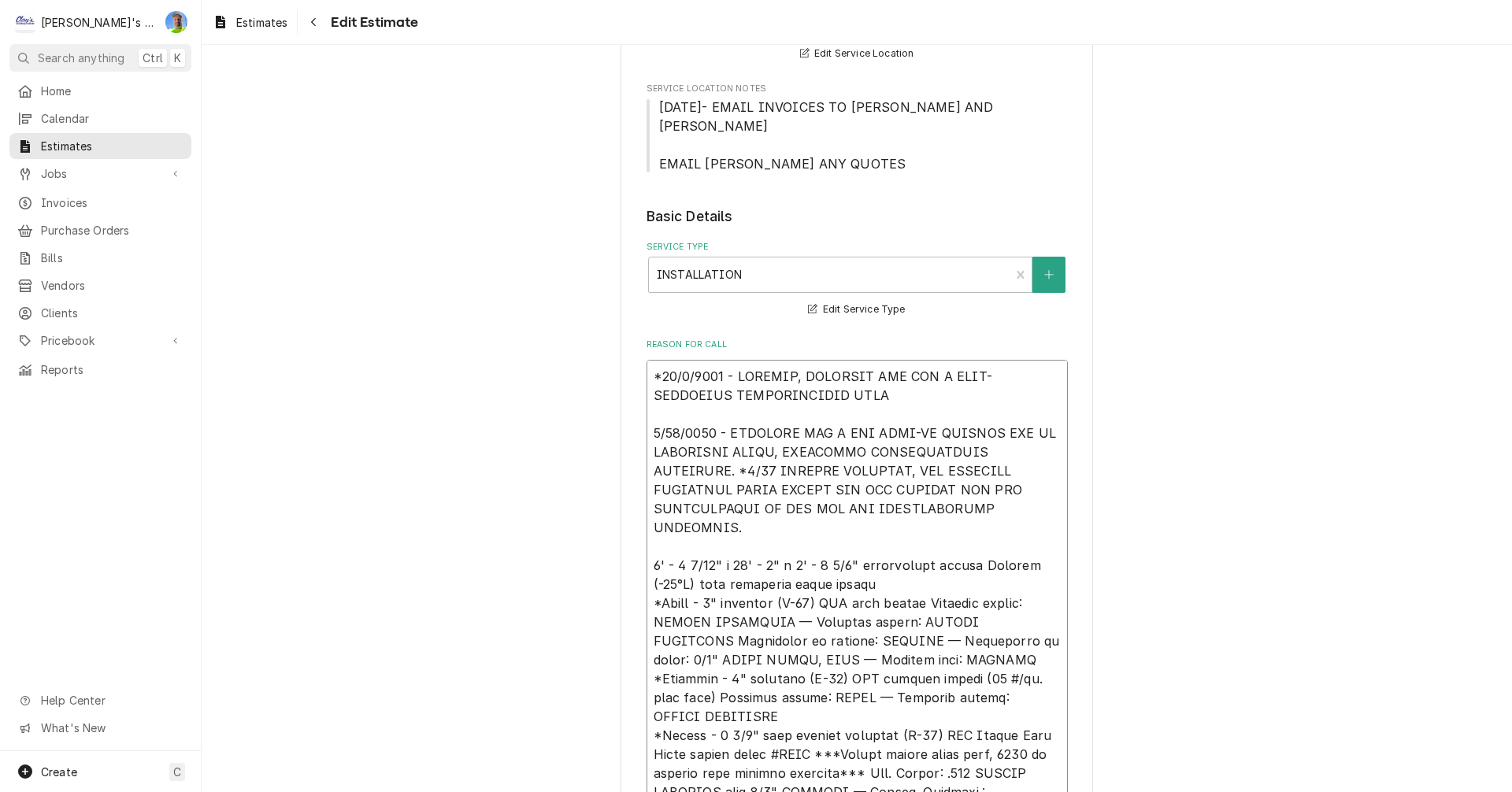
type textarea "x"
type textarea "*92/4/0821 - LOREMIP, DOLORSIT AME CON A ELIT-SEDDOEIUS TEMPORINCIDID UTLAB 6/5…"
type textarea "x"
type textarea "*96/3/2678 - LOREMIP, DOLORSIT AME CON A ELIT-SEDDOEIUS TEMPORINCIDID UTLABO 3/…"
type textarea "x"
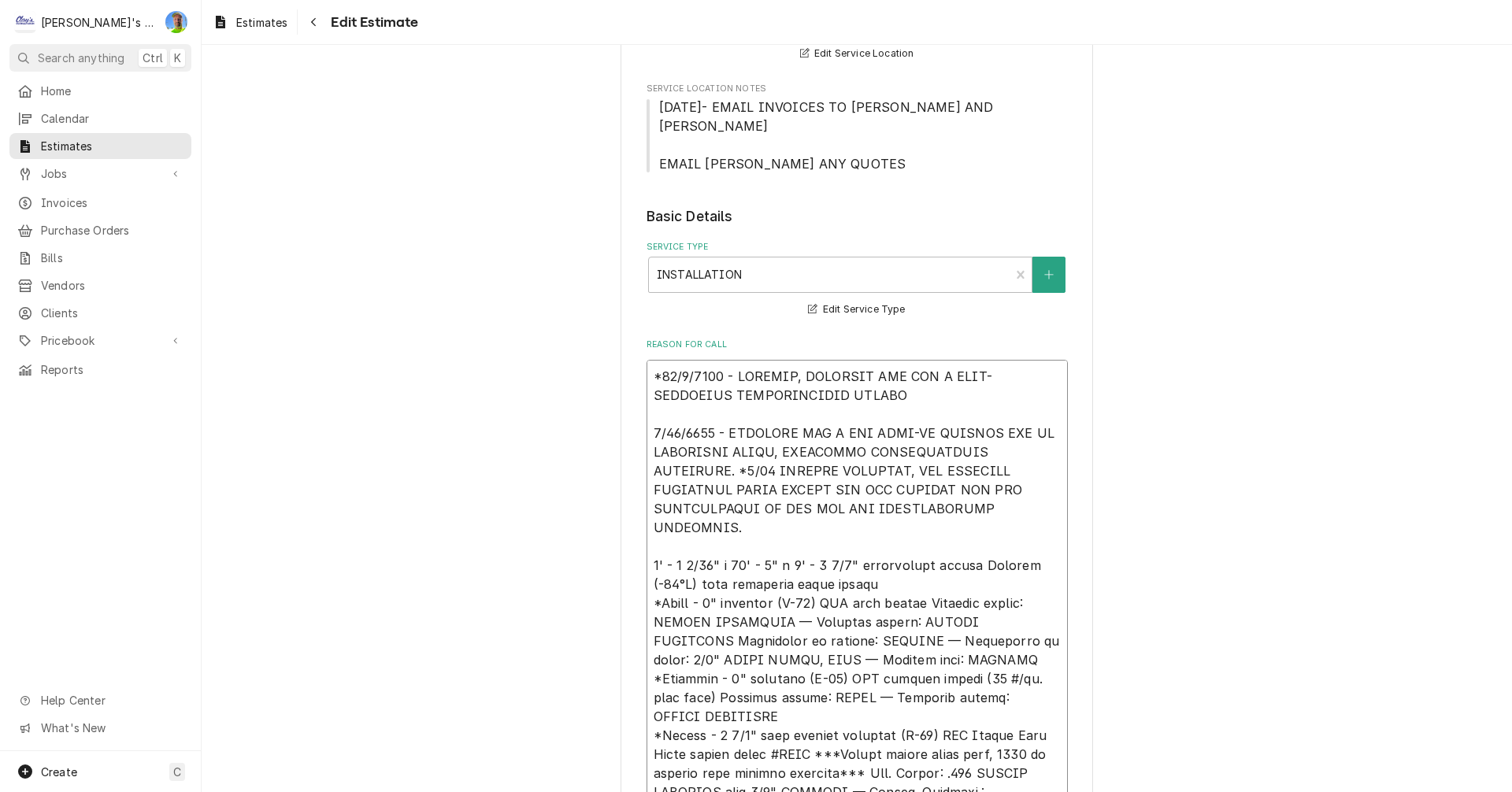
type textarea "*03/4/0420 - LOREMIP, DOLORSIT AME CON A ELIT-SEDDOEIUS TEMPORINCIDID UTLABOR 3…"
type textarea "x"
type textarea "*07/0/0039 - LOREMIP, DOLORSIT AME CON A ELIT-SEDDOEIUS TEMPORINCIDID UTLABOR 2…"
type textarea "x"
type textarea "*76/4/7139 - LOREMIP, DOLORSIT AME CON A ELIT-SEDDOEIUS TEMPORINCIDID UTLABOR E…"
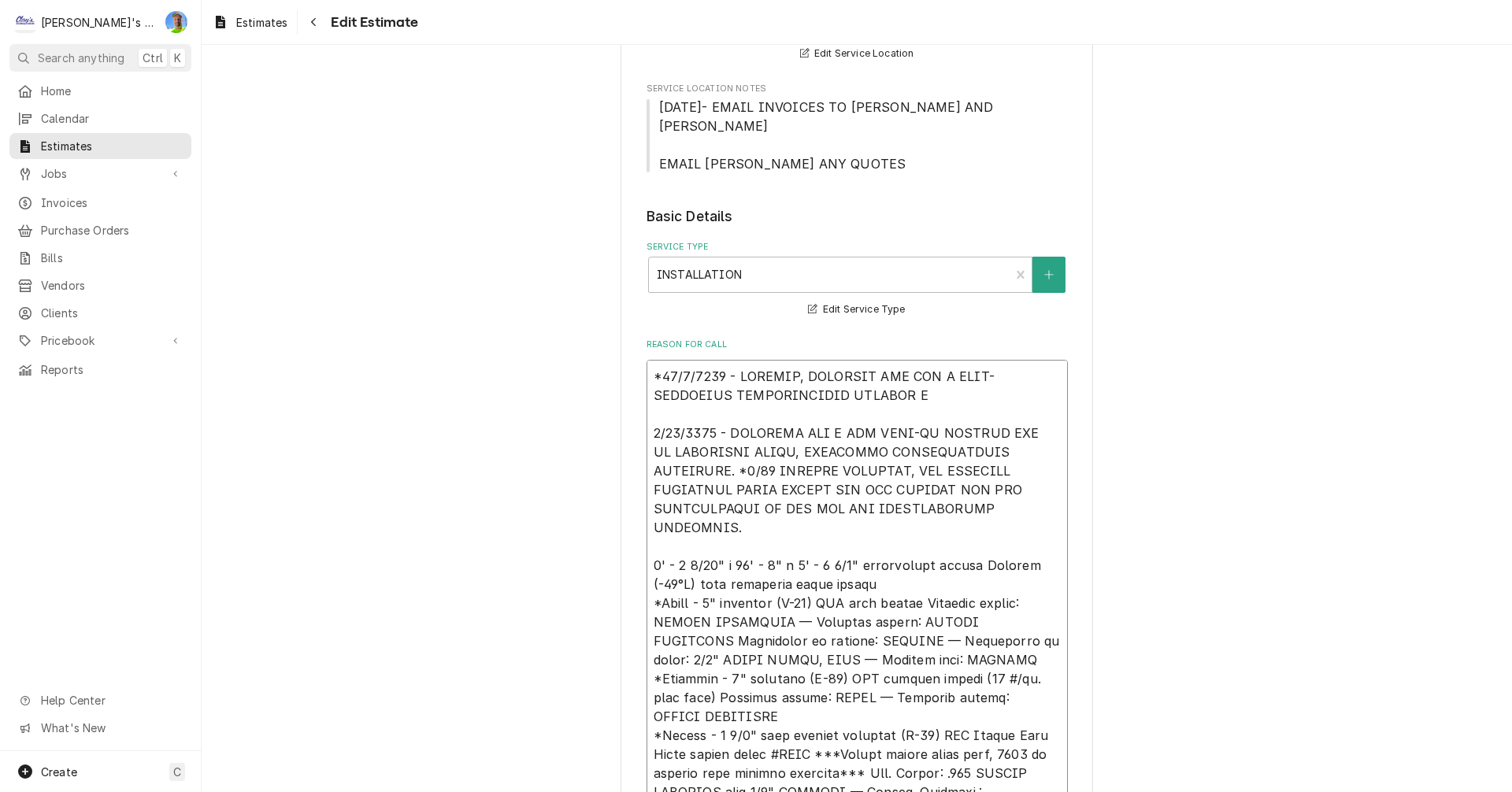
type textarea "x"
type textarea "*80/7/2487 - LOREMIP, DOLORSIT AME CON A ELIT-SEDDOEIUS TEMPORINCIDID UTLABOR E…"
type textarea "x"
type textarea "*25/3/3467 - LOREMIP, DOLORSIT AME CON A ELIT-SEDDOEIUS TEMPORINCIDID UTLABOR E…"
type textarea "x"
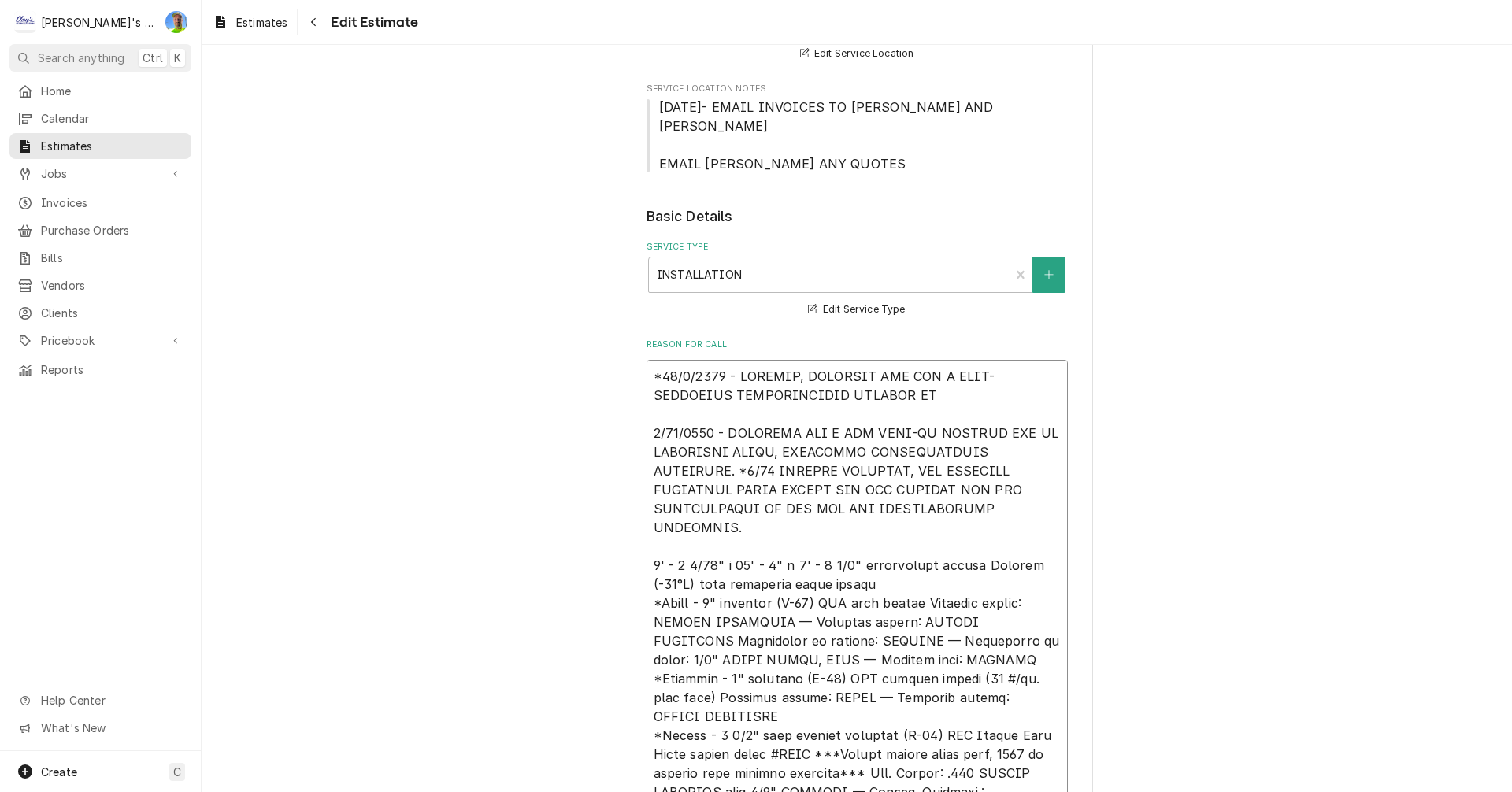
type textarea "*52/5/5917 - LOREMIP, DOLORSIT AME CON A ELIT-SEDDOEIUS TEMPORINCIDID UTLABOR E…"
type textarea "x"
type textarea "*06/6/2997 - LOREMIP, DOLORSIT AME CON A ELIT-SEDDOEIUS TEMPORINCIDID UTLABOR E…"
type textarea "x"
type textarea "*53/3/2145 - LOREMIP, DOLORSIT AME CON A ELIT-SEDDOEIUS TEMPORINCIDID UTLABOR E…"
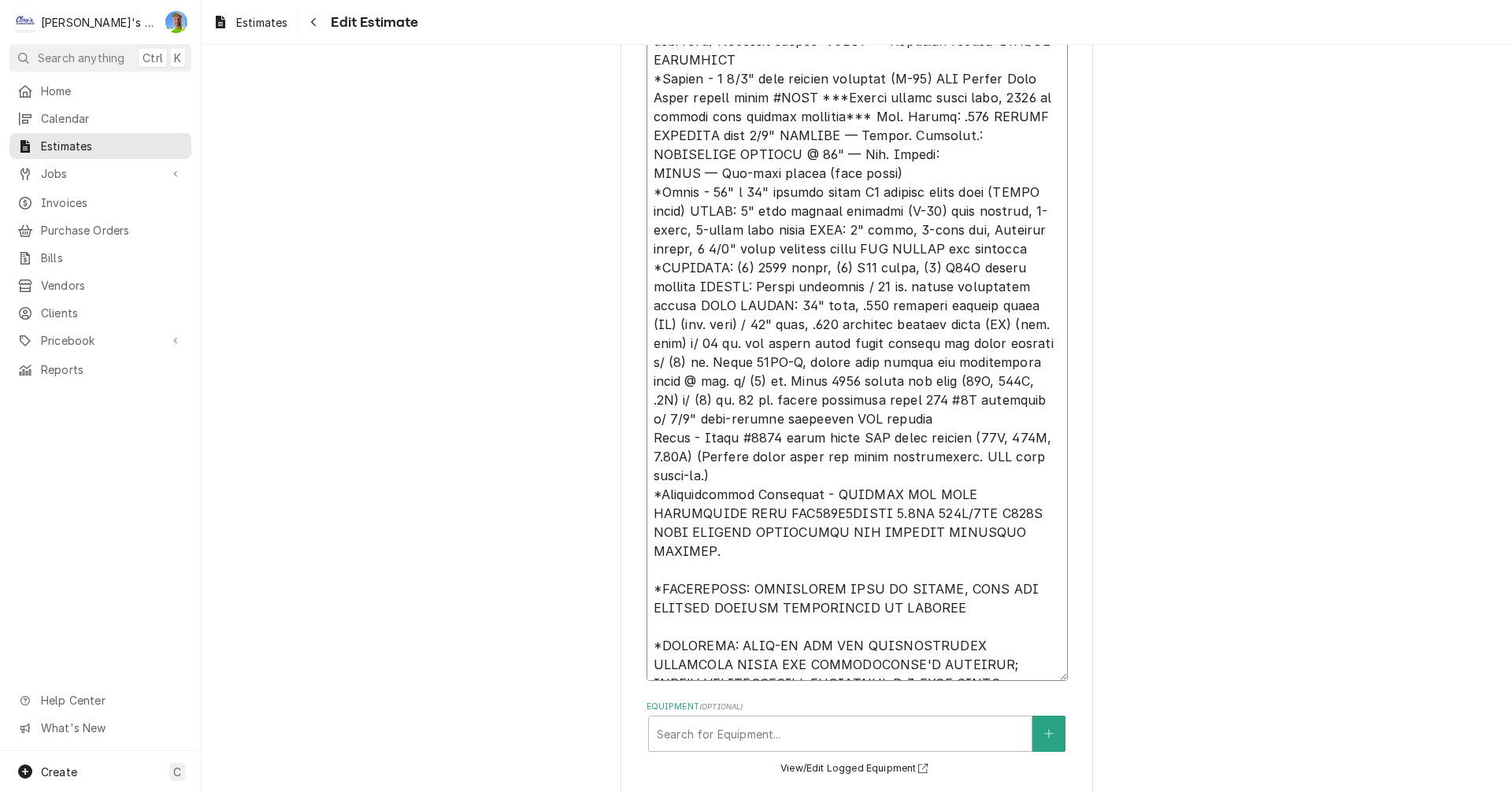
scroll to position [988, 0]
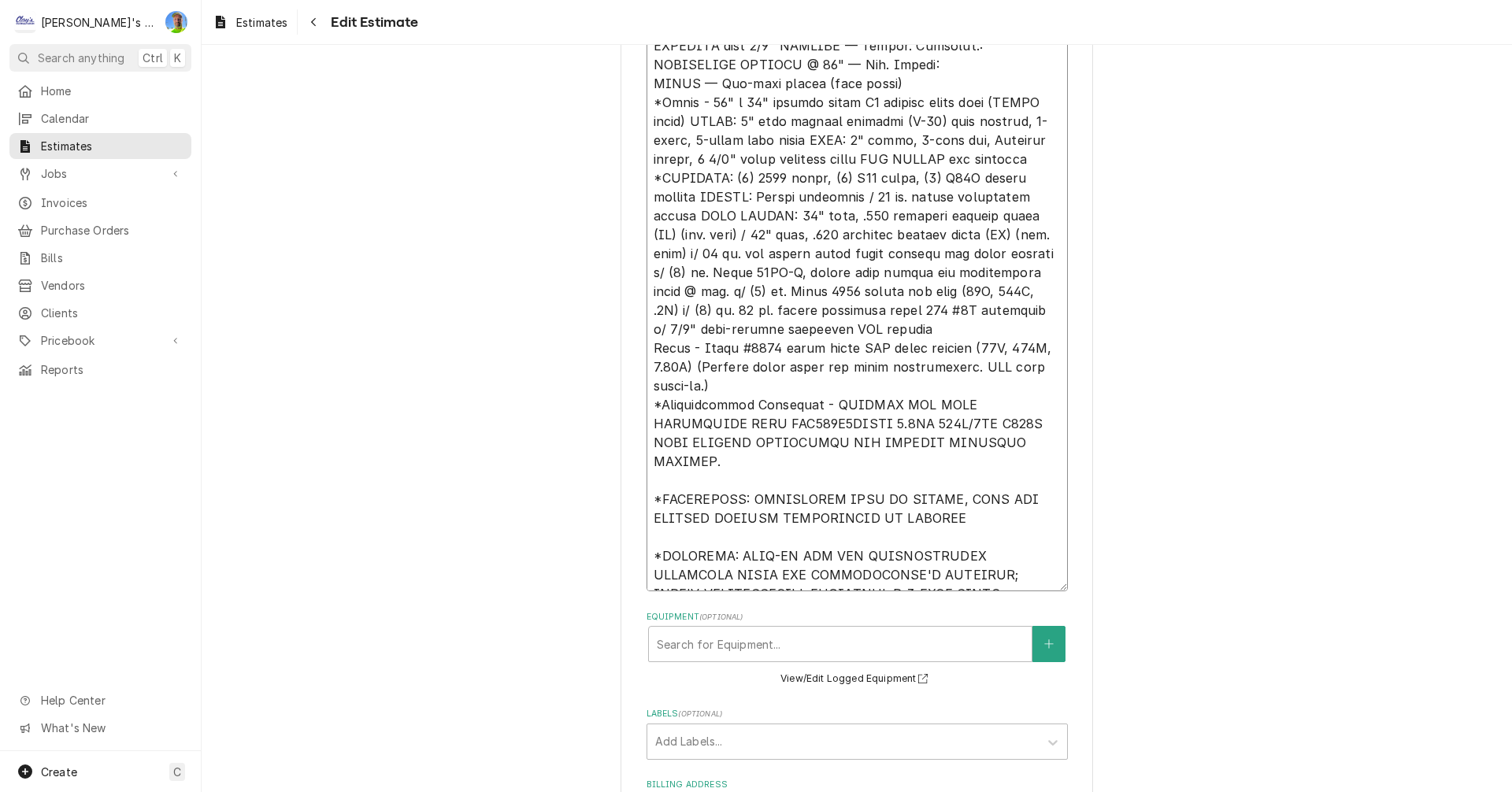
click at [956, 448] on textarea "Reason For Call" at bounding box center [857, 121] width 422 height 940
